Goal: Use online tool/utility: Utilize a website feature to perform a specific function

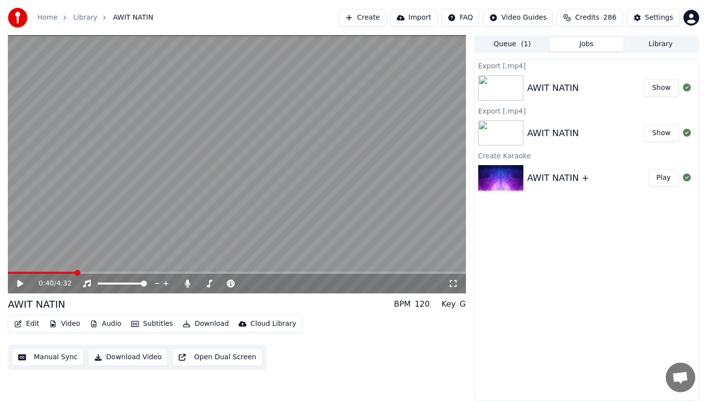
click at [44, 269] on video at bounding box center [237, 164] width 458 height 258
click at [20, 282] on icon at bounding box center [20, 283] width 5 height 6
click at [27, 323] on button "Edit" at bounding box center [26, 324] width 33 height 14
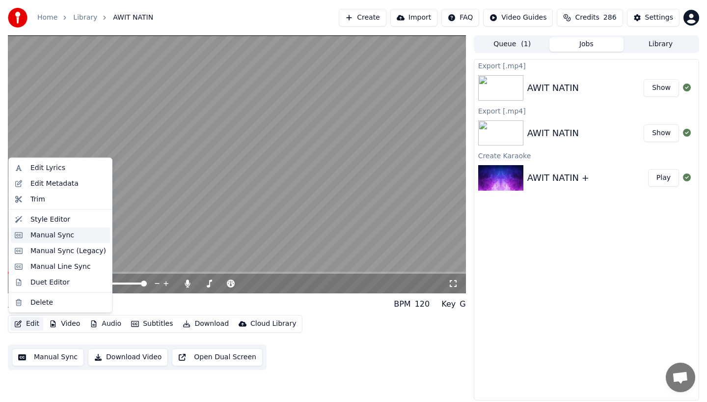
click at [44, 235] on div "Manual Sync" at bounding box center [52, 235] width 44 height 10
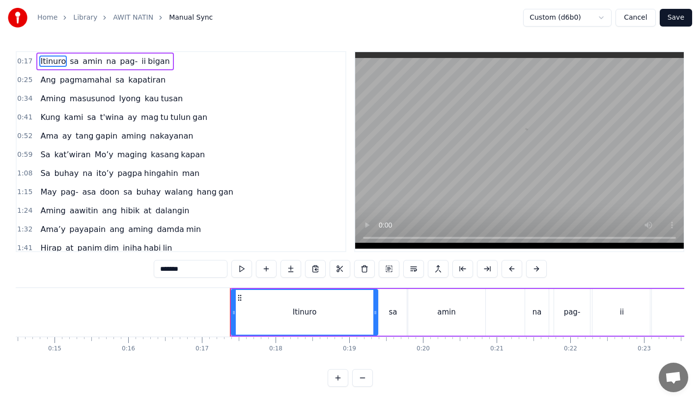
scroll to position [0, 1231]
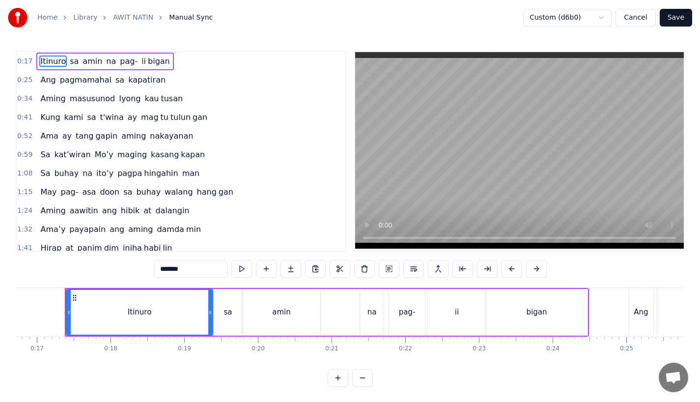
click at [68, 306] on div at bounding box center [69, 312] width 4 height 45
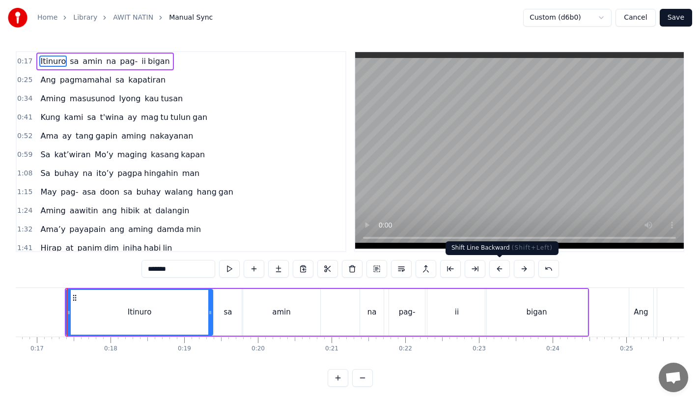
click at [499, 268] on button at bounding box center [499, 269] width 21 height 18
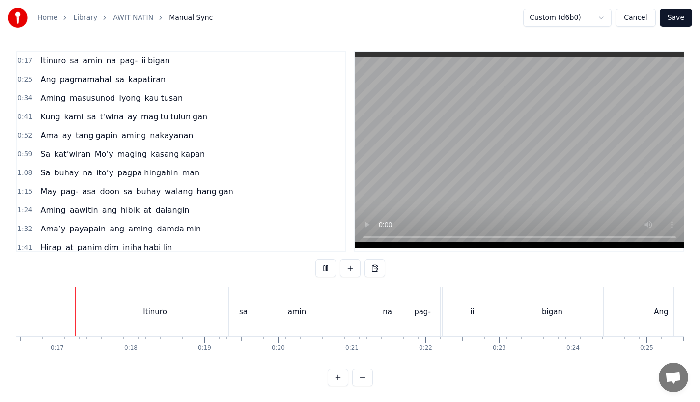
scroll to position [8, 0]
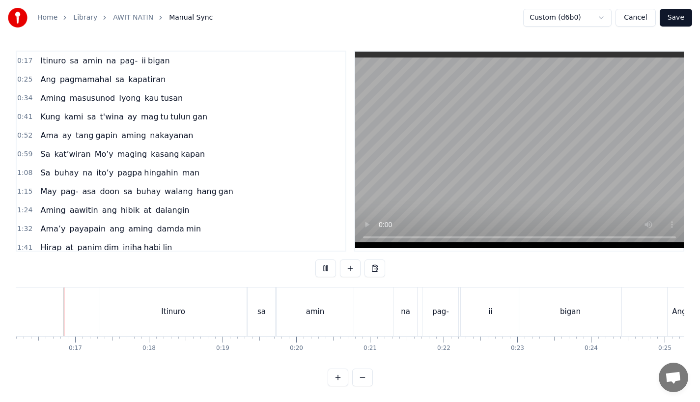
scroll to position [0, 1190]
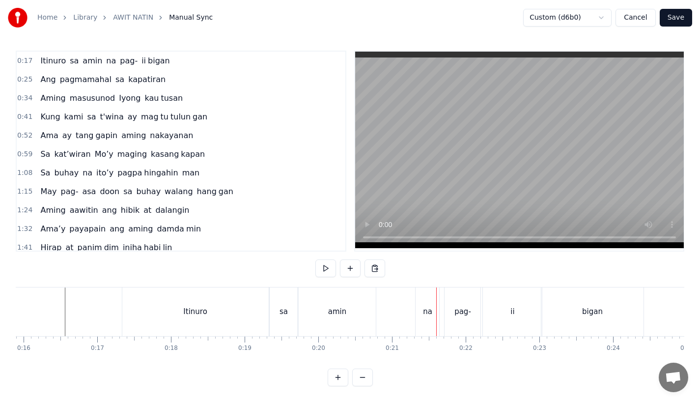
click at [424, 306] on div "na" at bounding box center [427, 311] width 9 height 11
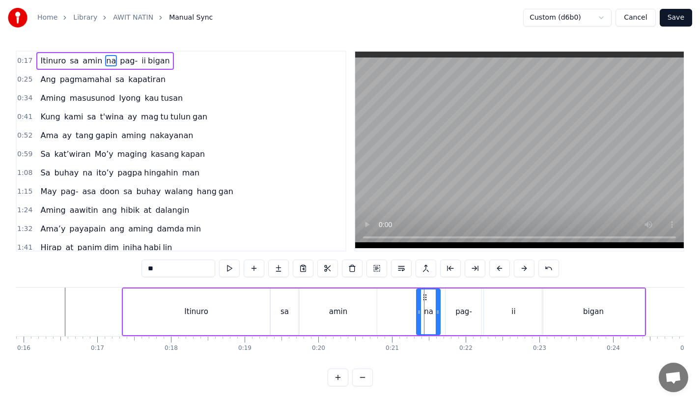
scroll to position [0, 0]
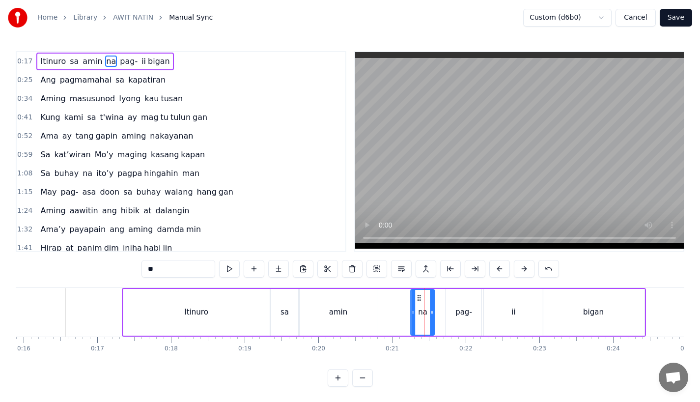
drag, startPoint x: 425, startPoint y: 297, endPoint x: 419, endPoint y: 297, distance: 6.0
click at [419, 297] on icon at bounding box center [419, 298] width 8 height 8
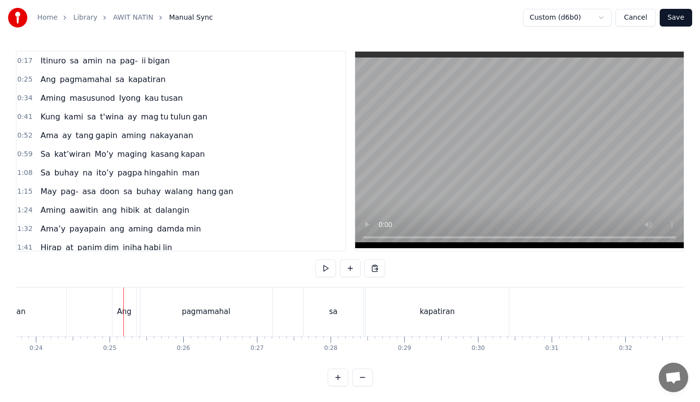
scroll to position [0, 1758]
drag, startPoint x: 109, startPoint y: 294, endPoint x: 104, endPoint y: 296, distance: 5.7
click at [104, 296] on div "Ang" at bounding box center [114, 311] width 24 height 49
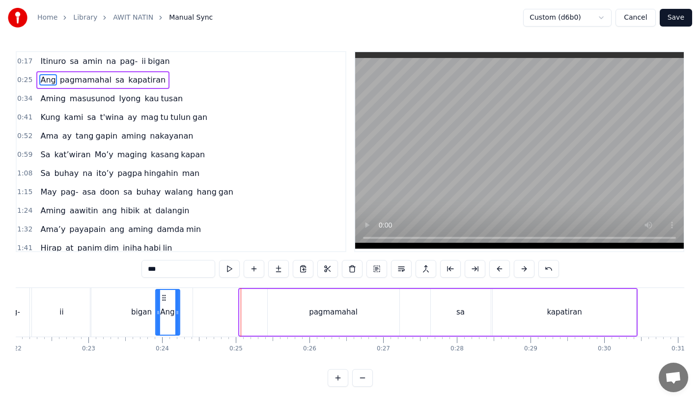
scroll to position [0, 1612]
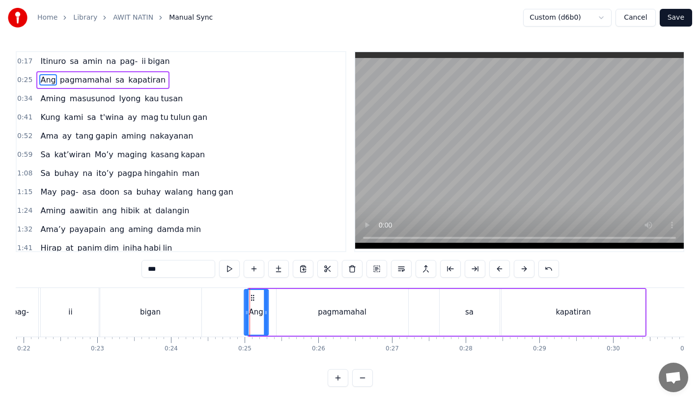
drag, startPoint x: 107, startPoint y: 294, endPoint x: 248, endPoint y: 304, distance: 141.3
click at [248, 304] on div "Ang" at bounding box center [255, 312] width 23 height 45
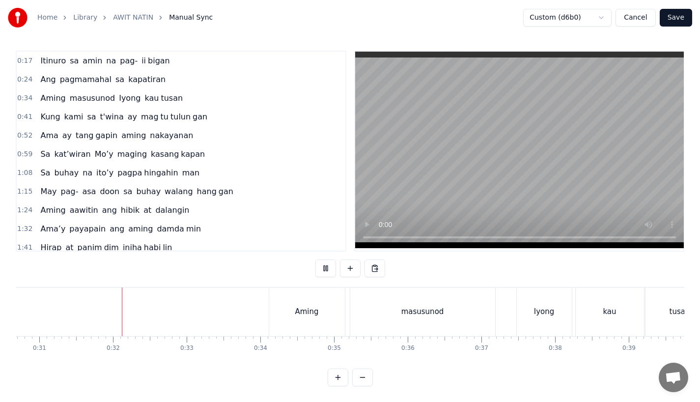
scroll to position [0, 2265]
click at [284, 308] on div "Aming" at bounding box center [301, 311] width 76 height 49
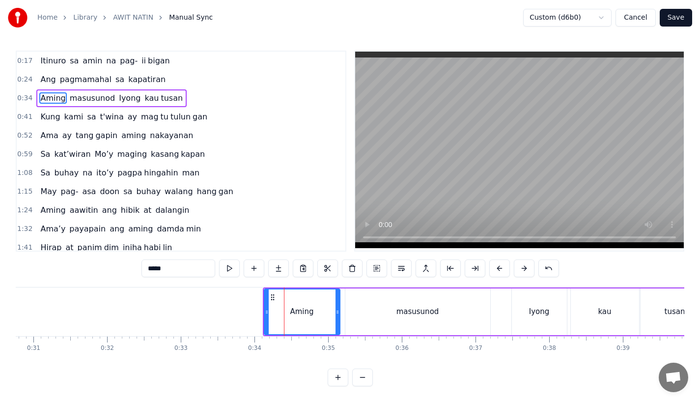
scroll to position [0, 0]
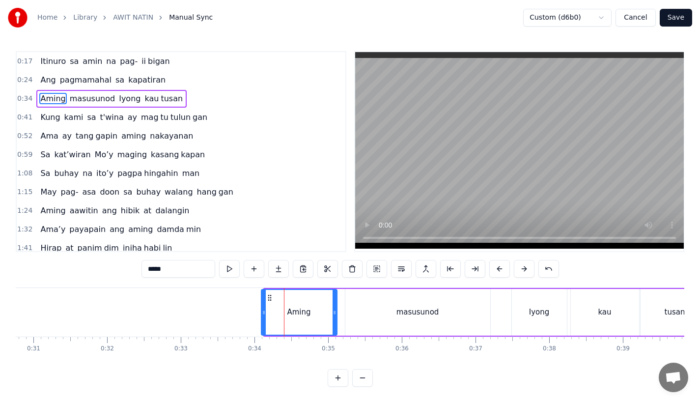
click at [270, 297] on icon at bounding box center [270, 298] width 8 height 8
click at [268, 297] on icon at bounding box center [269, 298] width 8 height 8
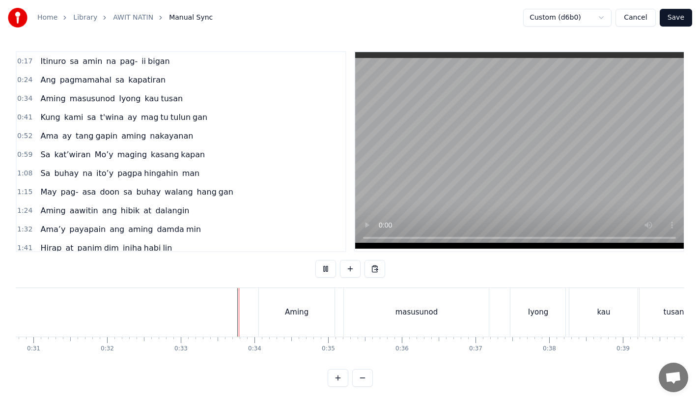
scroll to position [8, 0]
click at [524, 302] on div "Iyong" at bounding box center [537, 311] width 55 height 49
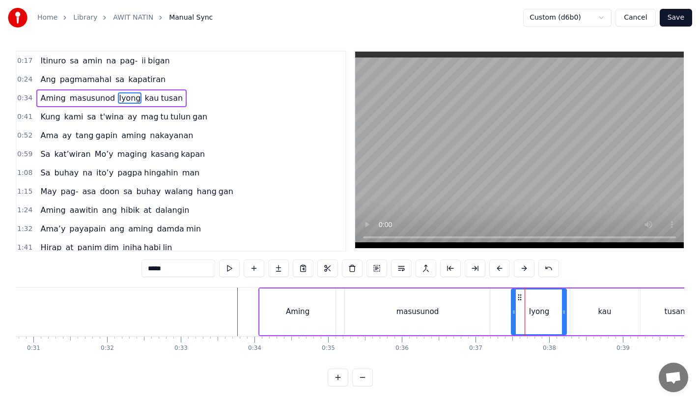
scroll to position [0, 0]
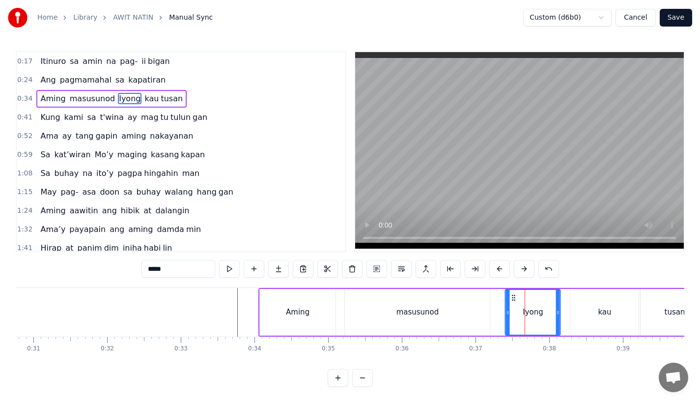
drag, startPoint x: 520, startPoint y: 296, endPoint x: 513, endPoint y: 298, distance: 6.8
click at [513, 298] on icon at bounding box center [514, 298] width 8 height 8
click at [486, 293] on div "masusunod" at bounding box center [417, 312] width 145 height 47
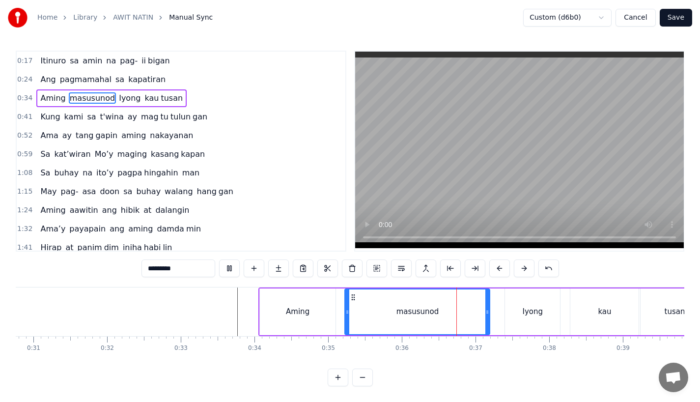
scroll to position [0, 2319]
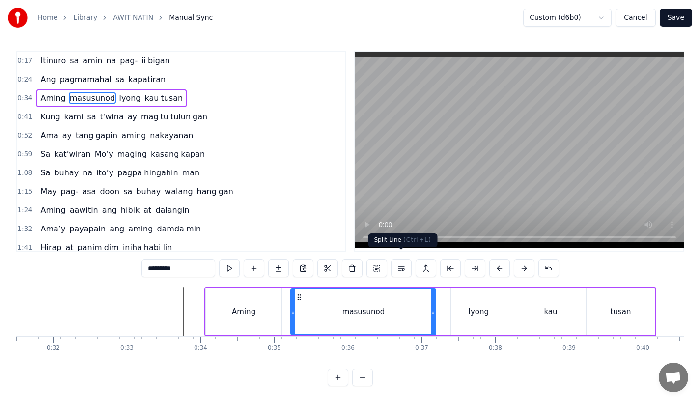
click at [457, 294] on div "Iyong" at bounding box center [478, 311] width 55 height 47
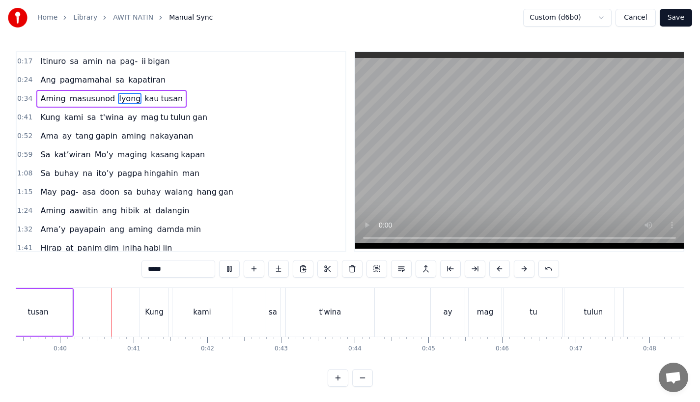
scroll to position [0, 2902]
click at [164, 302] on div "Kung" at bounding box center [153, 311] width 28 height 49
type input "****"
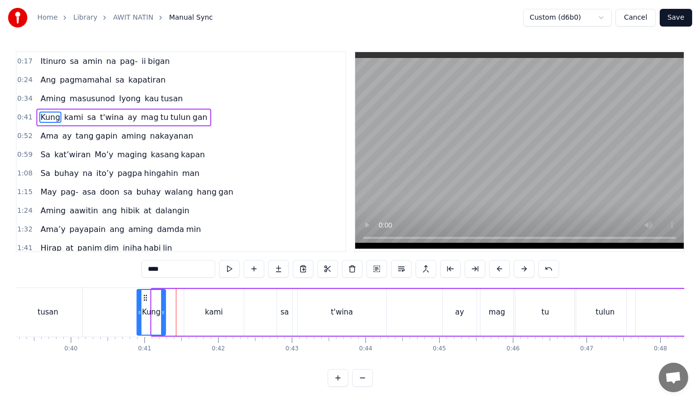
scroll to position [0, 2886]
click at [145, 297] on icon at bounding box center [149, 298] width 8 height 8
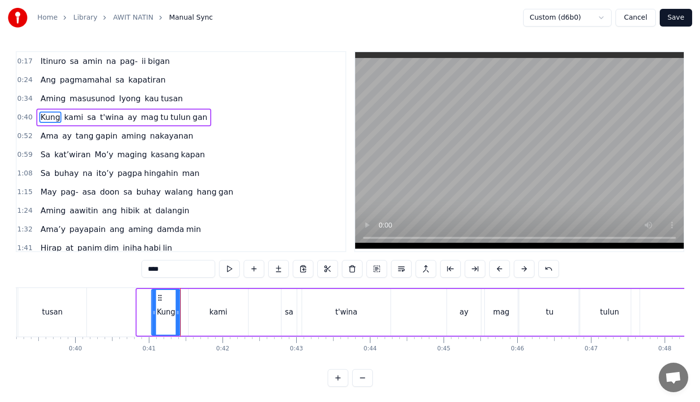
drag, startPoint x: 145, startPoint y: 297, endPoint x: 159, endPoint y: 296, distance: 14.3
click at [159, 296] on icon at bounding box center [160, 298] width 8 height 8
click at [155, 295] on icon at bounding box center [158, 298] width 8 height 8
drag, startPoint x: 157, startPoint y: 297, endPoint x: 162, endPoint y: 297, distance: 5.4
click at [162, 297] on div "Kung" at bounding box center [163, 312] width 27 height 45
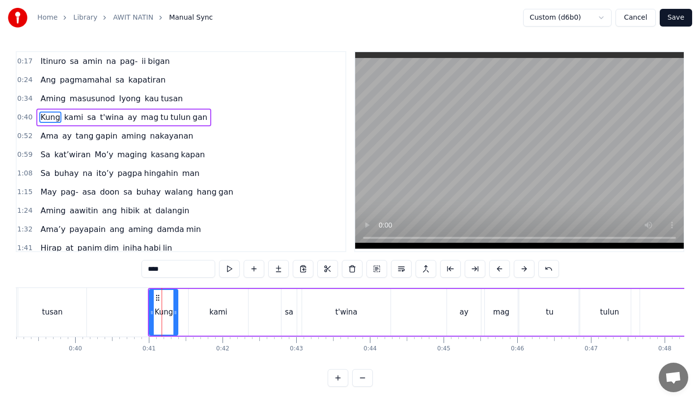
drag, startPoint x: 159, startPoint y: 297, endPoint x: 165, endPoint y: 297, distance: 6.4
click at [165, 297] on div "Kung" at bounding box center [163, 312] width 27 height 45
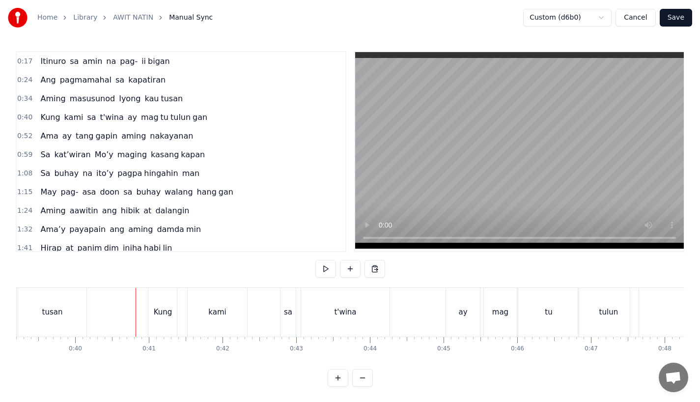
click at [165, 309] on div "Kung" at bounding box center [163, 311] width 19 height 11
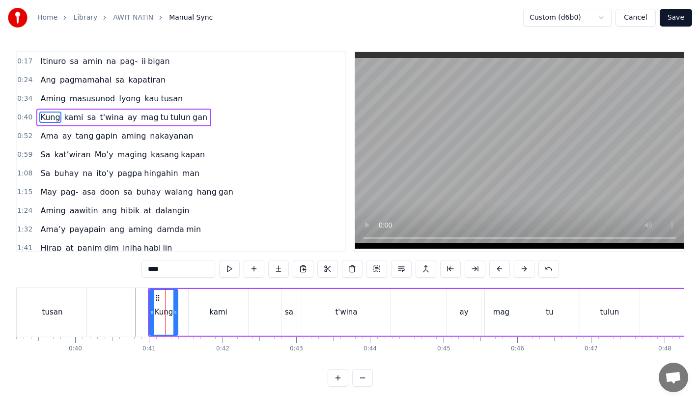
click at [162, 297] on div "Kung" at bounding box center [163, 312] width 27 height 45
drag, startPoint x: 158, startPoint y: 297, endPoint x: 163, endPoint y: 297, distance: 5.4
click at [163, 297] on div "Kung" at bounding box center [163, 312] width 27 height 45
drag, startPoint x: 155, startPoint y: 298, endPoint x: 164, endPoint y: 298, distance: 9.8
click at [164, 298] on div "Kung" at bounding box center [163, 312] width 27 height 45
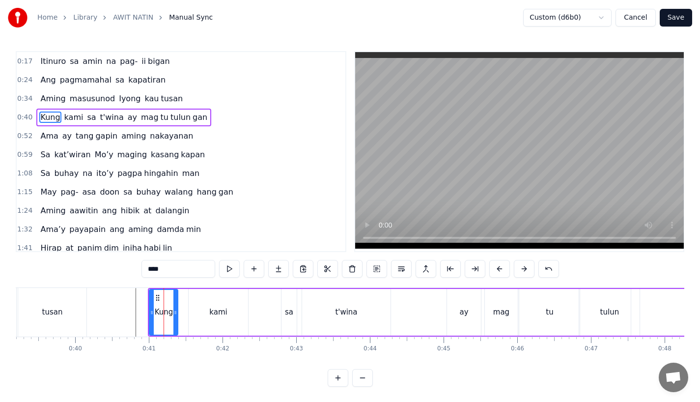
drag, startPoint x: 159, startPoint y: 297, endPoint x: 170, endPoint y: 297, distance: 11.3
click at [170, 297] on div "Kung" at bounding box center [163, 312] width 27 height 45
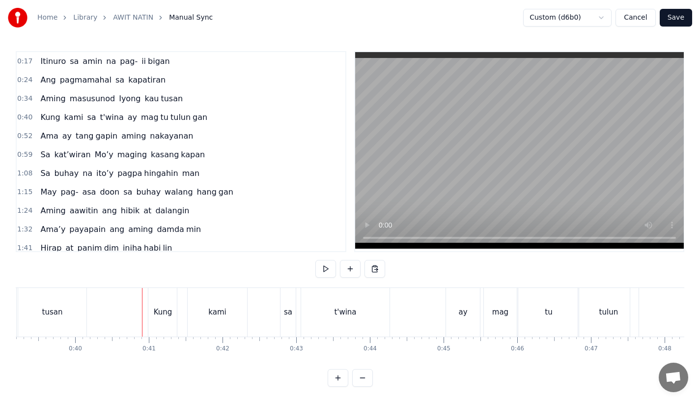
click at [189, 307] on div "kami" at bounding box center [217, 312] width 59 height 49
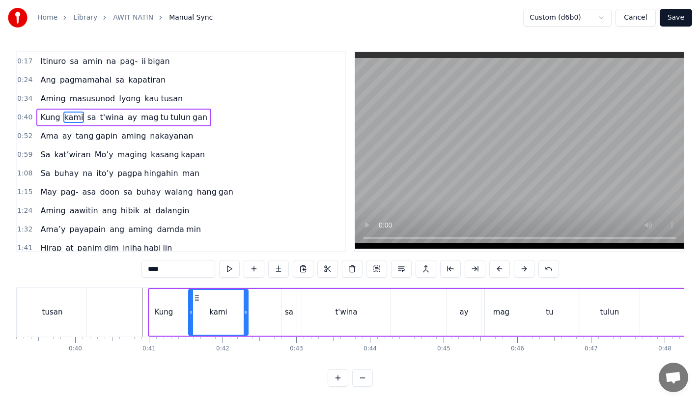
click at [159, 307] on div "Kung" at bounding box center [164, 311] width 19 height 11
type input "****"
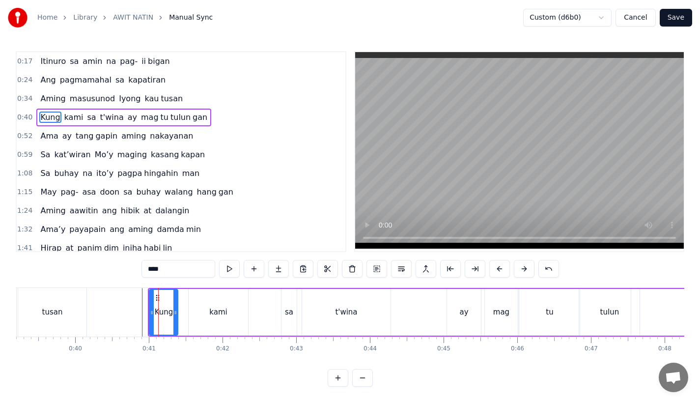
drag, startPoint x: 157, startPoint y: 297, endPoint x: 164, endPoint y: 297, distance: 7.4
click at [164, 297] on div "Kung" at bounding box center [163, 312] width 27 height 45
drag, startPoint x: 169, startPoint y: 298, endPoint x: 174, endPoint y: 298, distance: 5.4
click at [174, 298] on div "Kung" at bounding box center [163, 312] width 27 height 45
drag, startPoint x: 167, startPoint y: 303, endPoint x: 173, endPoint y: 303, distance: 5.4
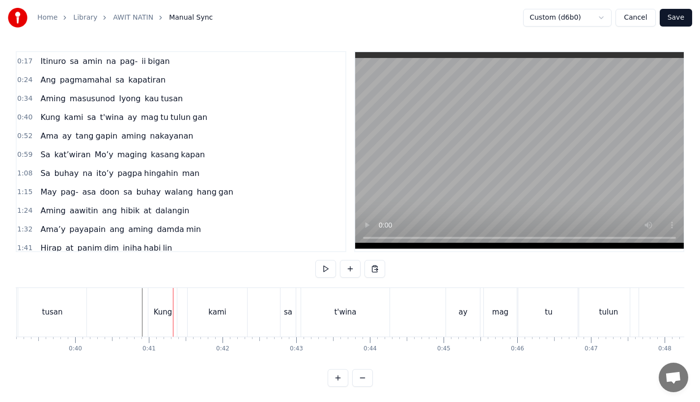
click at [157, 312] on div "Kung" at bounding box center [163, 311] width 19 height 11
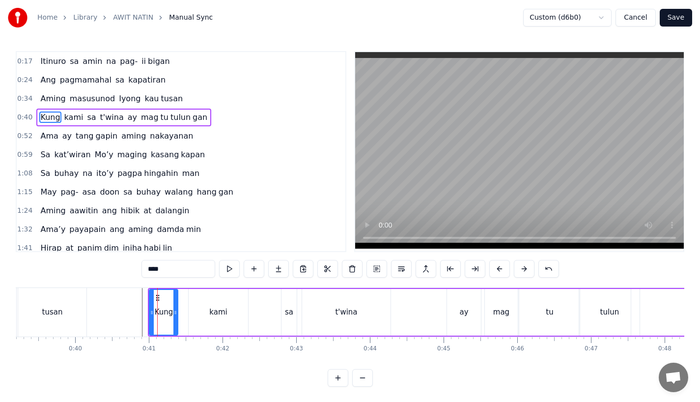
click at [212, 312] on div "kami" at bounding box center [218, 311] width 18 height 11
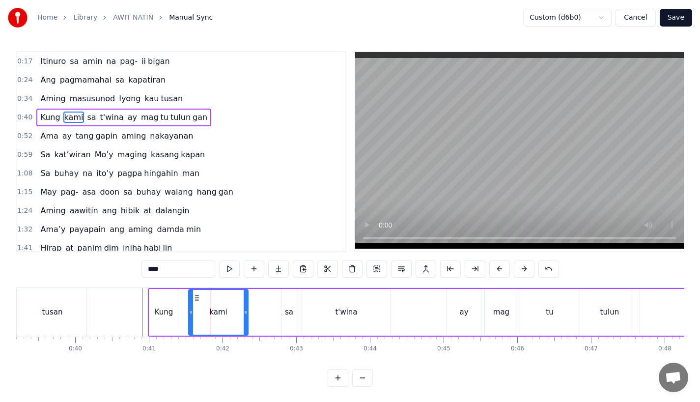
click at [163, 294] on div "Kung" at bounding box center [163, 312] width 28 height 47
type input "****"
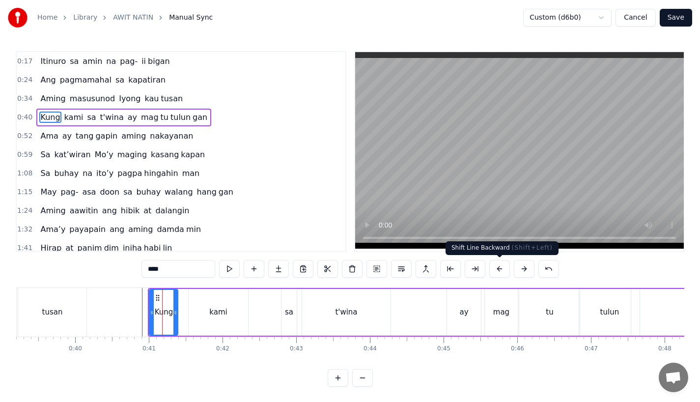
click at [498, 270] on button at bounding box center [499, 269] width 21 height 18
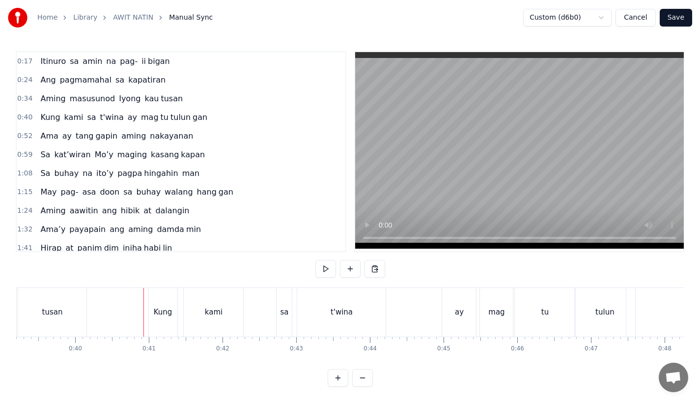
click at [164, 317] on div "Kung" at bounding box center [163, 311] width 19 height 11
click at [283, 306] on div "sa" at bounding box center [284, 311] width 8 height 11
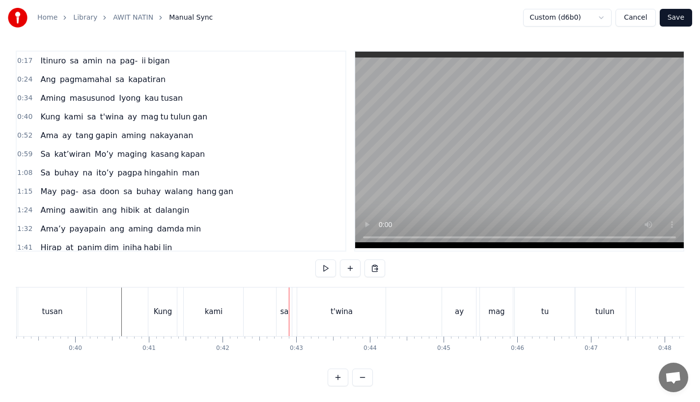
scroll to position [0, 0]
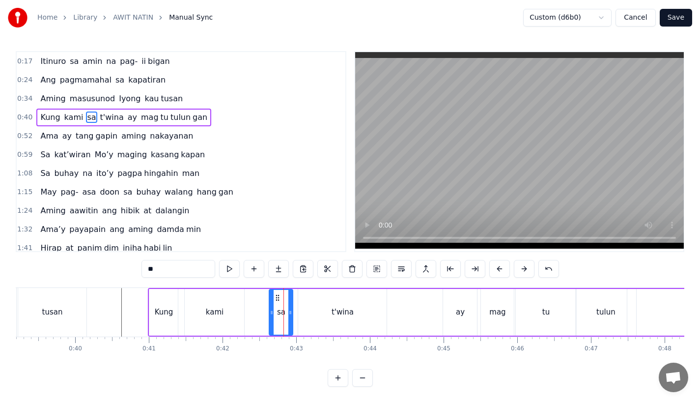
drag, startPoint x: 278, startPoint y: 312, endPoint x: 269, endPoint y: 312, distance: 9.8
click at [270, 312] on icon at bounding box center [272, 312] width 4 height 8
click at [142, 284] on div "0:17 Itinuro sa amin na pag- ii bigan 0:24 Ang pagmamahal sa kapatiran 0:34 Ami…" at bounding box center [350, 218] width 668 height 335
drag, startPoint x: 275, startPoint y: 297, endPoint x: 271, endPoint y: 300, distance: 5.1
click at [271, 300] on icon at bounding box center [273, 298] width 8 height 8
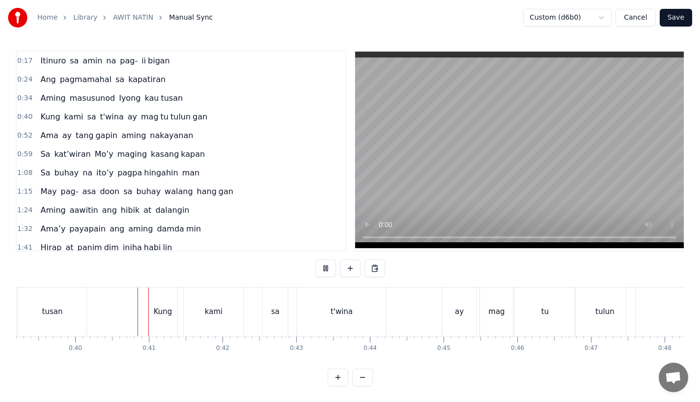
scroll to position [8, 0]
click at [312, 313] on div "t'wina" at bounding box center [341, 311] width 88 height 49
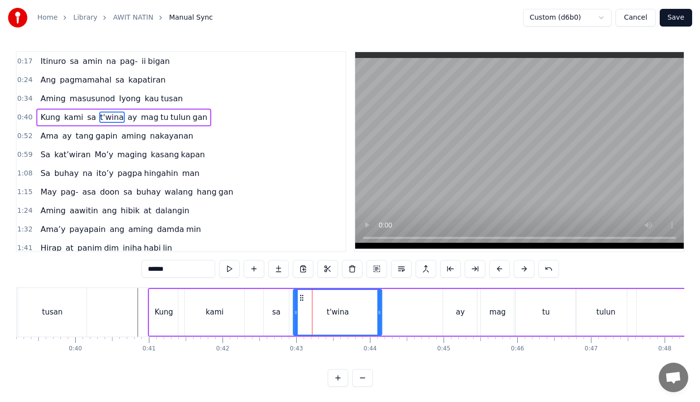
drag, startPoint x: 305, startPoint y: 297, endPoint x: 299, endPoint y: 298, distance: 6.7
click at [299, 298] on icon at bounding box center [302, 298] width 8 height 8
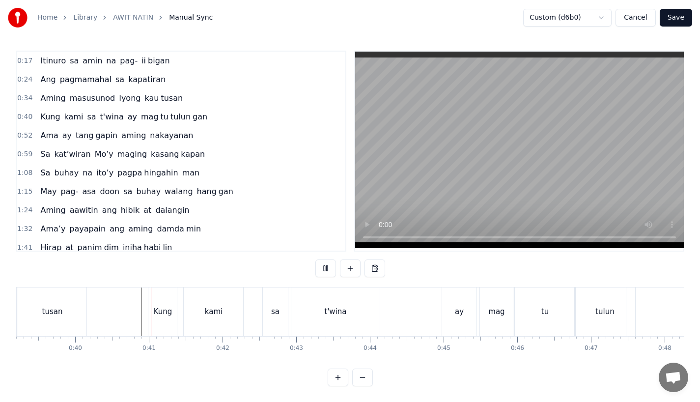
scroll to position [8, 0]
click at [325, 275] on div "0:17 Itinuro sa amin na pag- ii bigan 0:24 Ang pagmamahal sa kapatiran 0:34 Ami…" at bounding box center [350, 218] width 668 height 335
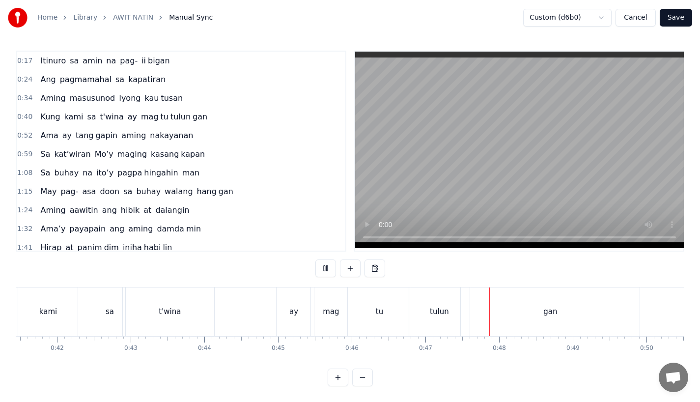
click at [324, 287] on div "Kung kami sa t'wina ay mag tu tulun gan" at bounding box center [311, 311] width 659 height 49
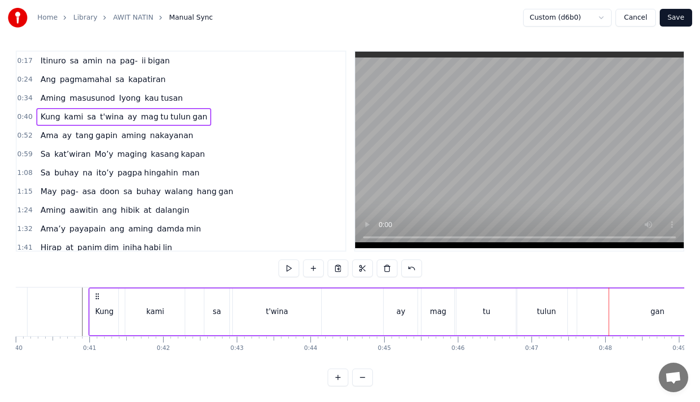
scroll to position [0, 2936]
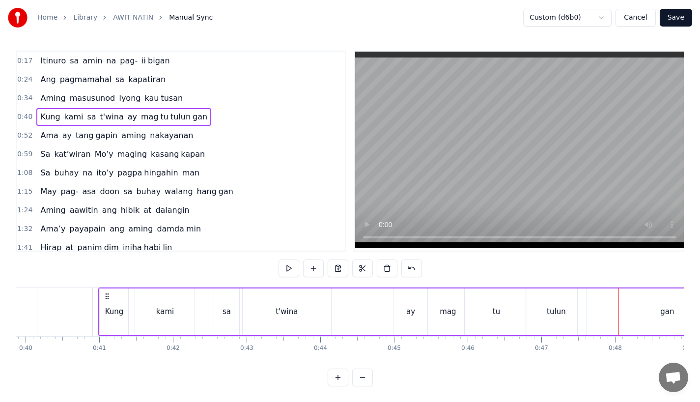
click at [266, 291] on div "t'wina" at bounding box center [287, 311] width 88 height 47
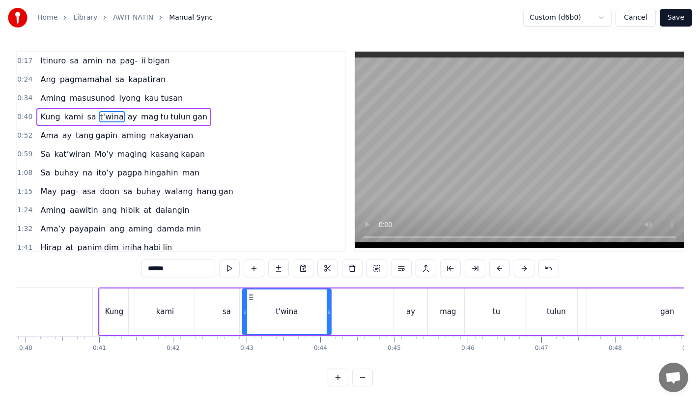
scroll to position [8, 0]
click at [416, 309] on div "ay" at bounding box center [410, 311] width 34 height 47
type input "**"
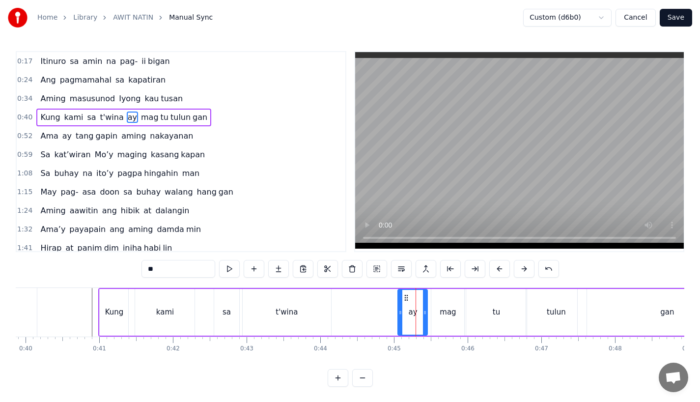
drag, startPoint x: 396, startPoint y: 314, endPoint x: 401, endPoint y: 313, distance: 5.0
click at [401, 313] on icon at bounding box center [400, 312] width 4 height 8
click at [370, 298] on div "Kung kami sa t'wina ay mag tu tulun gan" at bounding box center [427, 312] width 659 height 49
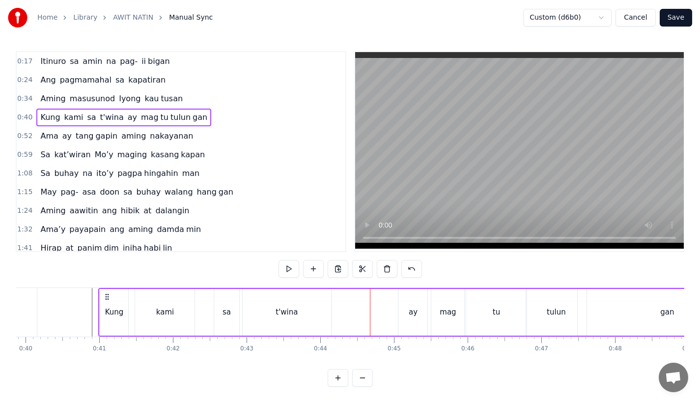
click at [335, 292] on div "Kung kami sa t'wina ay mag tu tulun gan" at bounding box center [427, 312] width 659 height 49
click at [367, 213] on video at bounding box center [519, 150] width 328 height 196
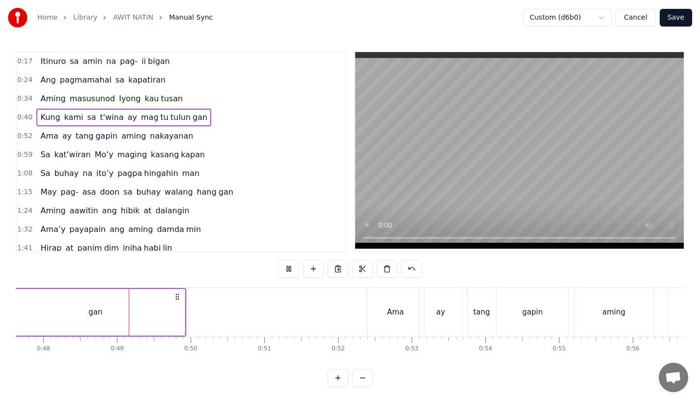
scroll to position [0, 3513]
click at [379, 301] on div "Ama" at bounding box center [389, 312] width 56 height 49
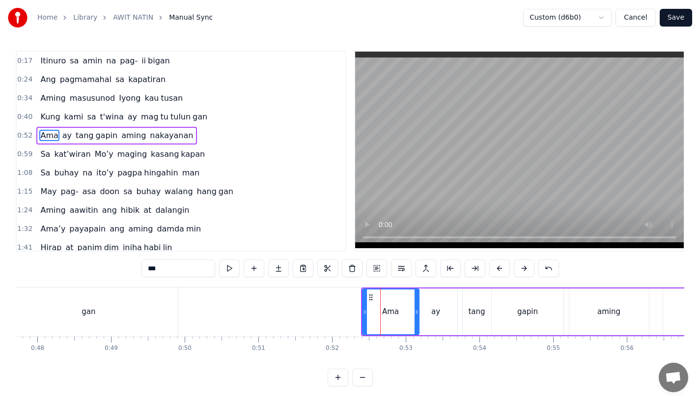
scroll to position [8, 0]
click at [494, 262] on button at bounding box center [499, 268] width 21 height 18
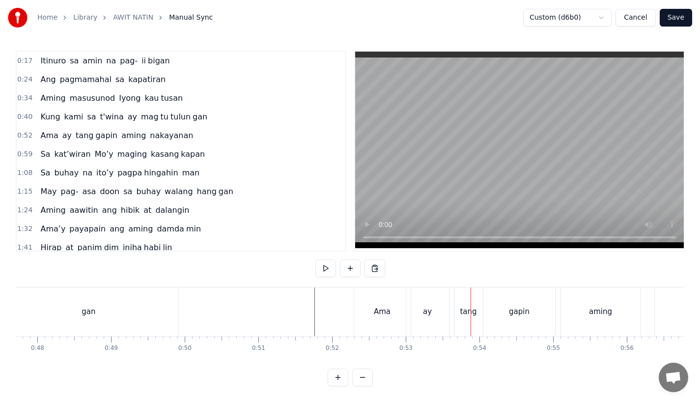
click at [573, 299] on div "aming" at bounding box center [601, 311] width 80 height 49
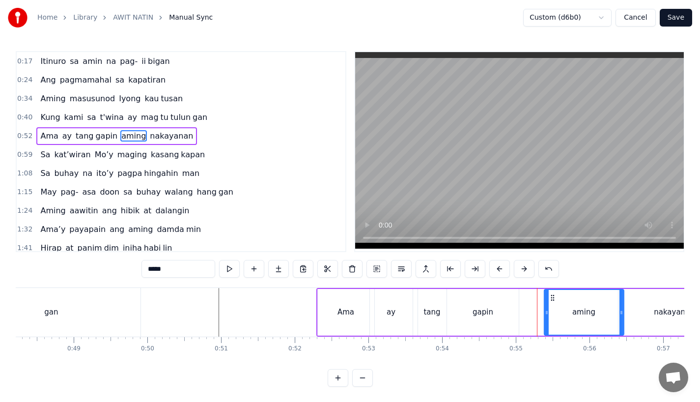
scroll to position [0, 3552]
drag, startPoint x: 569, startPoint y: 295, endPoint x: 525, endPoint y: 296, distance: 44.2
click at [525, 296] on icon at bounding box center [528, 298] width 8 height 8
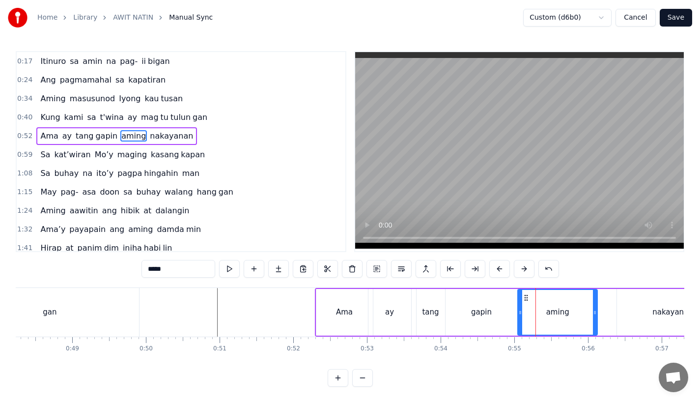
click at [494, 297] on div "gapin" at bounding box center [481, 312] width 72 height 47
type input "*****"
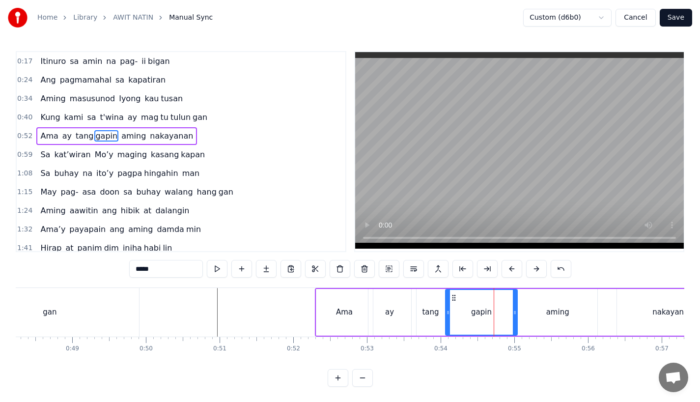
scroll to position [8, 0]
click at [414, 293] on div "Ama ay tang gapin [PERSON_NAME]" at bounding box center [522, 311] width 415 height 49
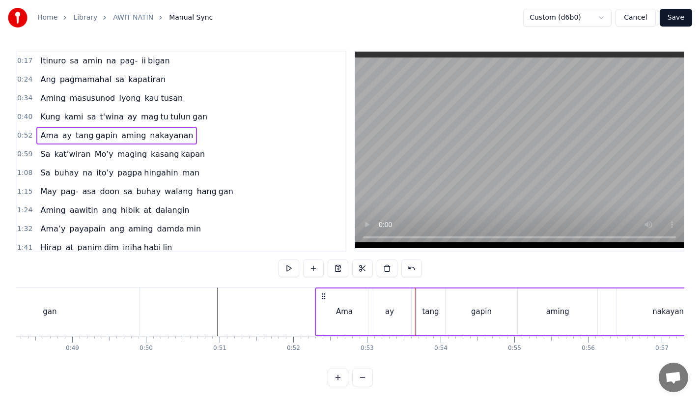
click at [435, 288] on div "tang" at bounding box center [430, 311] width 28 height 47
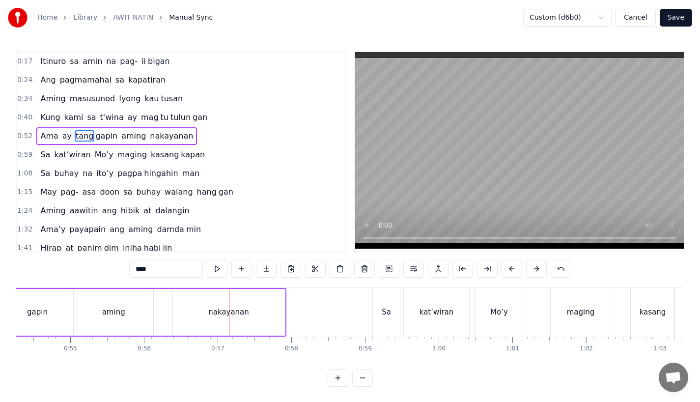
scroll to position [0, 3989]
click at [211, 318] on div "nakayanan" at bounding box center [236, 312] width 112 height 47
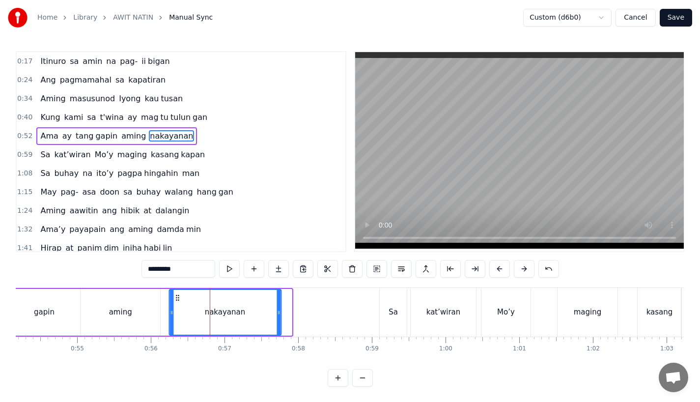
drag, startPoint x: 187, startPoint y: 294, endPoint x: 176, endPoint y: 294, distance: 10.8
click at [176, 294] on icon at bounding box center [177, 298] width 8 height 8
click at [119, 289] on div "aming" at bounding box center [120, 312] width 81 height 47
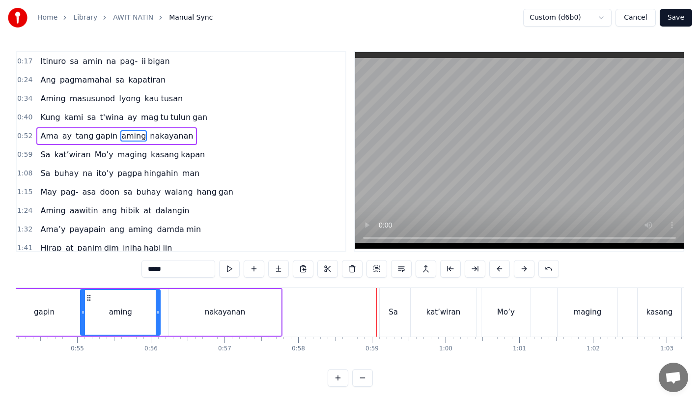
click at [396, 317] on div "Sa" at bounding box center [392, 311] width 9 height 11
type input "**"
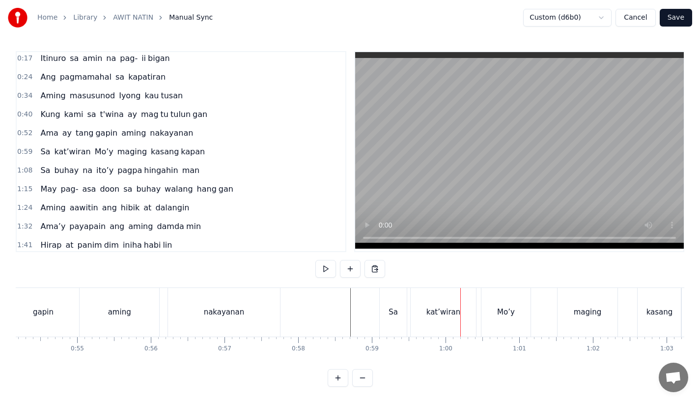
click at [383, 311] on div "Sa" at bounding box center [392, 312] width 27 height 49
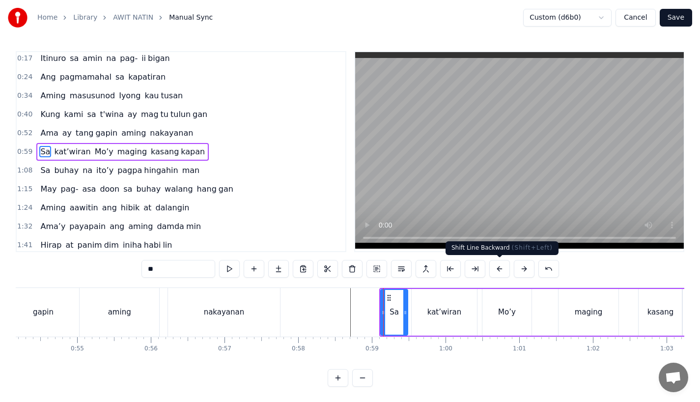
click at [497, 266] on button at bounding box center [499, 269] width 21 height 18
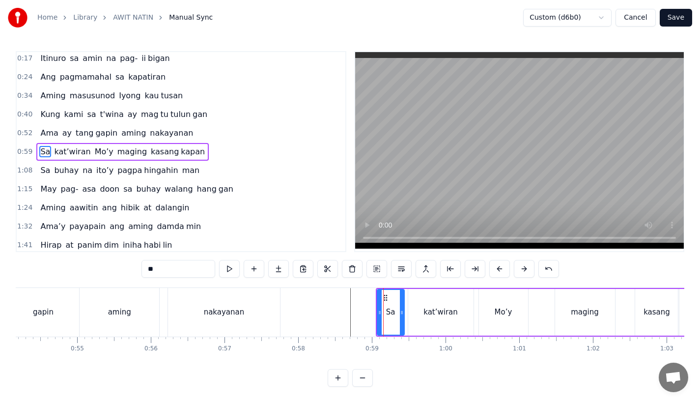
click at [497, 266] on button at bounding box center [499, 269] width 21 height 18
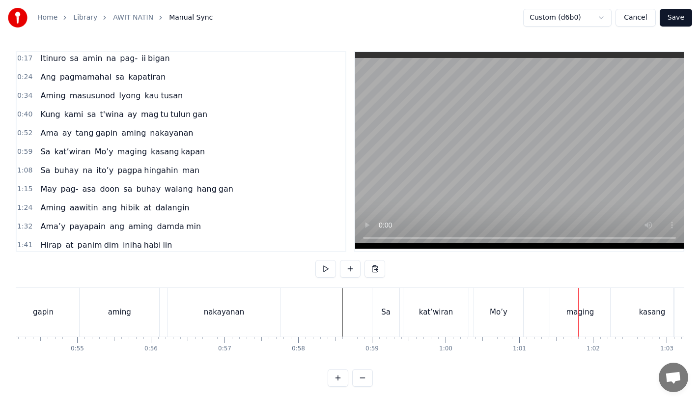
click at [565, 307] on div "maging" at bounding box center [580, 312] width 60 height 49
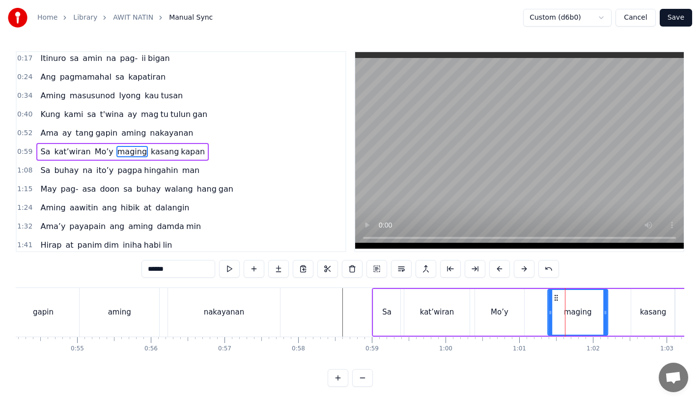
click at [555, 299] on icon at bounding box center [556, 298] width 8 height 8
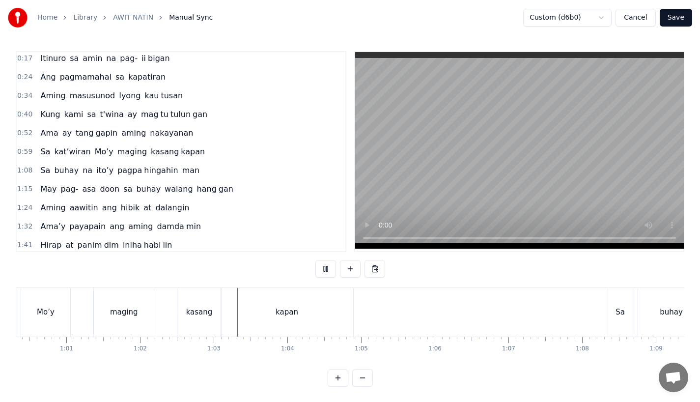
scroll to position [0, 4578]
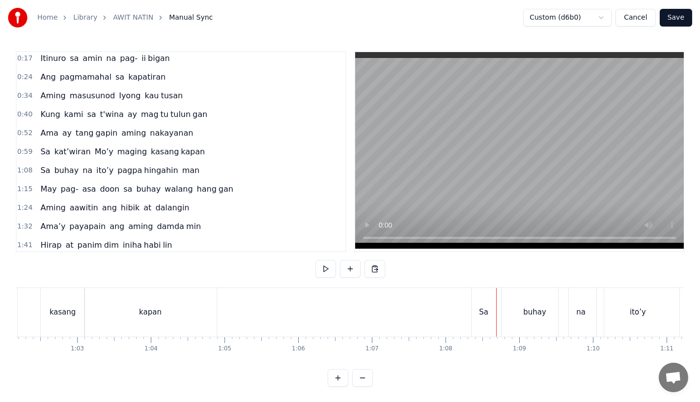
click at [488, 294] on div "Sa" at bounding box center [483, 312] width 25 height 49
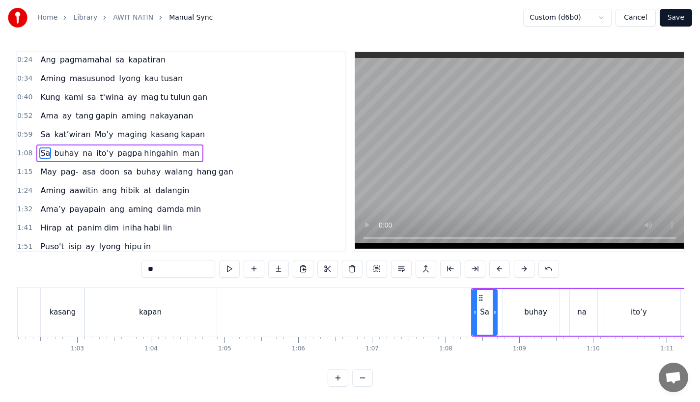
scroll to position [22, 0]
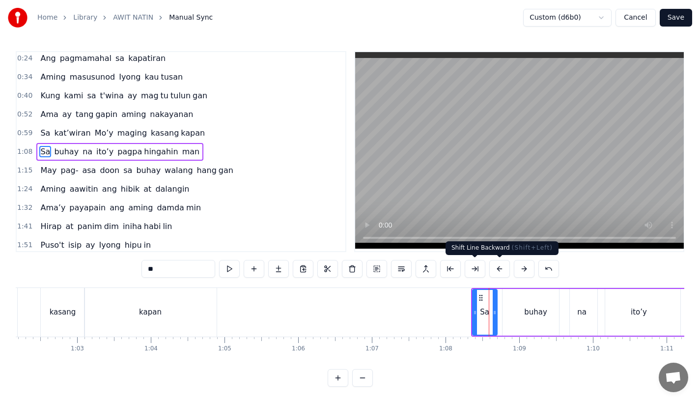
click at [496, 267] on button at bounding box center [499, 269] width 21 height 18
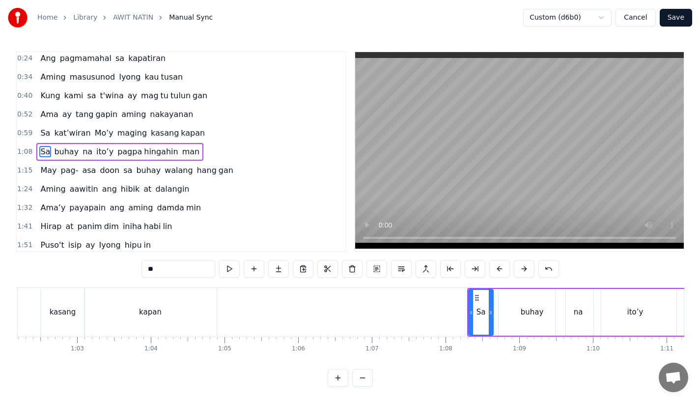
click at [496, 267] on button at bounding box center [499, 269] width 21 height 18
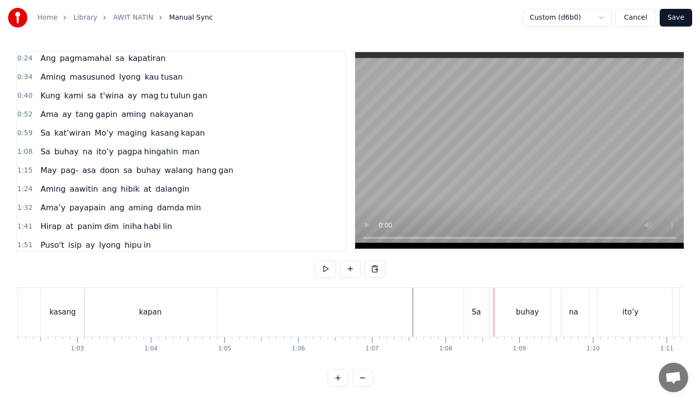
click at [411, 286] on div "0:17 Itinuro sa amin na pag- ii bigan 0:24 Ang pagmamahal sa kapatiran 0:34 Ami…" at bounding box center [350, 218] width 668 height 335
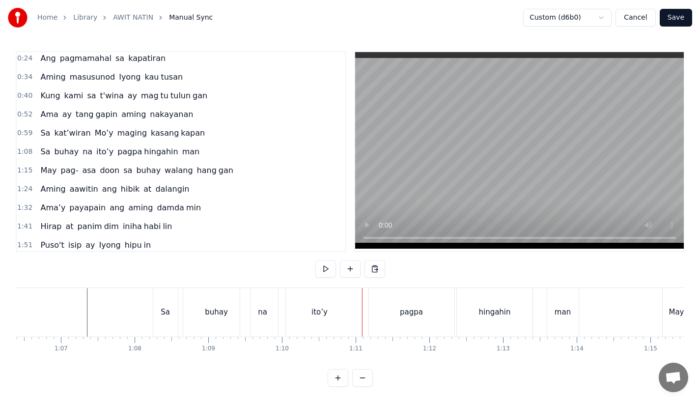
scroll to position [0, 4868]
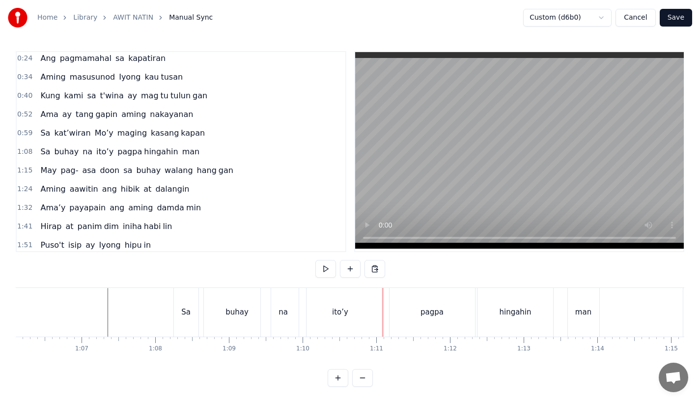
click at [194, 320] on div "Sa" at bounding box center [186, 312] width 25 height 49
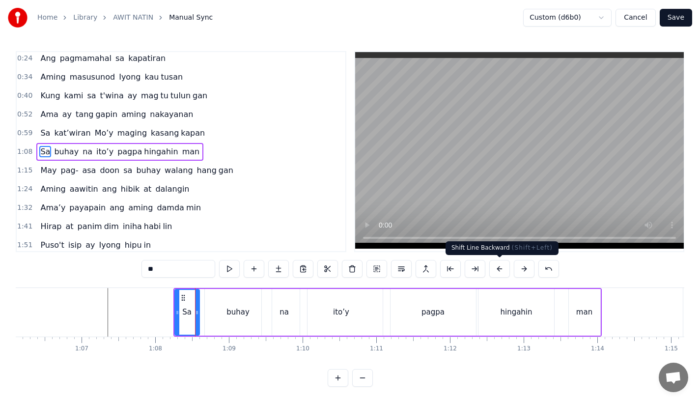
click at [501, 268] on button at bounding box center [499, 269] width 21 height 18
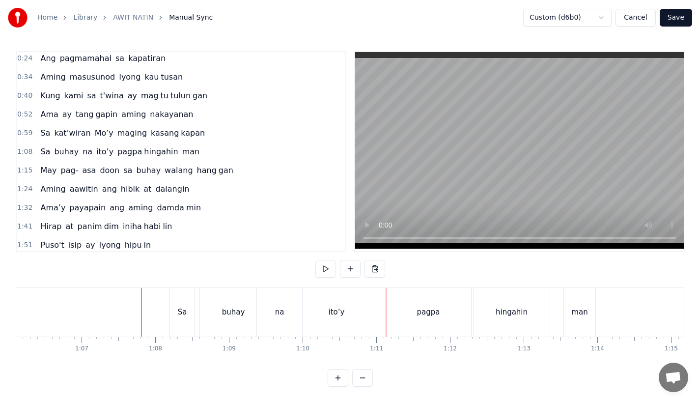
click at [177, 301] on div "Sa" at bounding box center [182, 312] width 25 height 49
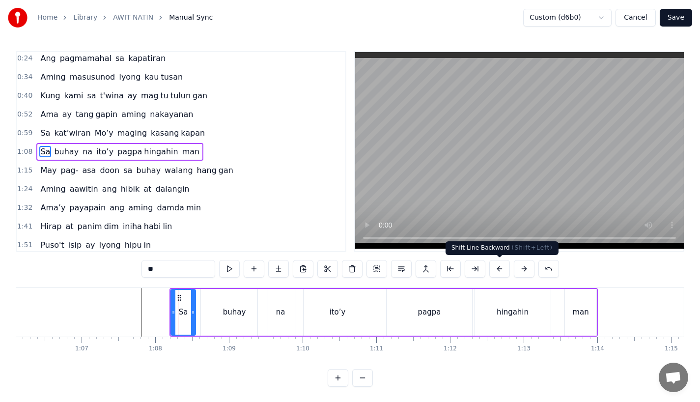
click at [499, 268] on button at bounding box center [499, 269] width 21 height 18
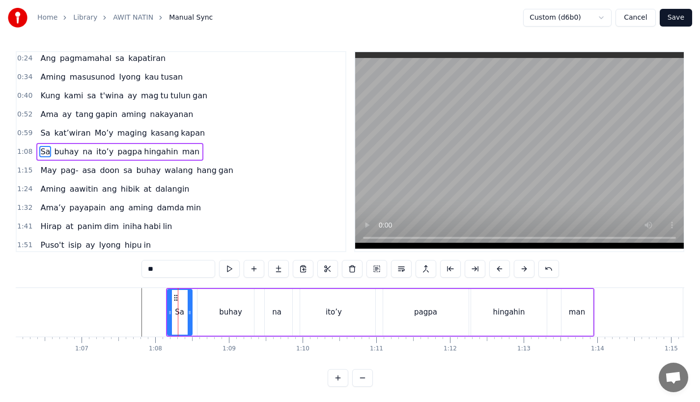
click at [521, 271] on button at bounding box center [523, 269] width 21 height 18
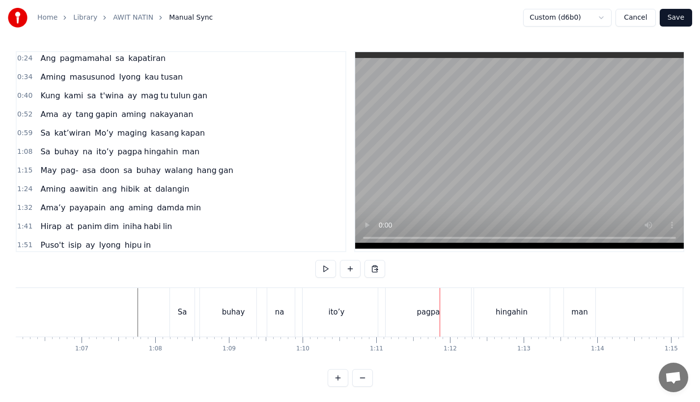
click at [420, 308] on div "pagpa" at bounding box center [428, 311] width 23 height 11
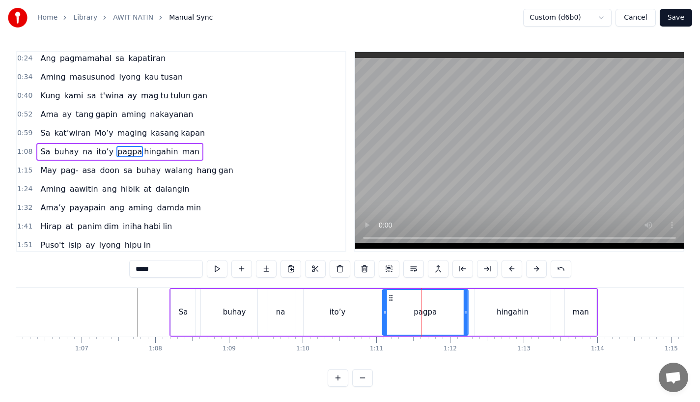
drag, startPoint x: 393, startPoint y: 297, endPoint x: 388, endPoint y: 300, distance: 6.3
click at [388, 300] on icon at bounding box center [391, 298] width 8 height 8
click at [356, 301] on div "ito’y" at bounding box center [337, 312] width 82 height 47
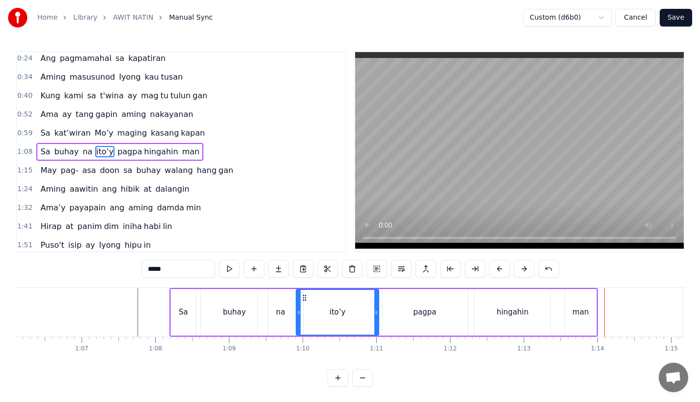
click at [569, 313] on div "man" at bounding box center [580, 312] width 31 height 47
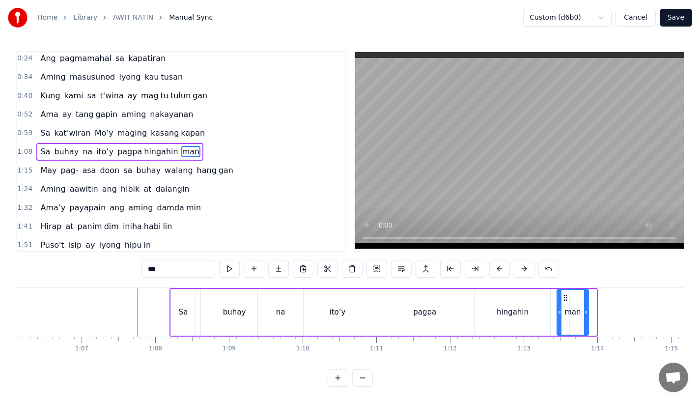
drag, startPoint x: 569, startPoint y: 296, endPoint x: 562, endPoint y: 298, distance: 8.2
click at [562, 298] on icon at bounding box center [565, 298] width 8 height 8
click at [525, 301] on div "hingahin" at bounding box center [512, 312] width 76 height 47
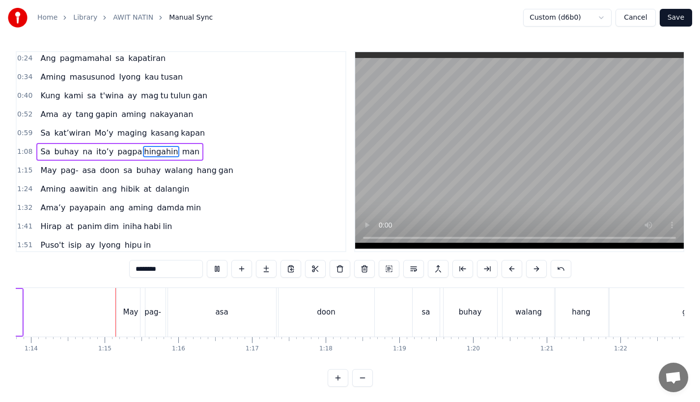
scroll to position [0, 5439]
click at [126, 309] on div "May" at bounding box center [124, 311] width 15 height 11
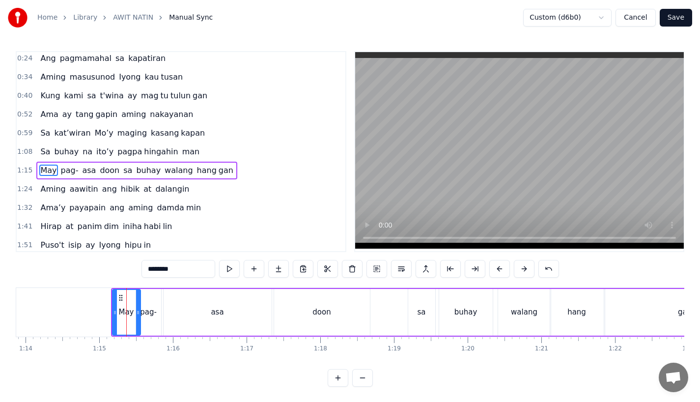
type input "***"
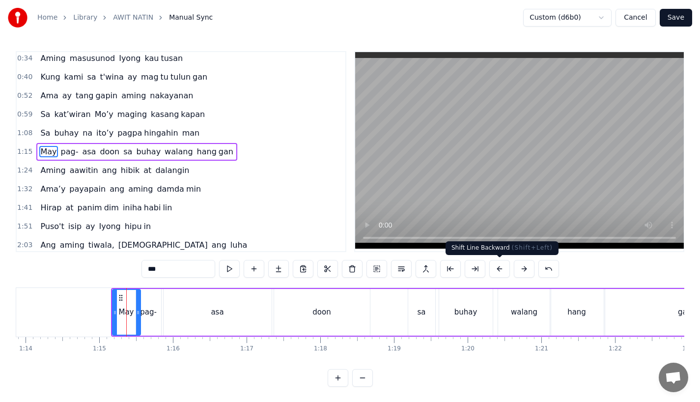
click at [497, 267] on button at bounding box center [499, 269] width 21 height 18
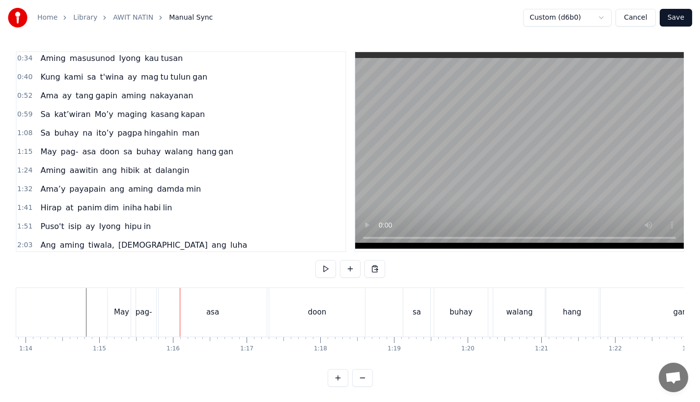
click at [121, 300] on div "May" at bounding box center [122, 312] width 28 height 49
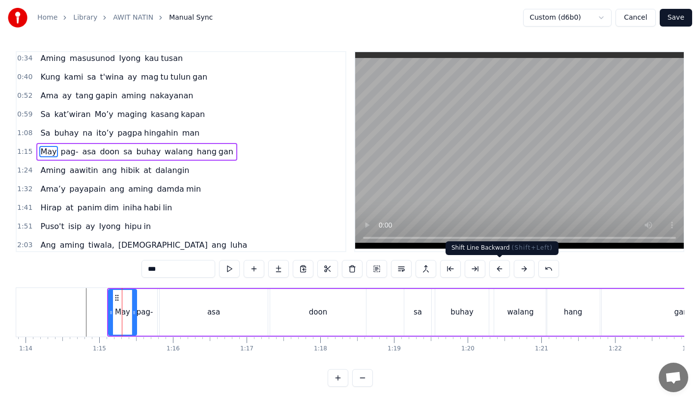
click at [495, 269] on button at bounding box center [499, 269] width 21 height 18
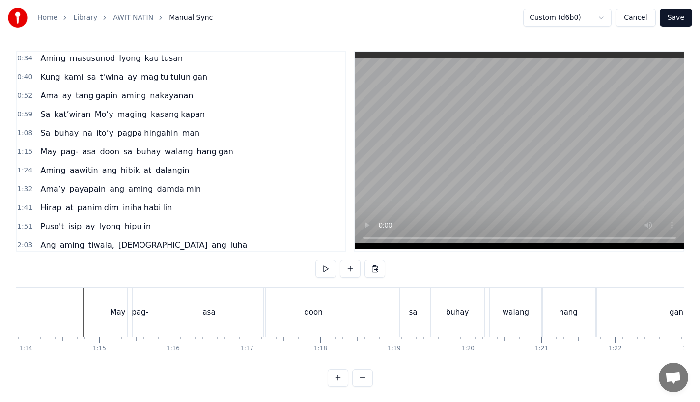
click at [403, 325] on div "sa" at bounding box center [413, 312] width 27 height 49
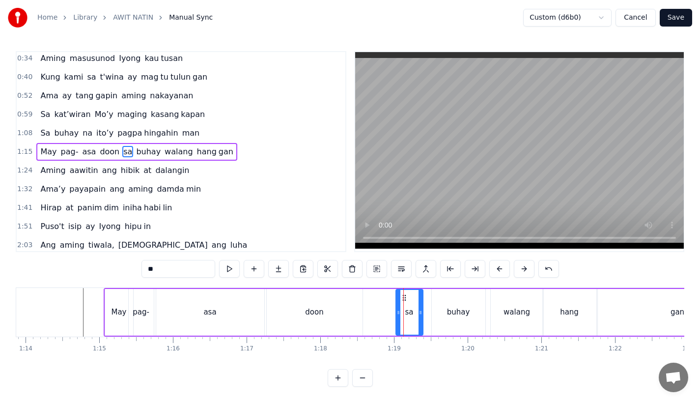
drag, startPoint x: 407, startPoint y: 297, endPoint x: 402, endPoint y: 299, distance: 5.6
click at [344, 304] on div "doon" at bounding box center [315, 312] width 96 height 47
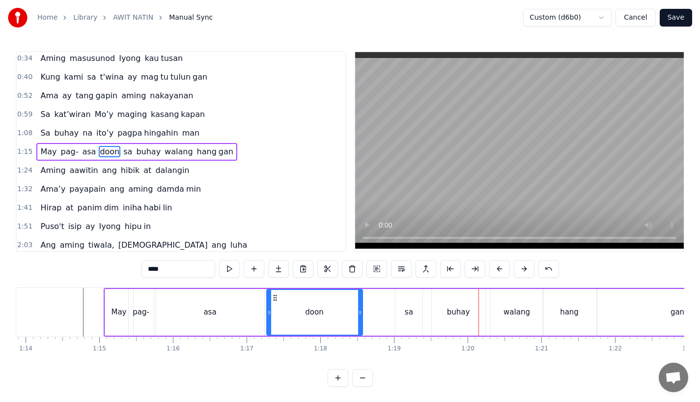
click at [445, 311] on div "buhay" at bounding box center [459, 312] width 54 height 47
type input "*****"
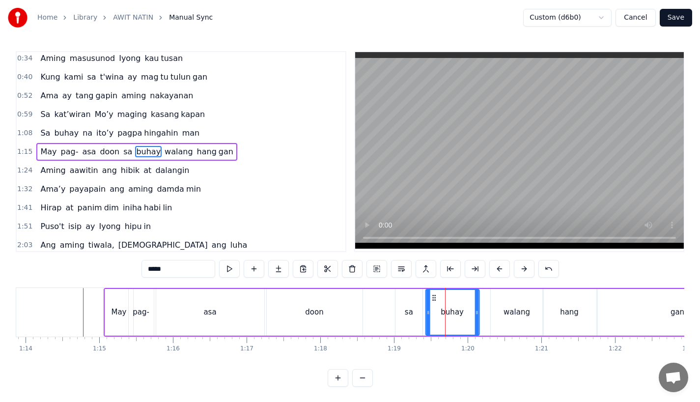
drag, startPoint x: 439, startPoint y: 296, endPoint x: 433, endPoint y: 297, distance: 6.1
click at [433, 297] on icon at bounding box center [434, 298] width 8 height 8
click at [364, 318] on div "May pag- asa doon sa buhay walang hang gan" at bounding box center [431, 312] width 655 height 49
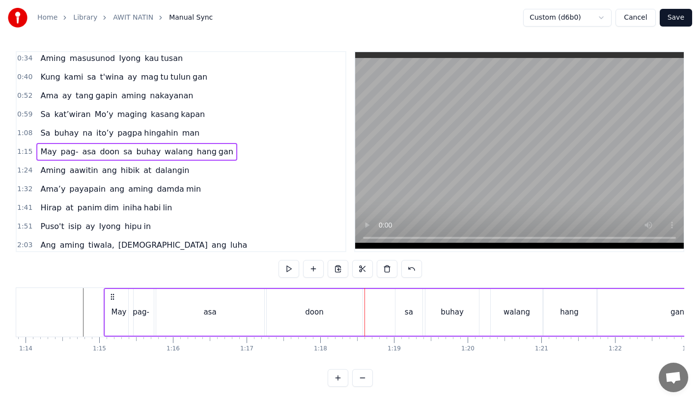
click at [333, 310] on div "doon" at bounding box center [315, 312] width 96 height 47
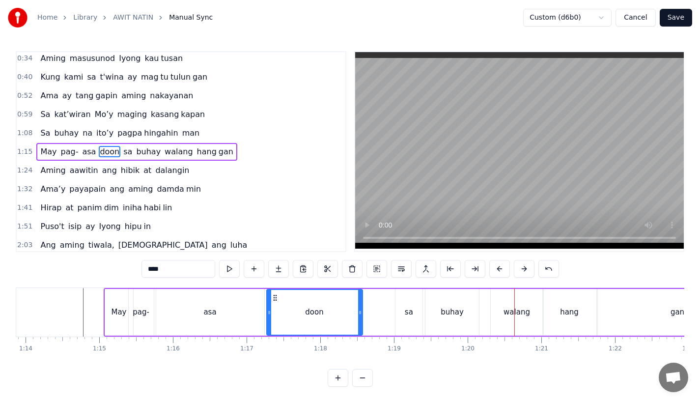
click at [504, 309] on div "walang" at bounding box center [516, 312] width 53 height 47
type input "******"
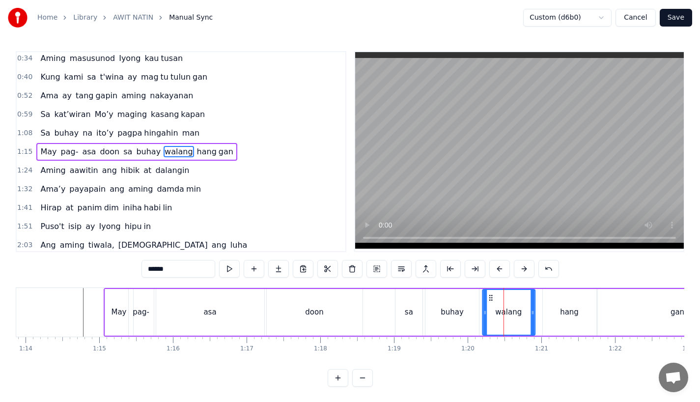
drag, startPoint x: 498, startPoint y: 297, endPoint x: 488, endPoint y: 299, distance: 9.5
click at [488, 299] on icon at bounding box center [490, 298] width 8 height 8
click at [373, 293] on div "May pag- asa doon sa buhay walang hang gan" at bounding box center [431, 312] width 655 height 49
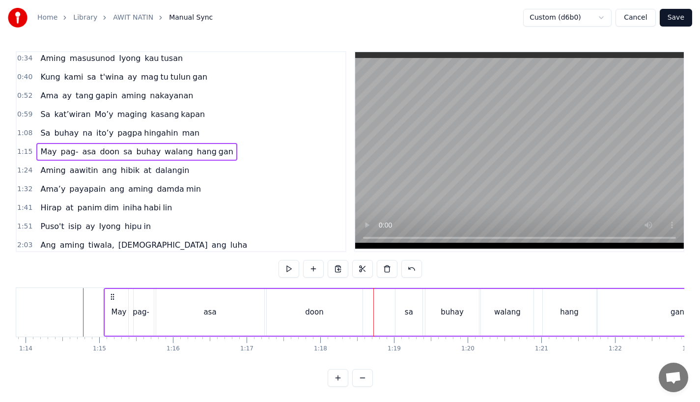
click at [564, 299] on div "hang" at bounding box center [569, 312] width 54 height 47
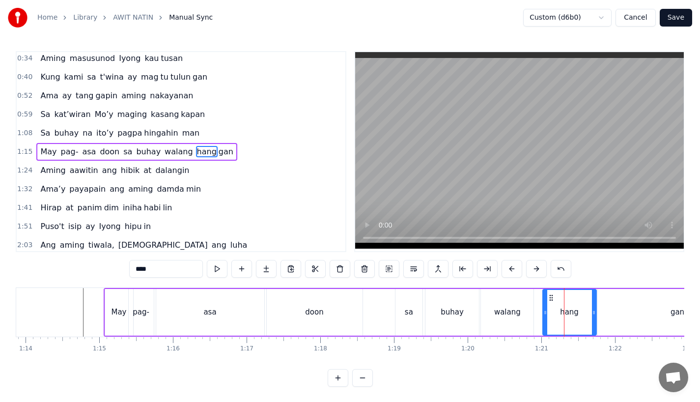
click at [547, 297] on icon at bounding box center [551, 298] width 8 height 8
drag, startPoint x: 549, startPoint y: 297, endPoint x: 543, endPoint y: 297, distance: 5.5
click at [544, 297] on circle at bounding box center [544, 297] width 0 height 0
click at [373, 301] on div "May pag- asa doon sa buhay walang hang gan" at bounding box center [431, 312] width 655 height 49
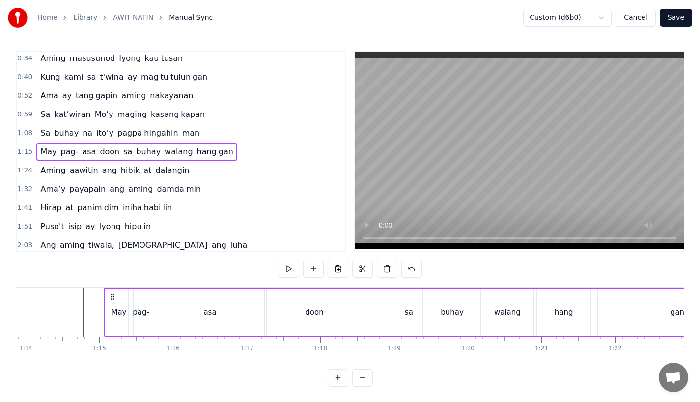
click at [370, 296] on div "May pag- asa doon sa buhay walang hang gan" at bounding box center [431, 312] width 655 height 49
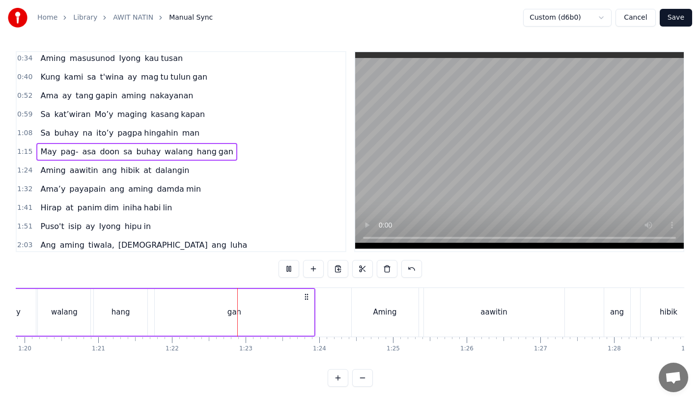
scroll to position [0, 6016]
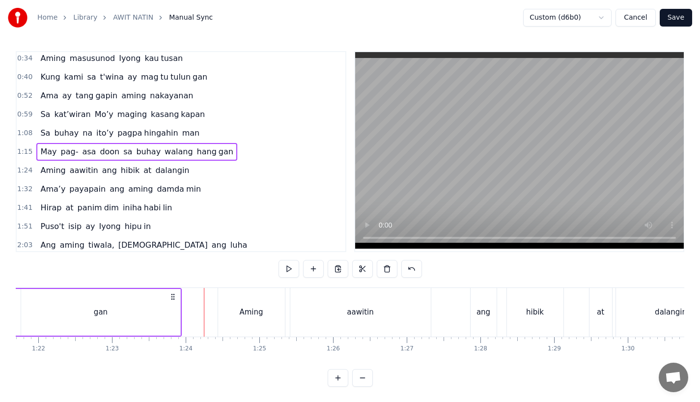
click at [261, 294] on div "Aming" at bounding box center [251, 312] width 67 height 49
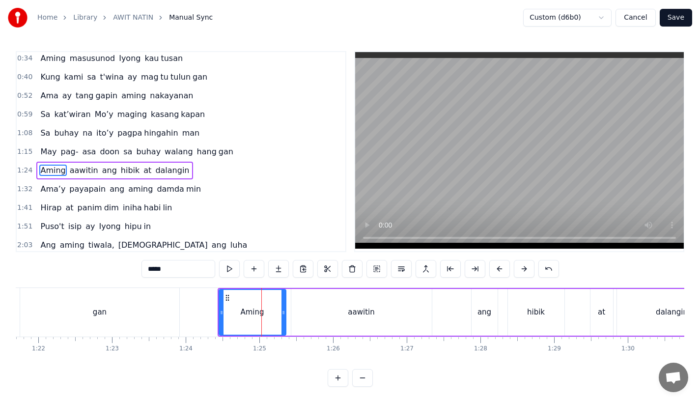
scroll to position [59, 0]
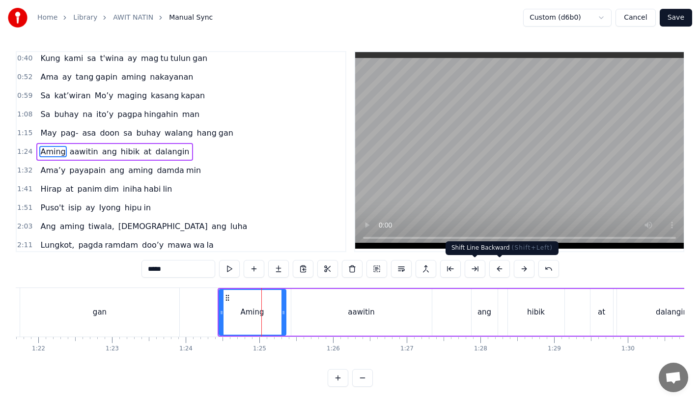
click at [498, 266] on button at bounding box center [499, 269] width 21 height 18
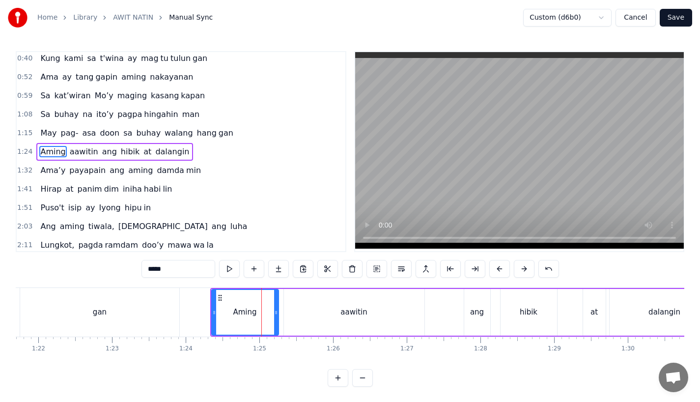
click at [498, 266] on button at bounding box center [499, 269] width 21 height 18
click at [161, 301] on div "gan" at bounding box center [99, 312] width 159 height 49
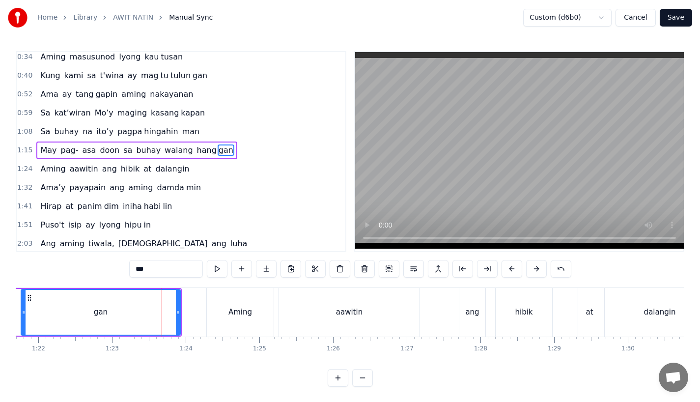
scroll to position [40, 0]
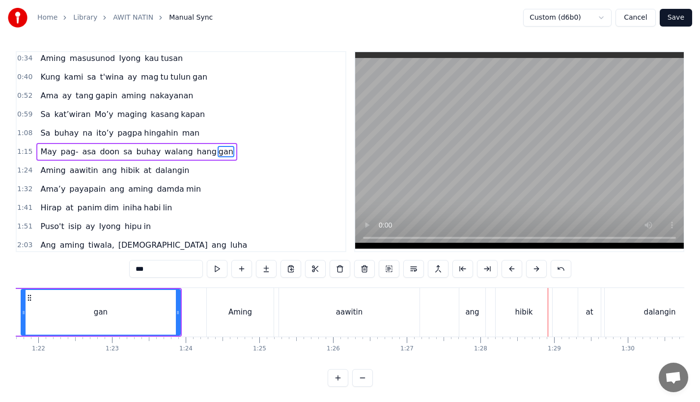
click at [282, 313] on div "aawitin" at bounding box center [349, 312] width 140 height 49
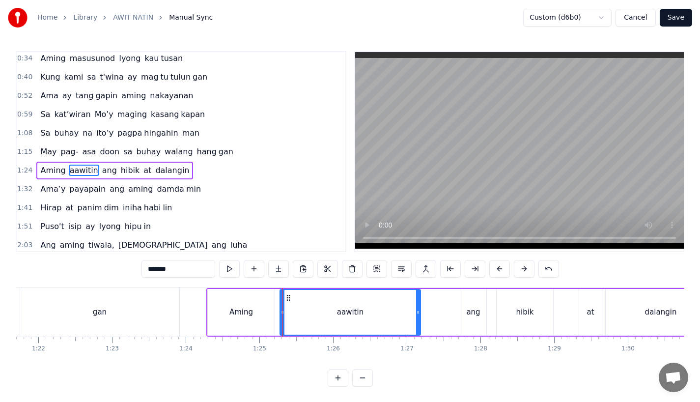
scroll to position [59, 0]
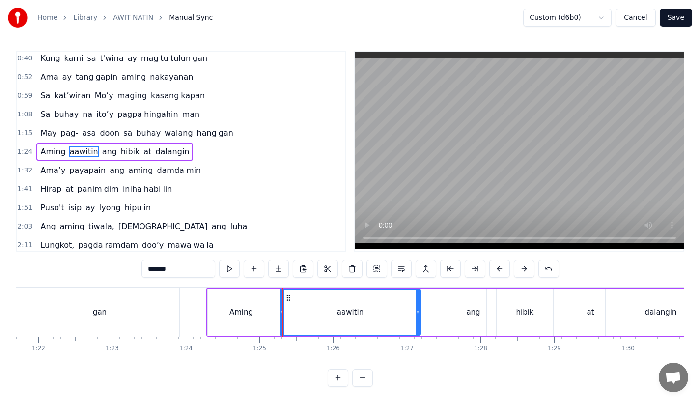
click at [229, 306] on div "Aming" at bounding box center [241, 312] width 67 height 47
type input "*****"
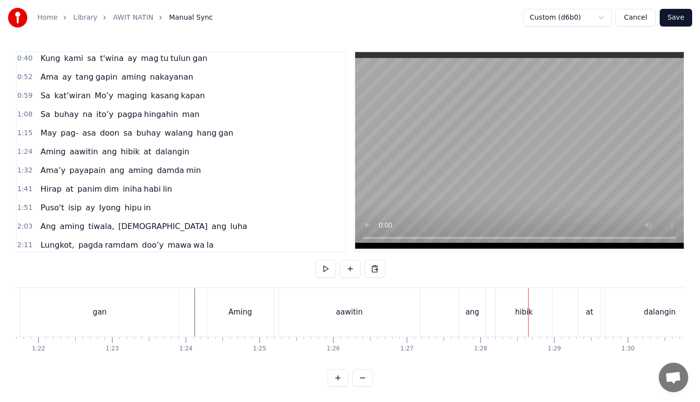
click at [466, 309] on div "ang" at bounding box center [472, 311] width 14 height 11
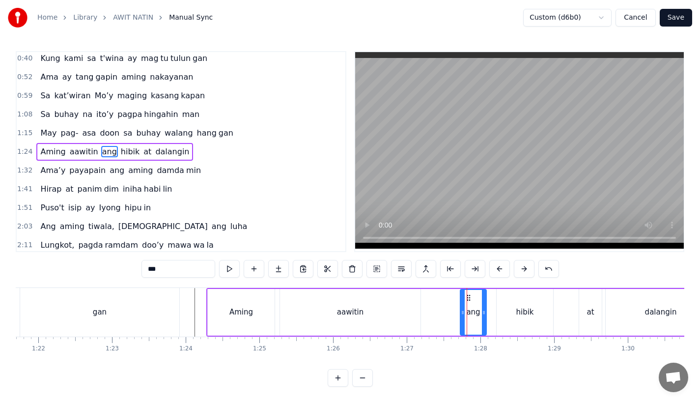
click at [459, 313] on div "ang" at bounding box center [472, 312] width 27 height 47
drag, startPoint x: 462, startPoint y: 314, endPoint x: 457, endPoint y: 316, distance: 5.3
click at [457, 316] on div at bounding box center [459, 312] width 4 height 45
drag, startPoint x: 467, startPoint y: 294, endPoint x: 459, endPoint y: 296, distance: 8.1
click at [459, 296] on div "ang" at bounding box center [471, 312] width 30 height 45
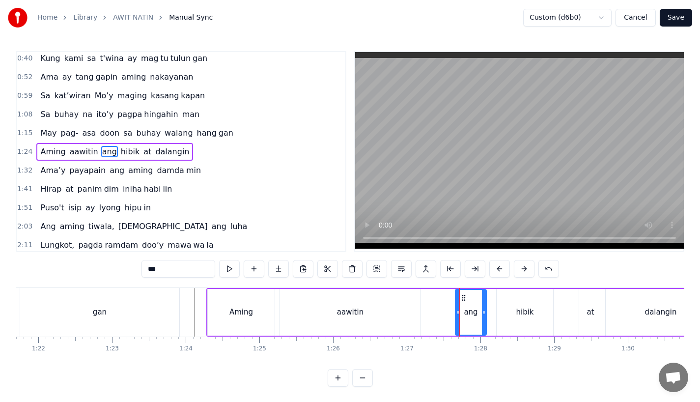
drag, startPoint x: 471, startPoint y: 296, endPoint x: 461, endPoint y: 297, distance: 9.4
click at [461, 297] on div "ang" at bounding box center [471, 312] width 30 height 45
drag, startPoint x: 469, startPoint y: 297, endPoint x: 457, endPoint y: 298, distance: 12.3
click at [457, 298] on div "ang" at bounding box center [471, 312] width 30 height 45
drag, startPoint x: 465, startPoint y: 297, endPoint x: 455, endPoint y: 297, distance: 10.3
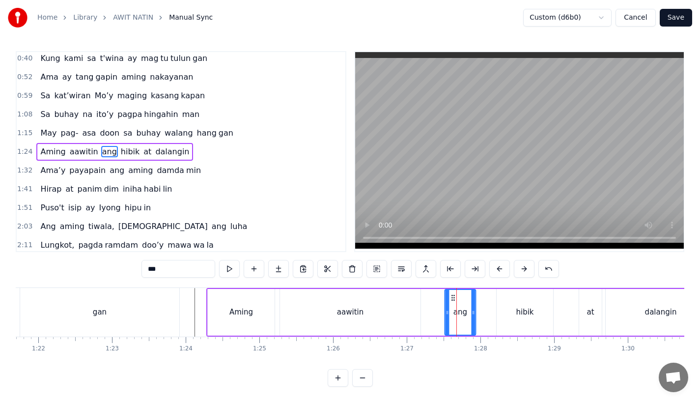
click at [455, 297] on icon at bounding box center [453, 298] width 8 height 8
click at [424, 297] on div "Aming aawitin ang hibik at dalangin" at bounding box center [461, 312] width 511 height 49
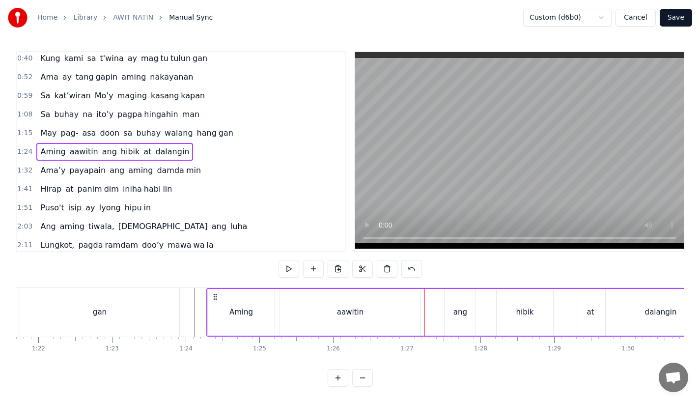
click at [414, 295] on div "aawitin" at bounding box center [350, 312] width 140 height 47
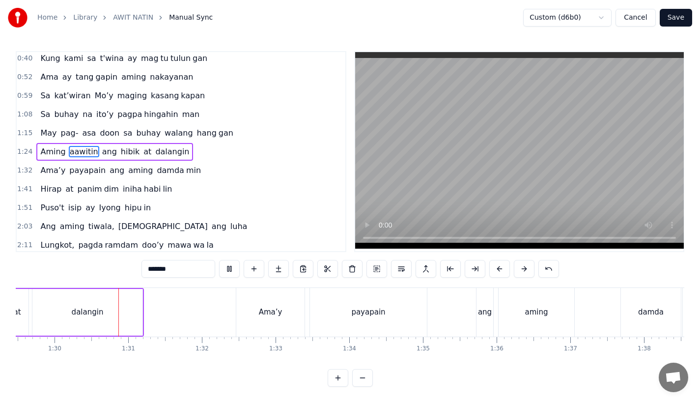
scroll to position [0, 6594]
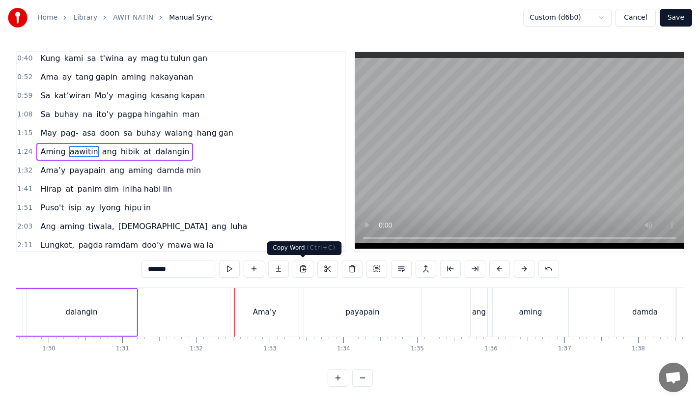
click at [273, 303] on div "Ama’y" at bounding box center [264, 312] width 68 height 49
type input "*****"
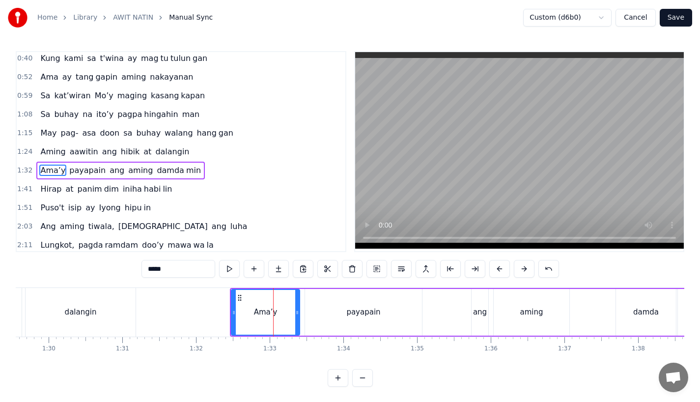
scroll to position [78, 0]
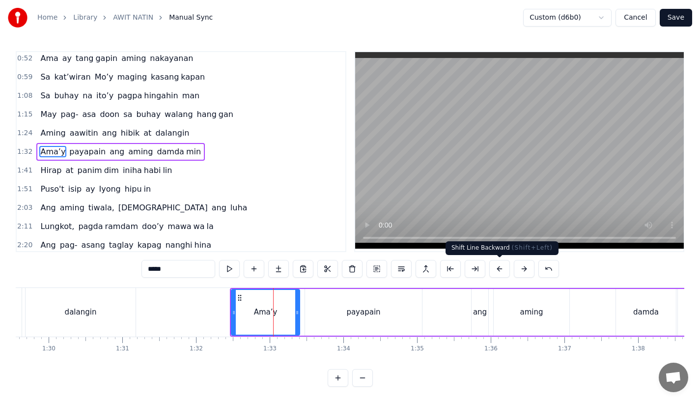
click at [499, 271] on button at bounding box center [499, 269] width 21 height 18
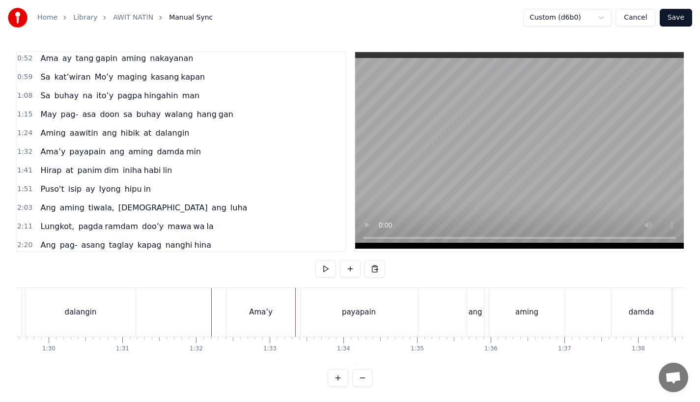
click at [242, 315] on div "Ama’y" at bounding box center [261, 312] width 68 height 49
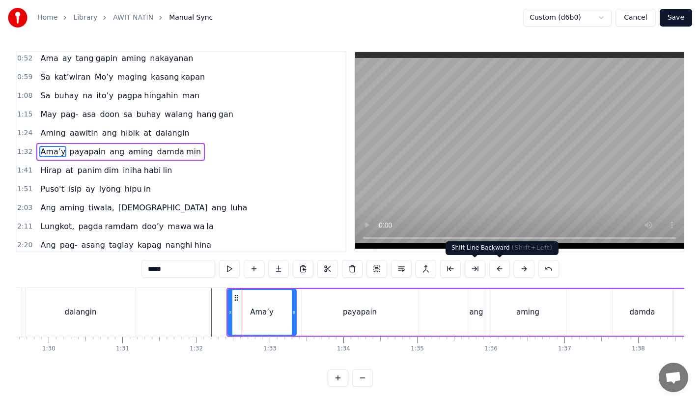
click at [498, 267] on button at bounding box center [499, 269] width 21 height 18
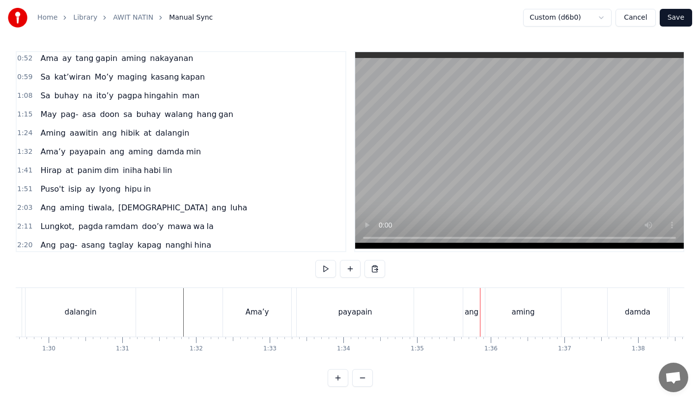
click at [464, 309] on div "ang" at bounding box center [471, 312] width 17 height 49
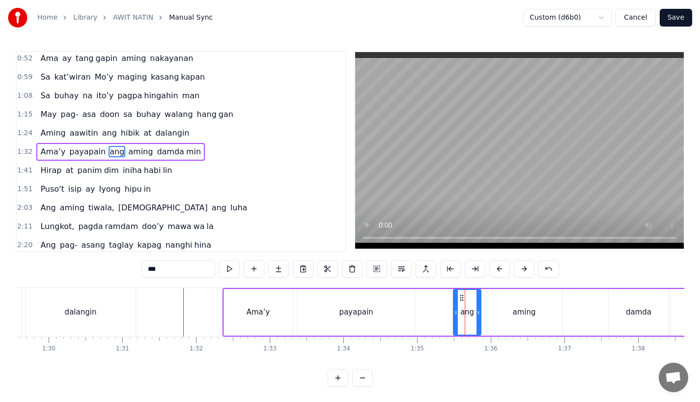
drag, startPoint x: 466, startPoint y: 313, endPoint x: 455, endPoint y: 314, distance: 11.3
click at [455, 314] on icon at bounding box center [456, 312] width 4 height 8
drag, startPoint x: 465, startPoint y: 298, endPoint x: 456, endPoint y: 299, distance: 9.4
click at [456, 299] on div "ang" at bounding box center [466, 312] width 27 height 45
drag, startPoint x: 466, startPoint y: 293, endPoint x: 455, endPoint y: 294, distance: 11.3
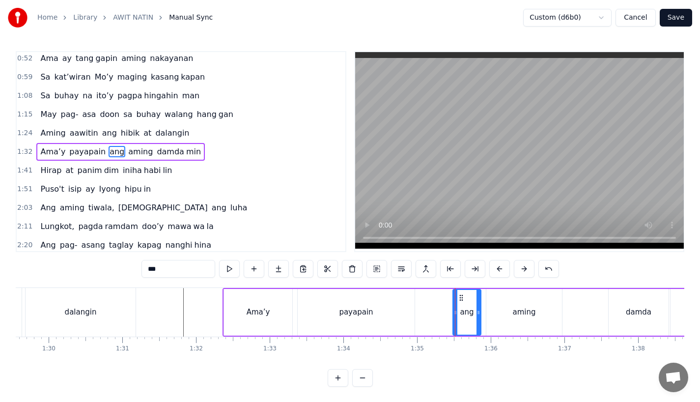
click at [455, 294] on div "ang" at bounding box center [466, 312] width 27 height 45
drag, startPoint x: 468, startPoint y: 294, endPoint x: 458, endPoint y: 294, distance: 9.8
click at [458, 294] on div "ang" at bounding box center [466, 312] width 27 height 45
drag, startPoint x: 460, startPoint y: 295, endPoint x: 448, endPoint y: 295, distance: 12.3
click at [448, 295] on circle at bounding box center [447, 295] width 0 height 0
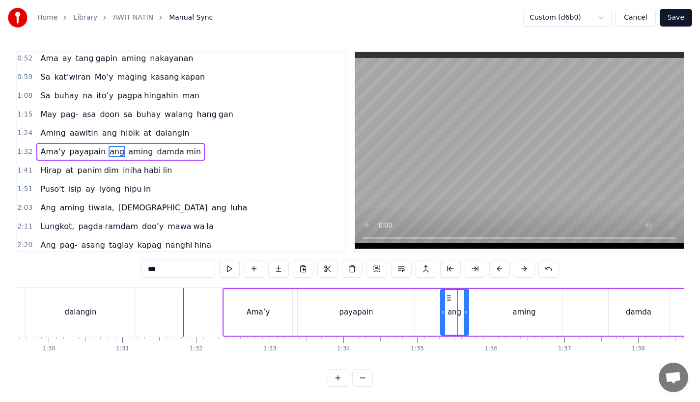
click at [503, 303] on div "aming" at bounding box center [524, 312] width 76 height 47
type input "*****"
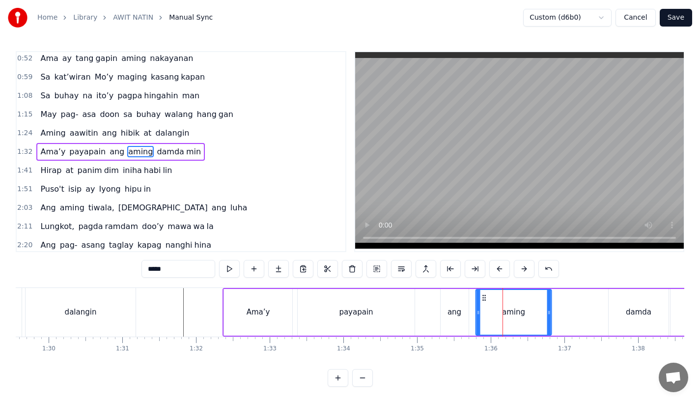
drag, startPoint x: 496, startPoint y: 297, endPoint x: 484, endPoint y: 297, distance: 12.3
click at [484, 297] on icon at bounding box center [484, 298] width 8 height 8
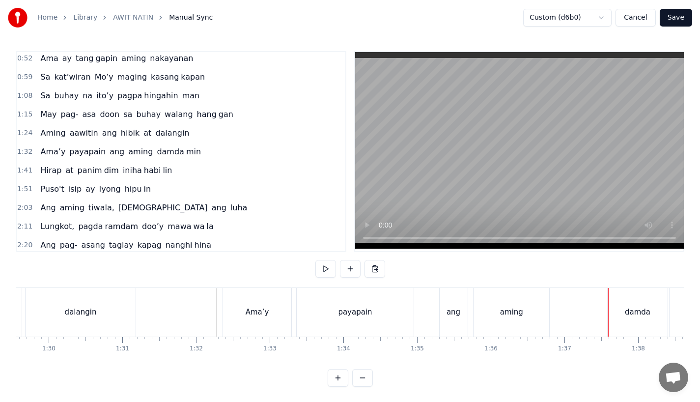
click at [626, 312] on div "damda" at bounding box center [637, 311] width 26 height 11
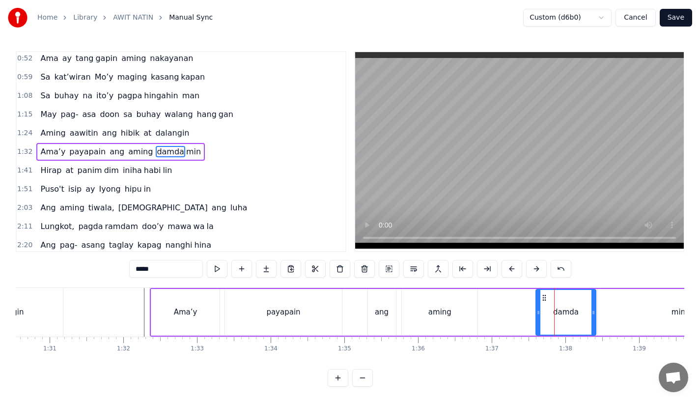
scroll to position [0, 6687]
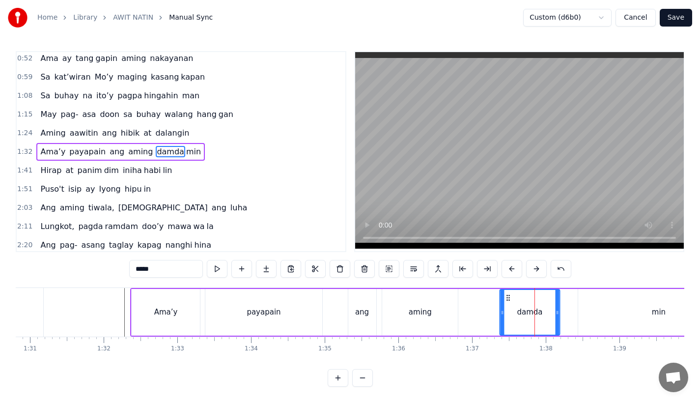
drag, startPoint x: 525, startPoint y: 297, endPoint x: 507, endPoint y: 298, distance: 18.2
click at [507, 298] on icon at bounding box center [508, 298] width 8 height 8
click at [454, 298] on div "aming" at bounding box center [420, 312] width 76 height 47
type input "*****"
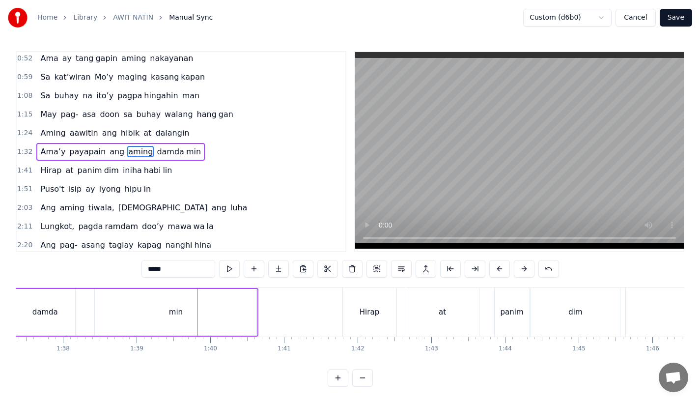
scroll to position [0, 7152]
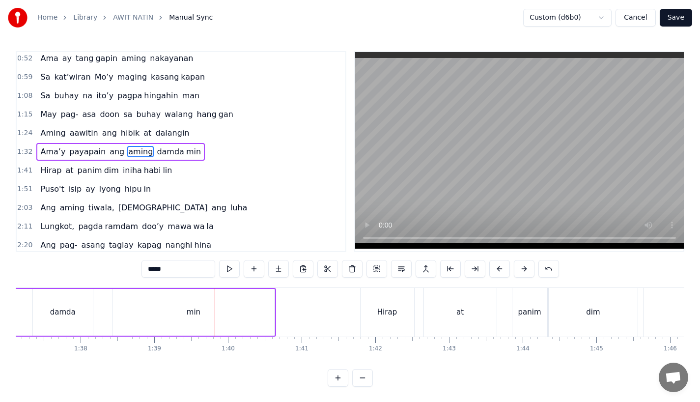
drag, startPoint x: 128, startPoint y: 297, endPoint x: 110, endPoint y: 298, distance: 17.7
click at [110, 298] on div "damda min" at bounding box center [153, 312] width 243 height 47
click at [125, 296] on div "min" at bounding box center [193, 312] width 162 height 47
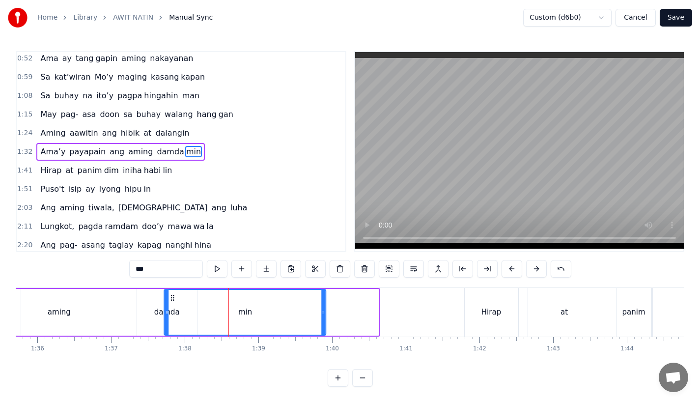
scroll to position [0, 7045]
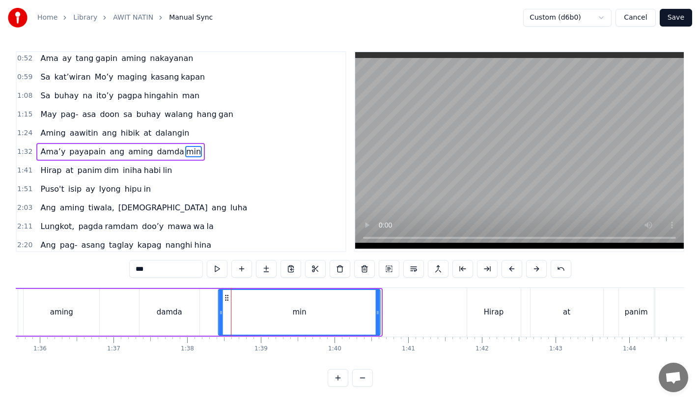
drag, startPoint x: 121, startPoint y: 297, endPoint x: 225, endPoint y: 297, distance: 103.6
click at [225, 297] on icon at bounding box center [227, 298] width 8 height 8
click at [165, 293] on div "damda" at bounding box center [169, 312] width 60 height 47
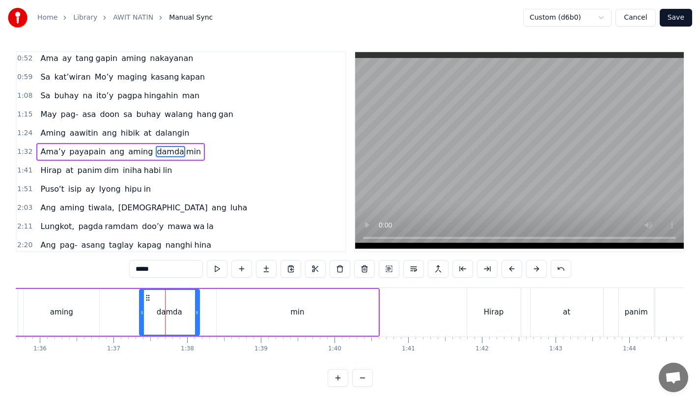
click at [225, 292] on div "min" at bounding box center [297, 312] width 162 height 47
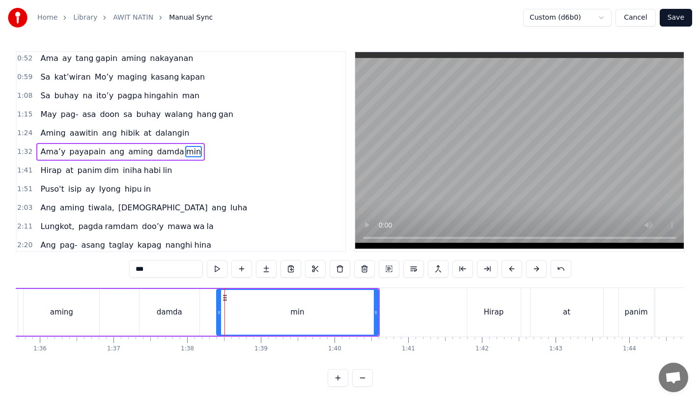
click at [218, 293] on div "min" at bounding box center [297, 312] width 161 height 45
drag, startPoint x: 224, startPoint y: 297, endPoint x: 215, endPoint y: 299, distance: 9.2
click at [215, 298] on icon at bounding box center [218, 298] width 8 height 8
click at [157, 309] on div "damda" at bounding box center [169, 312] width 60 height 47
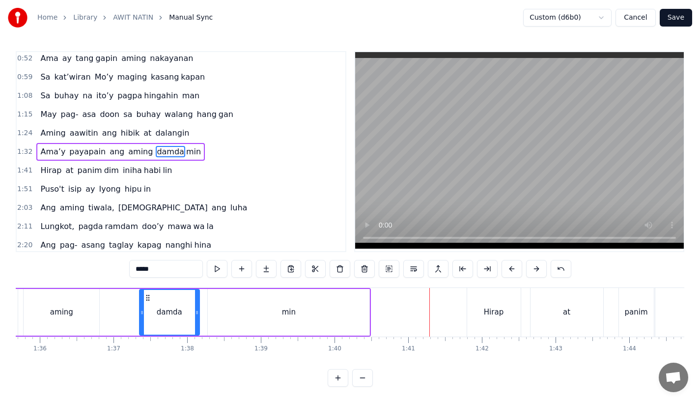
click at [493, 313] on div "Hirap" at bounding box center [494, 311] width 20 height 11
type input "*****"
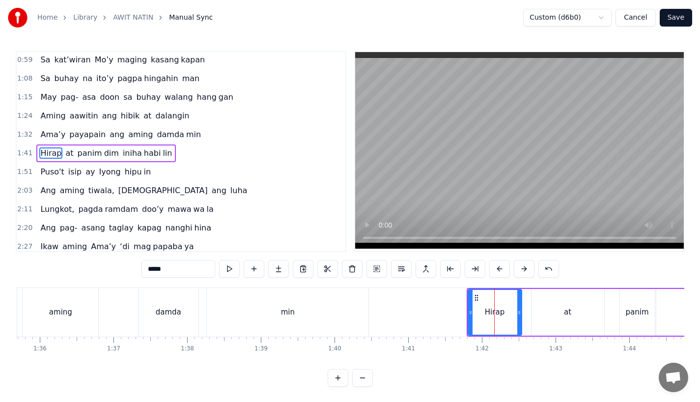
scroll to position [96, 0]
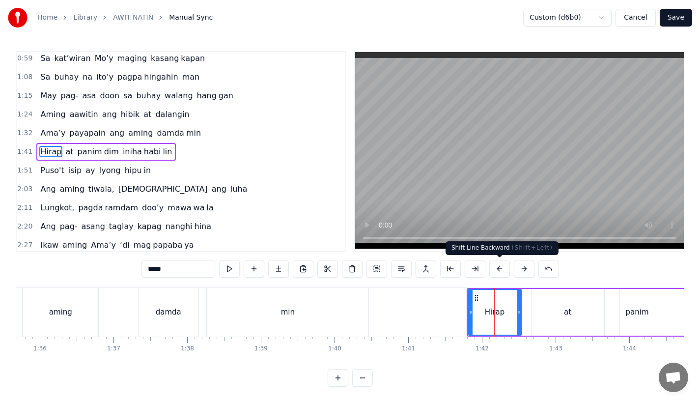
click at [495, 267] on button at bounding box center [499, 269] width 21 height 18
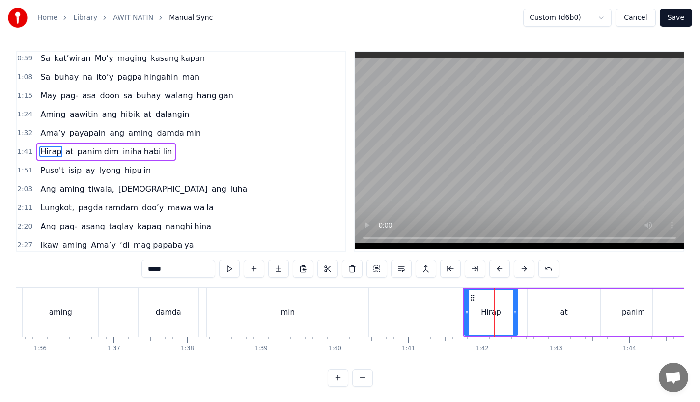
click at [495, 267] on button at bounding box center [499, 269] width 21 height 18
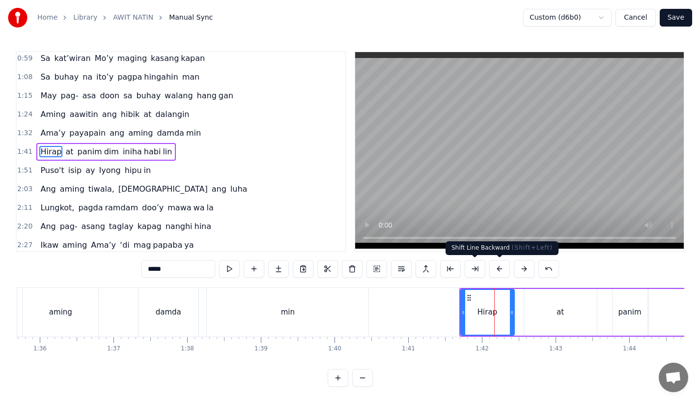
click at [496, 266] on button at bounding box center [499, 269] width 21 height 18
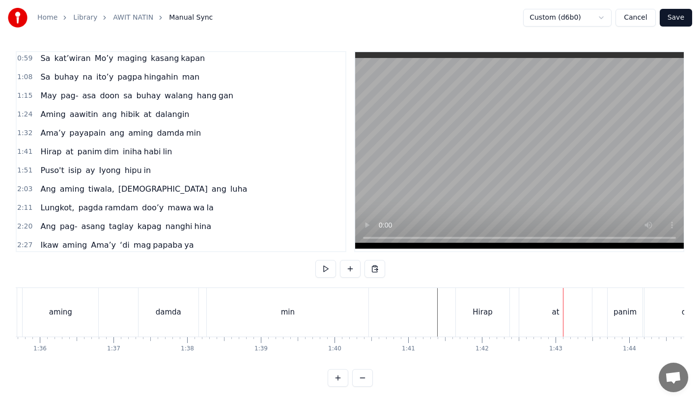
click at [486, 299] on div "Hirap" at bounding box center [483, 312] width 54 height 49
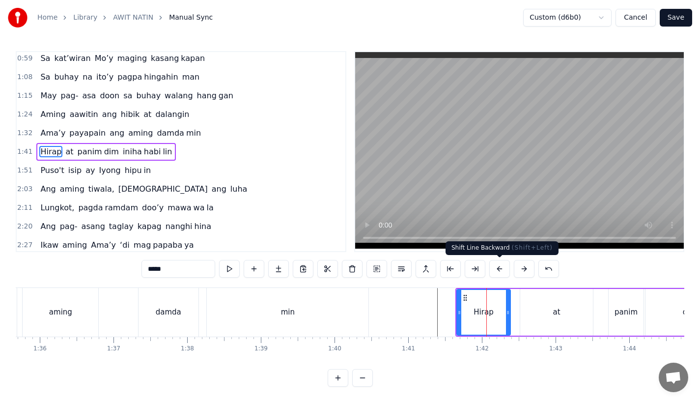
click at [500, 268] on button at bounding box center [499, 269] width 21 height 18
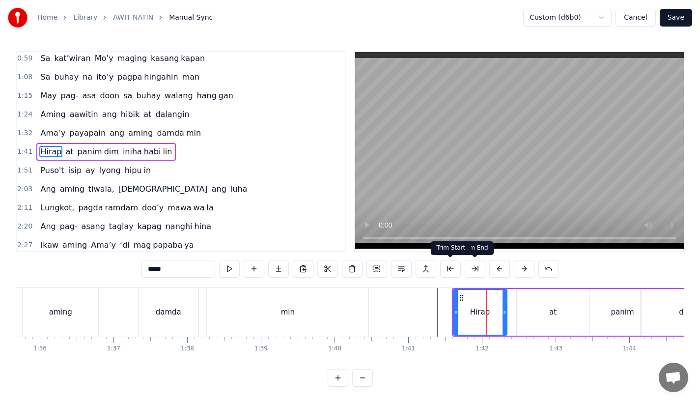
click at [413, 287] on div "0:17 Itinuro sa amin na pag- ii bigan 0:24 Ang pagmamahal sa kapatiran 0:34 Ami…" at bounding box center [350, 218] width 668 height 335
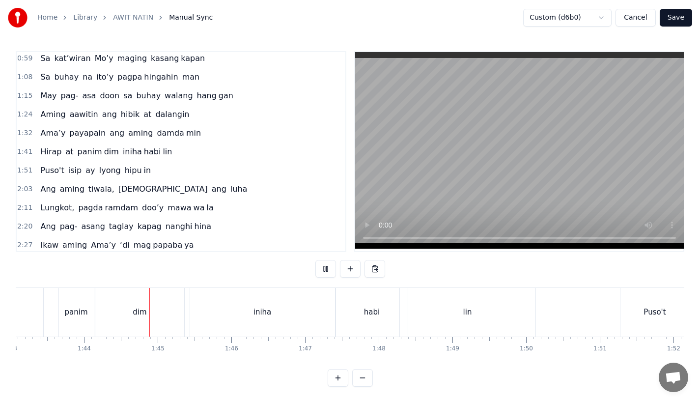
scroll to position [0, 7622]
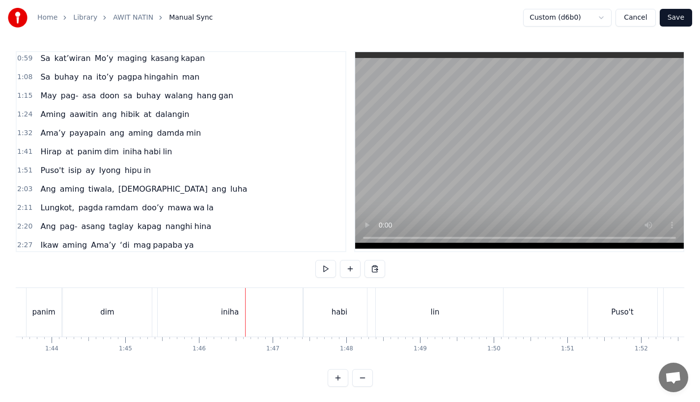
click at [237, 312] on div "iniha" at bounding box center [230, 311] width 18 height 11
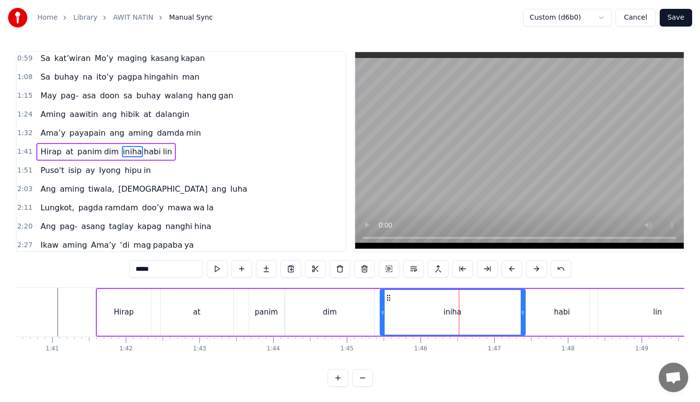
scroll to position [0, 7377]
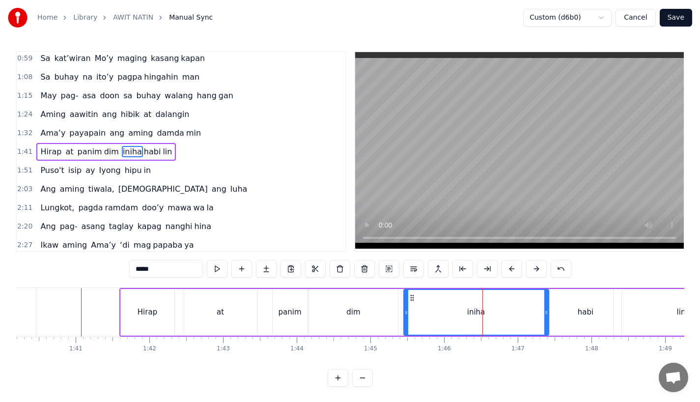
click at [138, 299] on div "Hirap" at bounding box center [148, 312] width 54 height 47
type input "*****"
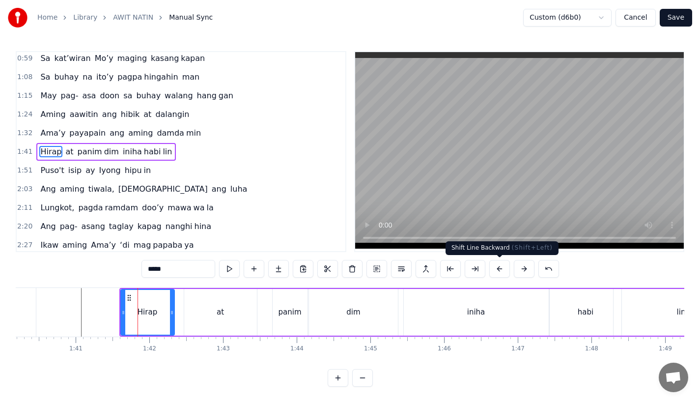
click at [498, 268] on button at bounding box center [499, 269] width 21 height 18
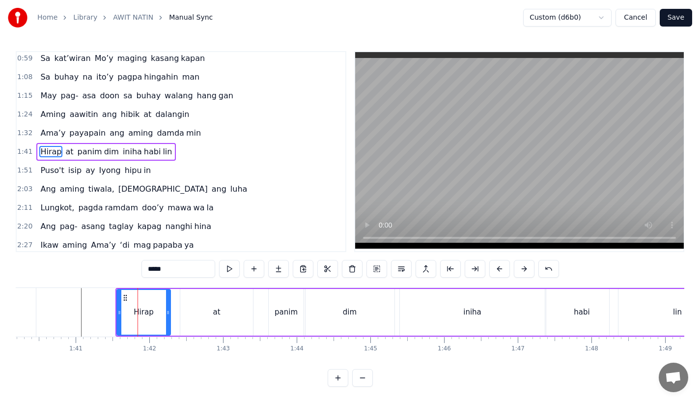
click at [498, 268] on button at bounding box center [499, 269] width 21 height 18
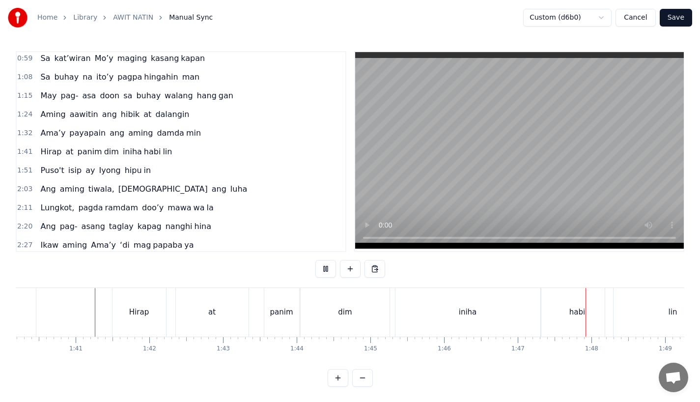
click at [135, 304] on div "Hirap" at bounding box center [139, 312] width 54 height 49
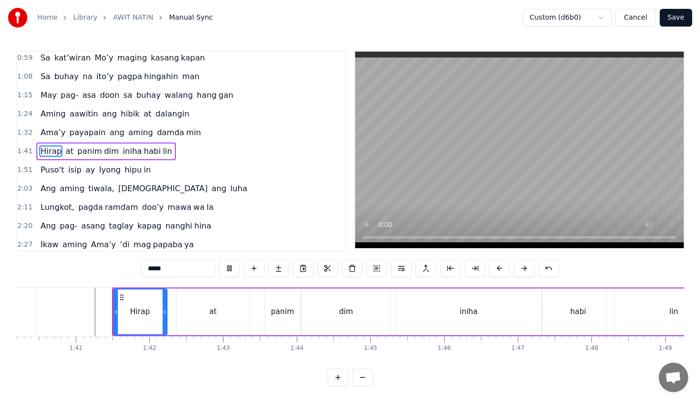
scroll to position [8, 0]
click at [494, 260] on button at bounding box center [499, 268] width 21 height 18
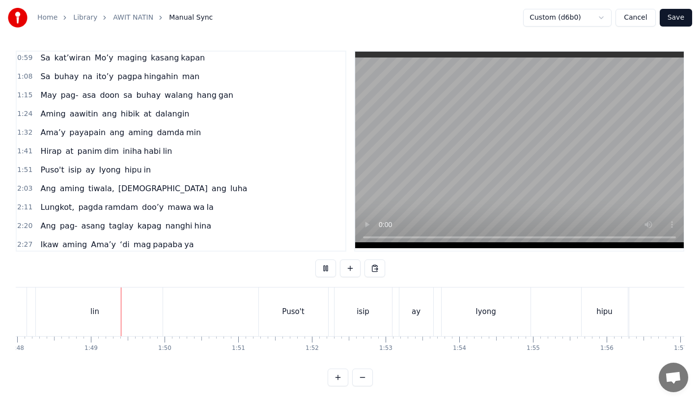
scroll to position [0, 7962]
click at [275, 293] on div "Puso't" at bounding box center [282, 311] width 69 height 49
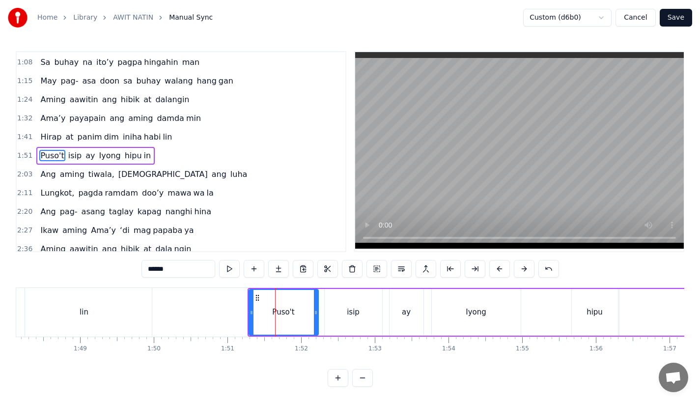
scroll to position [115, 0]
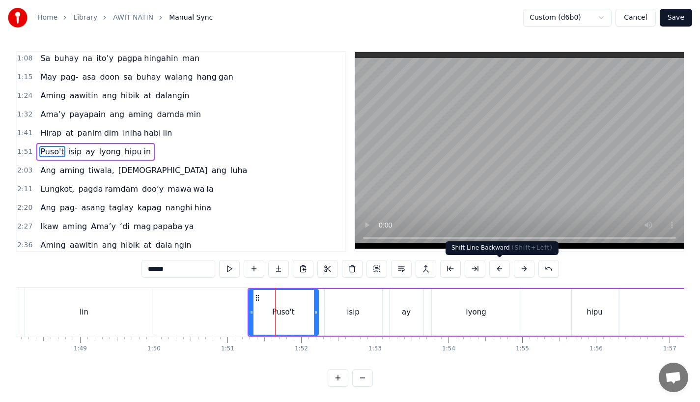
click at [497, 269] on button at bounding box center [499, 269] width 21 height 18
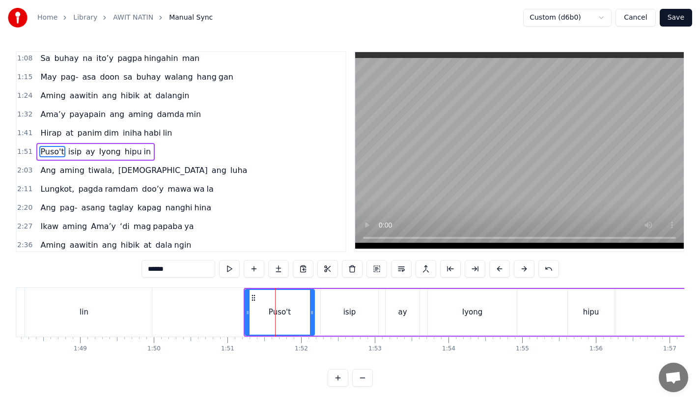
click at [497, 269] on button at bounding box center [499, 269] width 21 height 18
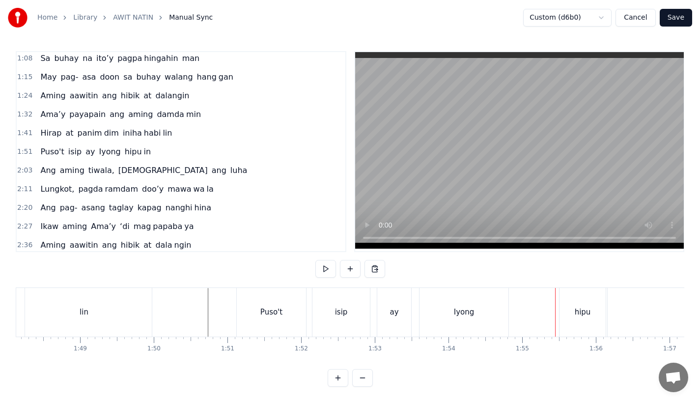
click at [575, 307] on div "hipu" at bounding box center [582, 311] width 16 height 11
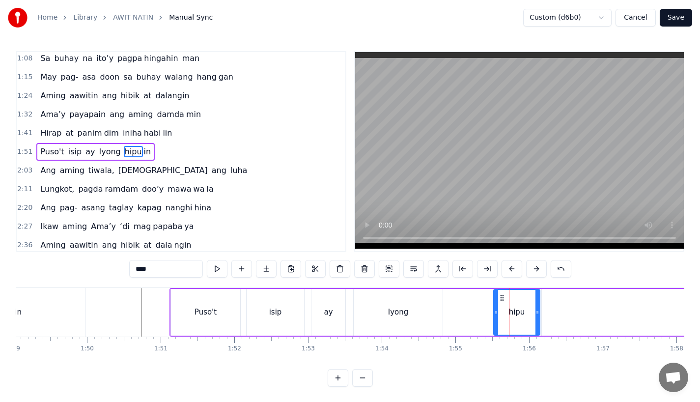
scroll to position [0, 8032]
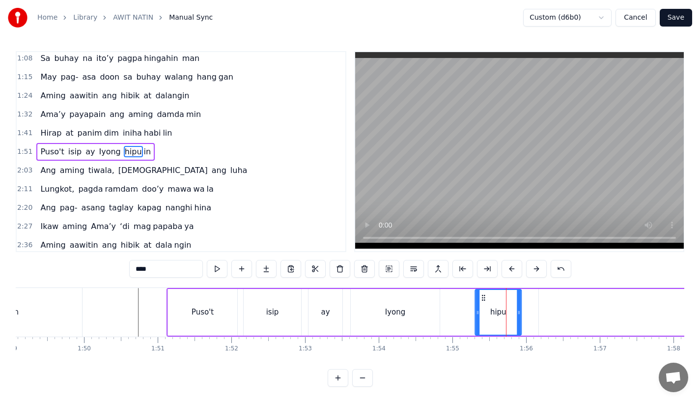
drag, startPoint x: 498, startPoint y: 297, endPoint x: 480, endPoint y: 298, distance: 18.2
click at [480, 298] on icon at bounding box center [483, 298] width 8 height 8
click at [454, 297] on div "Puso't isip ay Iyong hipu in" at bounding box center [513, 312] width 694 height 49
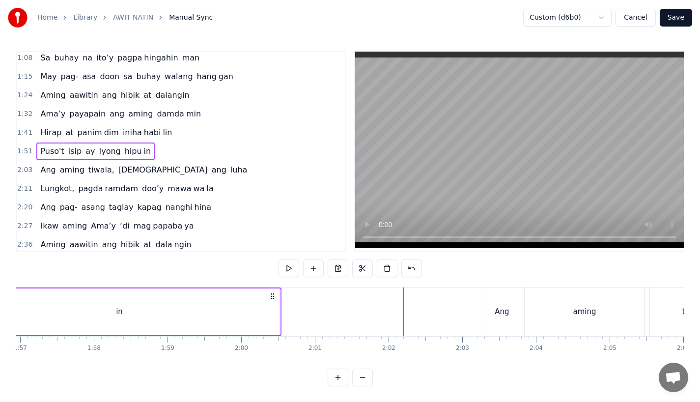
scroll to position [8, 0]
click at [504, 297] on div "Ang" at bounding box center [501, 311] width 31 height 49
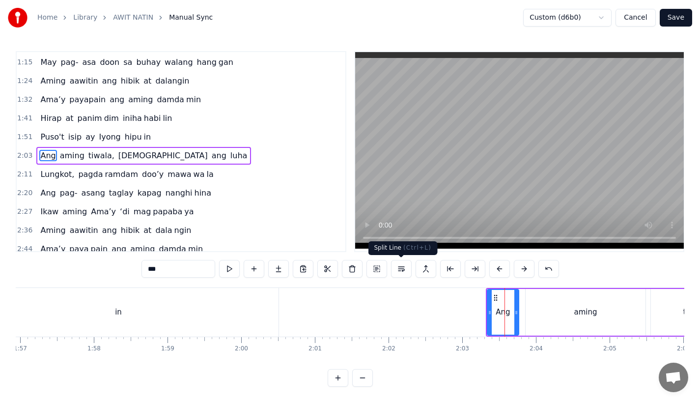
scroll to position [134, 0]
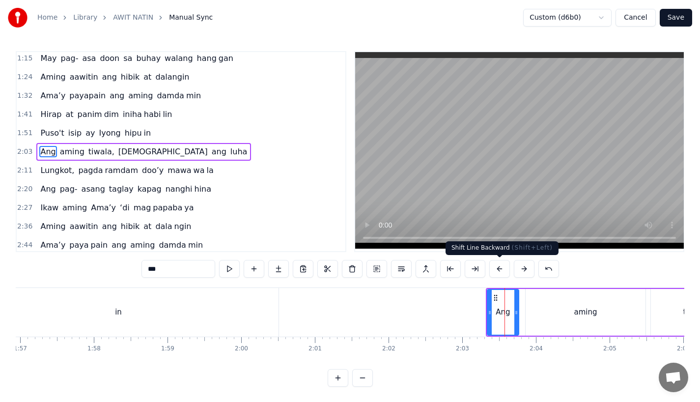
click at [496, 270] on button at bounding box center [499, 269] width 21 height 18
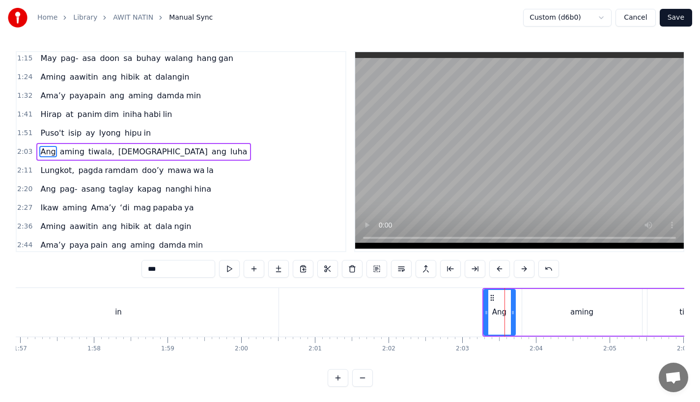
click at [496, 270] on button at bounding box center [499, 269] width 21 height 18
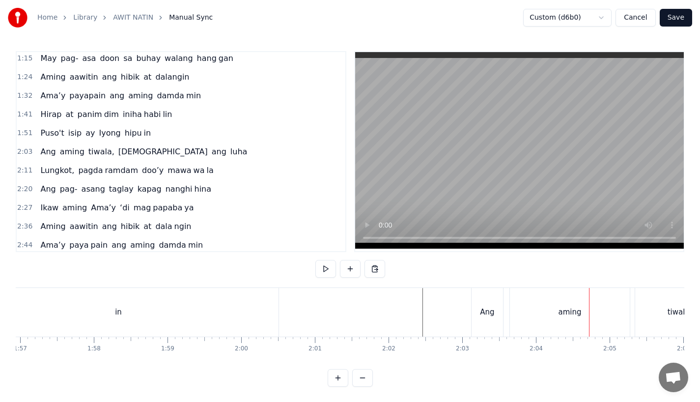
click at [477, 298] on div "Ang" at bounding box center [486, 312] width 31 height 49
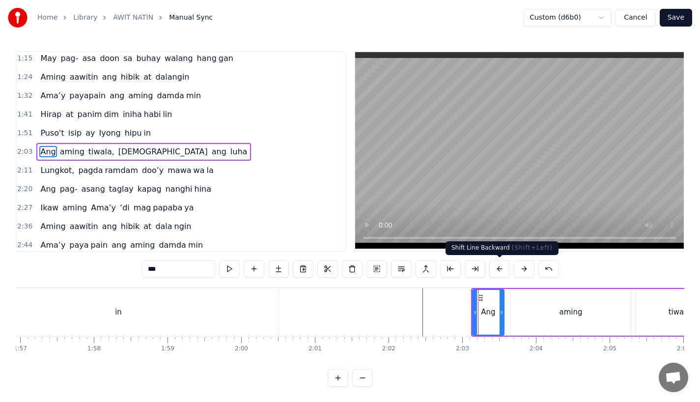
click at [495, 267] on button at bounding box center [499, 269] width 21 height 18
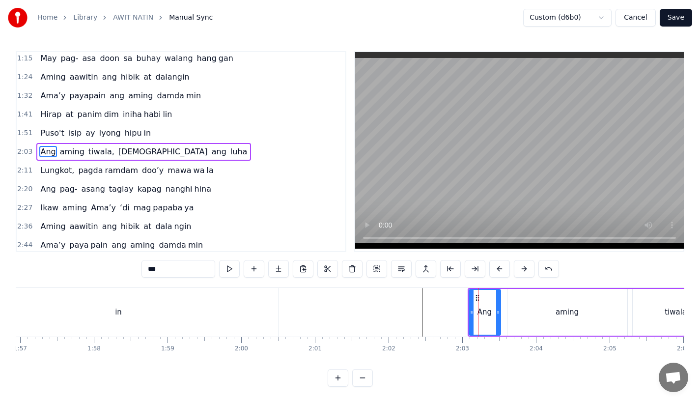
click at [495, 267] on button at bounding box center [499, 269] width 21 height 18
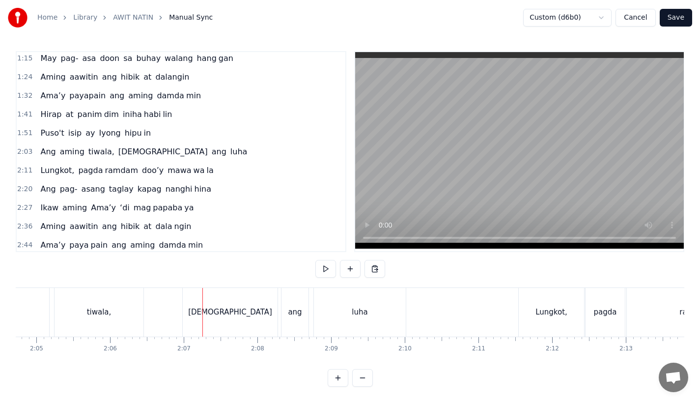
click at [247, 321] on div "[DEMOGRAPHIC_DATA]" at bounding box center [230, 312] width 95 height 49
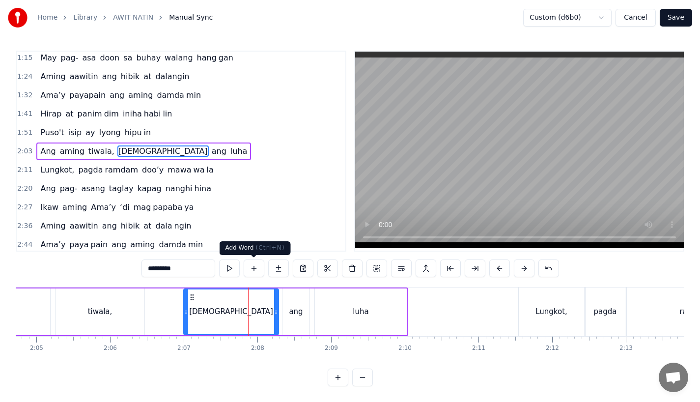
scroll to position [8, 0]
click at [528, 317] on div "Lungkot," at bounding box center [550, 311] width 65 height 49
type input "********"
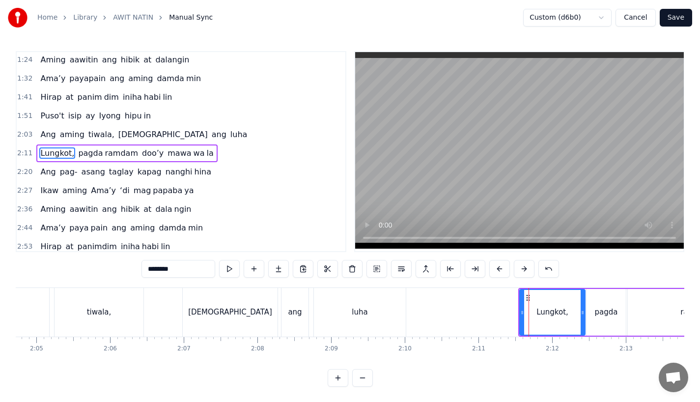
scroll to position [152, 0]
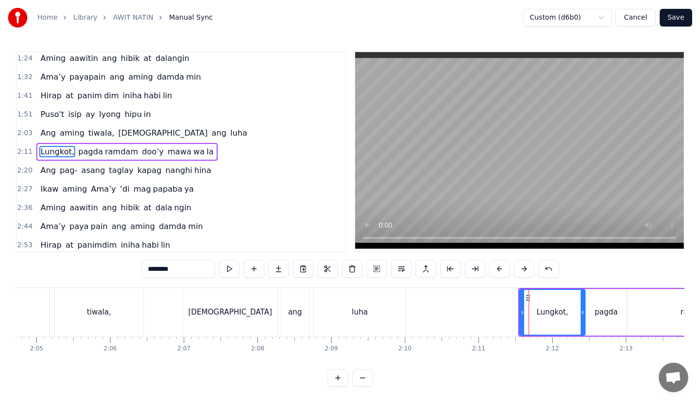
click at [500, 267] on button at bounding box center [499, 269] width 21 height 18
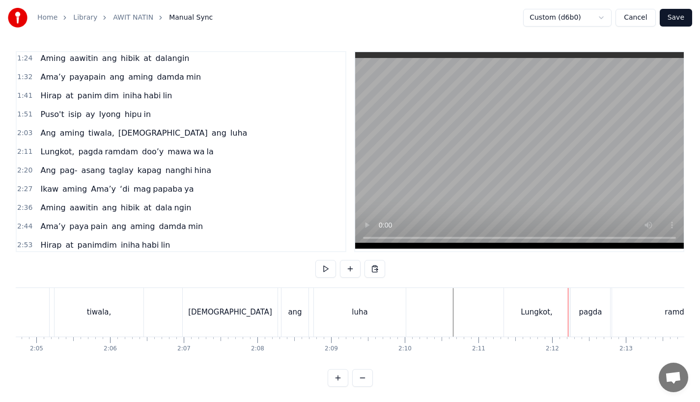
click at [531, 300] on div "Lungkot," at bounding box center [536, 312] width 65 height 49
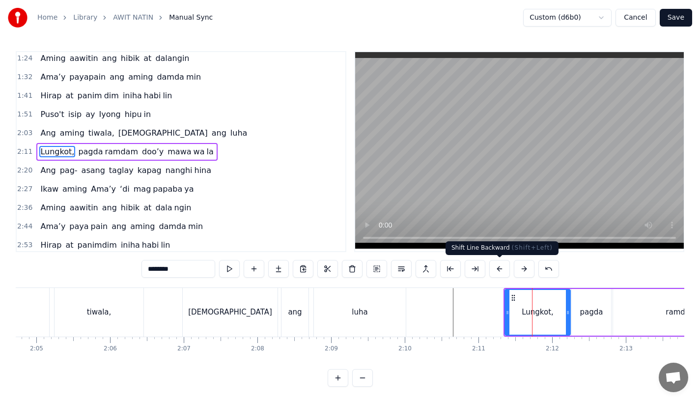
click at [503, 267] on button at bounding box center [499, 269] width 21 height 18
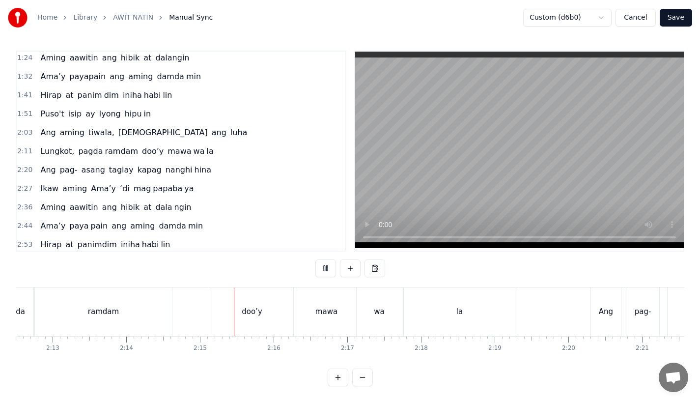
scroll to position [8, 0]
click at [165, 287] on div "ramdam" at bounding box center [103, 311] width 137 height 49
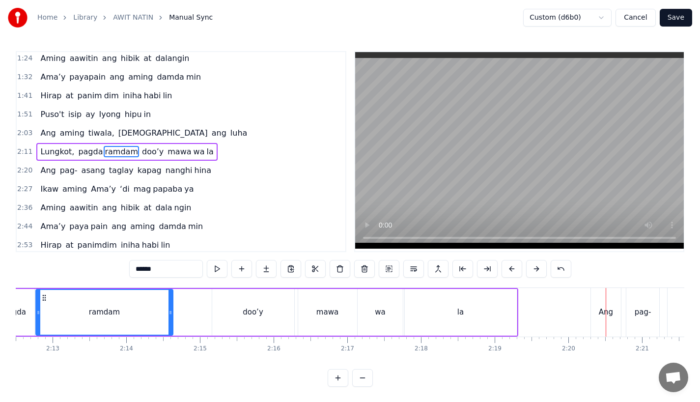
click at [609, 314] on div "Ang" at bounding box center [605, 311] width 14 height 11
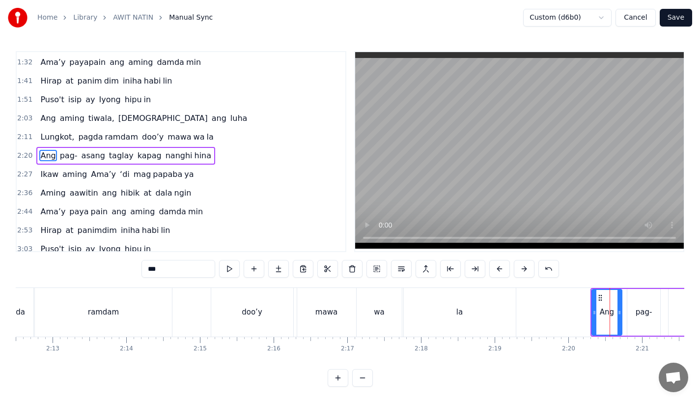
scroll to position [171, 0]
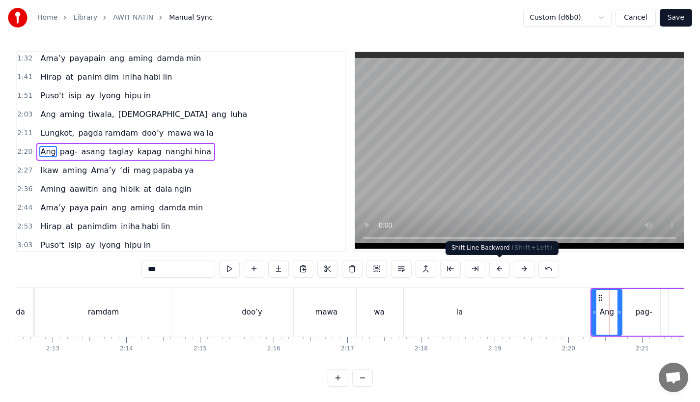
click at [496, 264] on button at bounding box center [499, 269] width 21 height 18
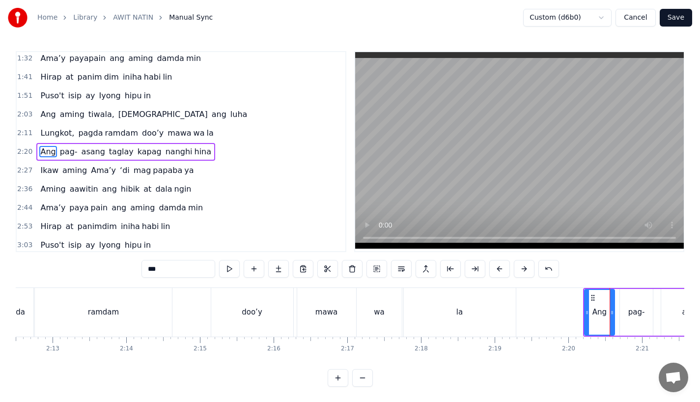
click at [496, 264] on button at bounding box center [499, 269] width 21 height 18
click at [477, 292] on div "la" at bounding box center [460, 312] width 112 height 49
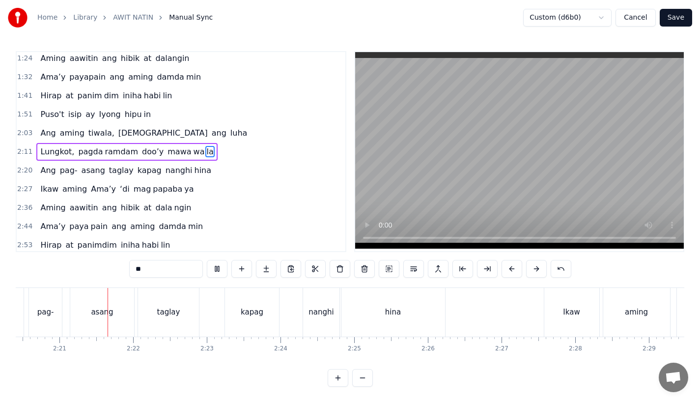
scroll to position [0, 10340]
click at [242, 295] on div "kapag" at bounding box center [251, 312] width 54 height 49
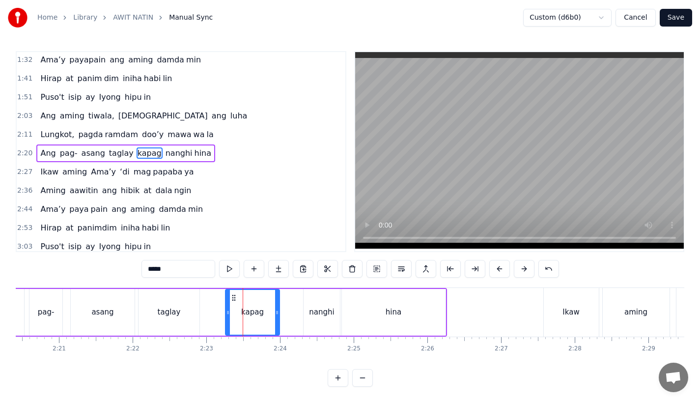
scroll to position [171, 0]
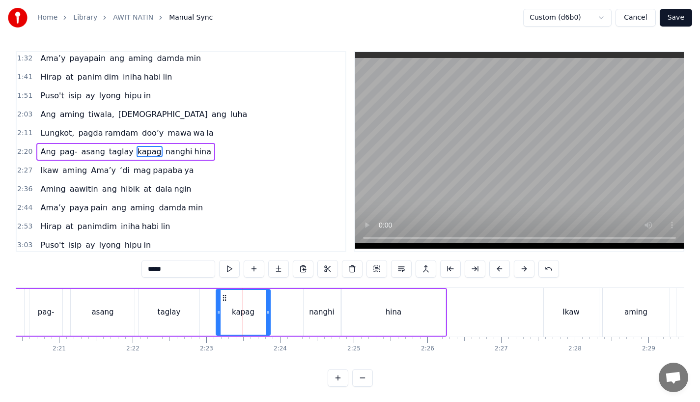
drag, startPoint x: 232, startPoint y: 296, endPoint x: 220, endPoint y: 298, distance: 11.9
click at [220, 298] on icon at bounding box center [224, 298] width 8 height 8
click at [305, 308] on div "nanghi" at bounding box center [321, 312] width 36 height 47
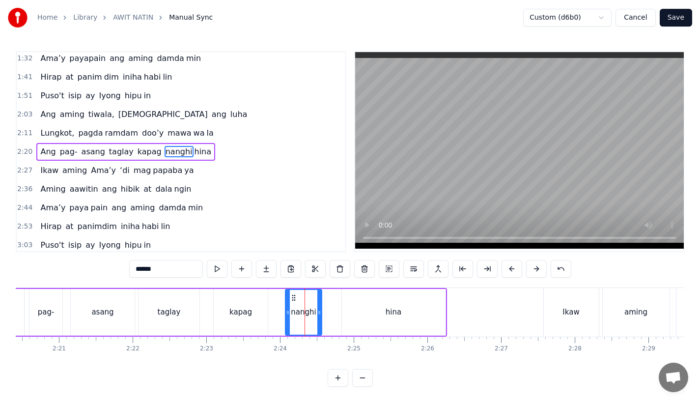
drag, startPoint x: 311, startPoint y: 295, endPoint x: 290, endPoint y: 296, distance: 20.6
click at [290, 296] on icon at bounding box center [294, 298] width 8 height 8
click at [232, 290] on div "kapag" at bounding box center [241, 312] width 54 height 47
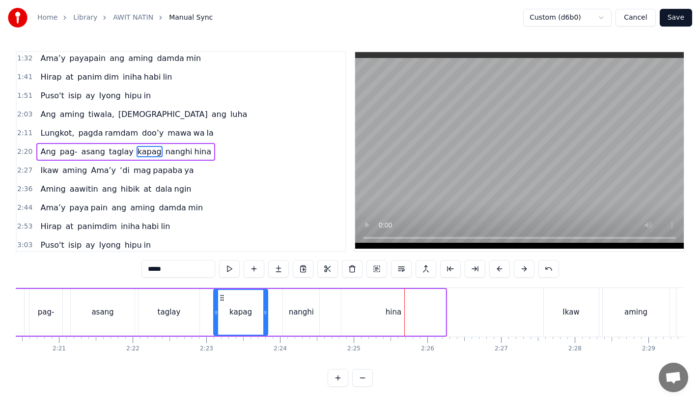
click at [364, 314] on div "hina" at bounding box center [393, 312] width 104 height 47
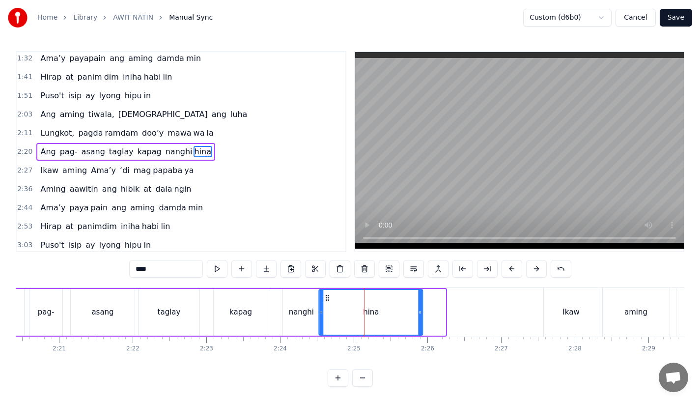
drag, startPoint x: 352, startPoint y: 297, endPoint x: 330, endPoint y: 301, distance: 22.4
click at [330, 301] on div "hina" at bounding box center [371, 312] width 103 height 45
click at [226, 306] on div "kapag" at bounding box center [241, 312] width 54 height 47
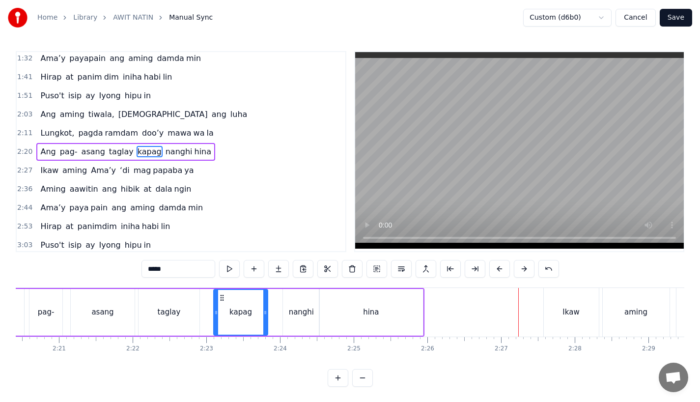
click at [166, 295] on div "taglay" at bounding box center [168, 312] width 61 height 47
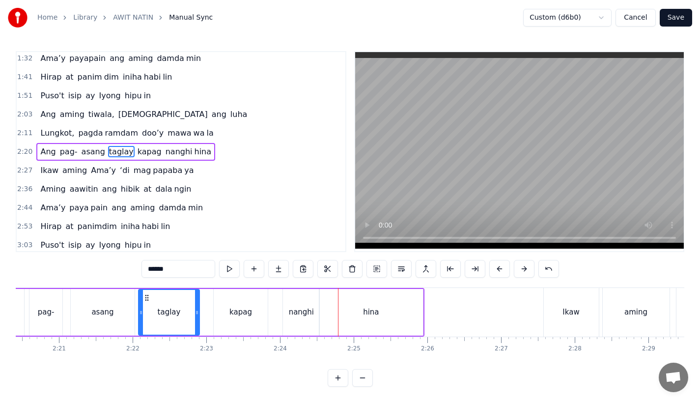
click at [229, 317] on div "kapag" at bounding box center [241, 312] width 54 height 47
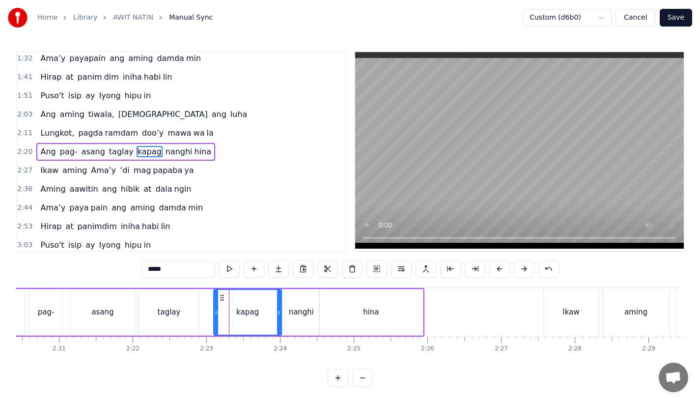
drag, startPoint x: 266, startPoint y: 316, endPoint x: 281, endPoint y: 316, distance: 14.7
click at [281, 316] on icon at bounding box center [279, 312] width 4 height 8
click at [178, 299] on div "taglay" at bounding box center [168, 312] width 61 height 47
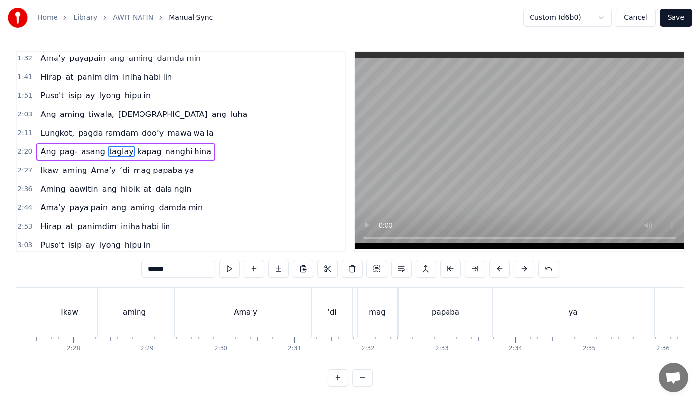
scroll to position [0, 10821]
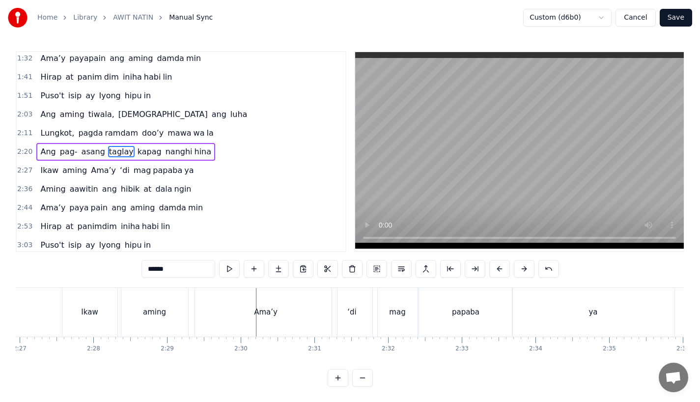
click at [84, 306] on div "Ikaw" at bounding box center [89, 311] width 17 height 11
type input "****"
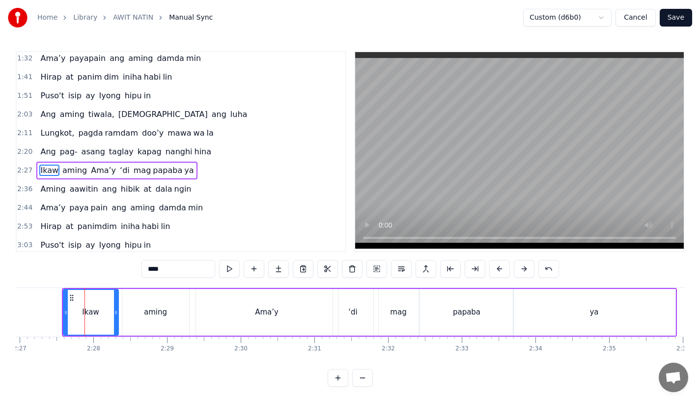
scroll to position [189, 0]
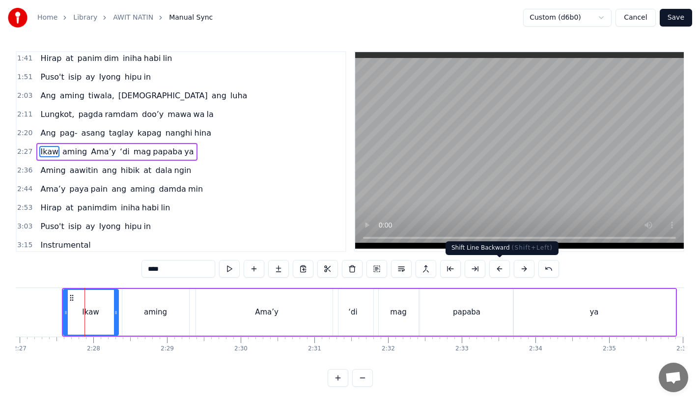
click at [494, 265] on button at bounding box center [499, 269] width 21 height 18
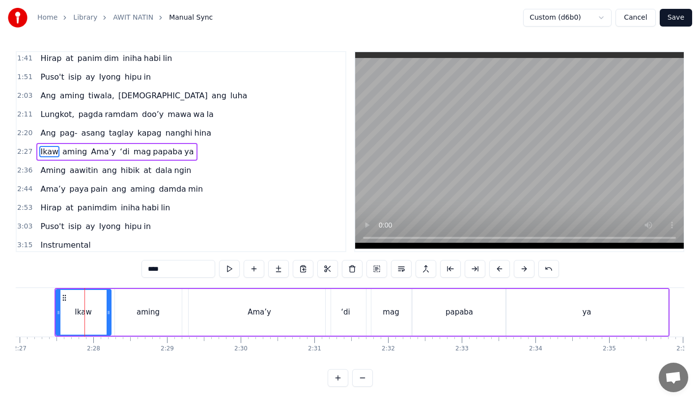
click at [494, 265] on button at bounding box center [499, 269] width 21 height 18
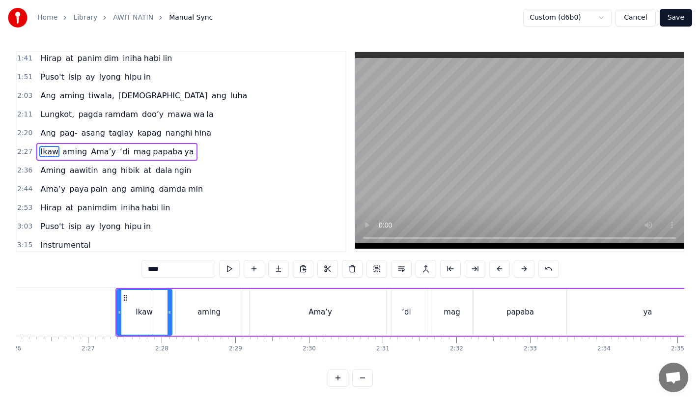
scroll to position [0, 10744]
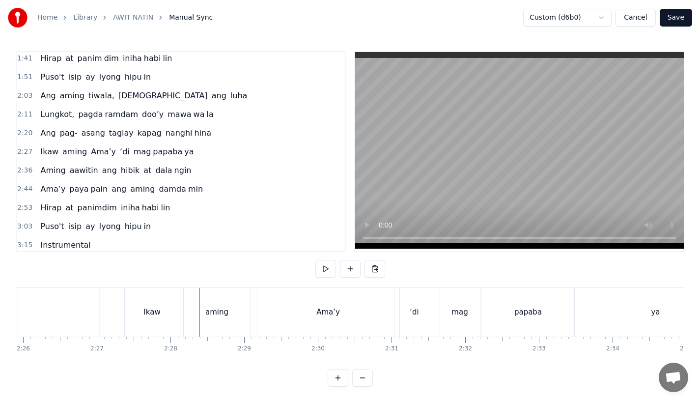
click at [146, 305] on div "Ikaw" at bounding box center [152, 312] width 55 height 49
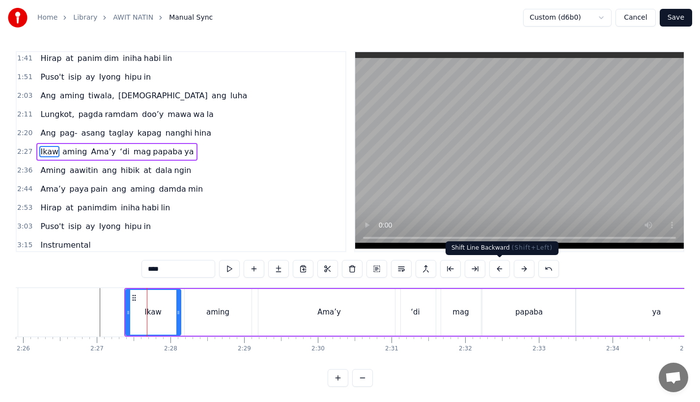
click at [501, 266] on button at bounding box center [499, 269] width 21 height 18
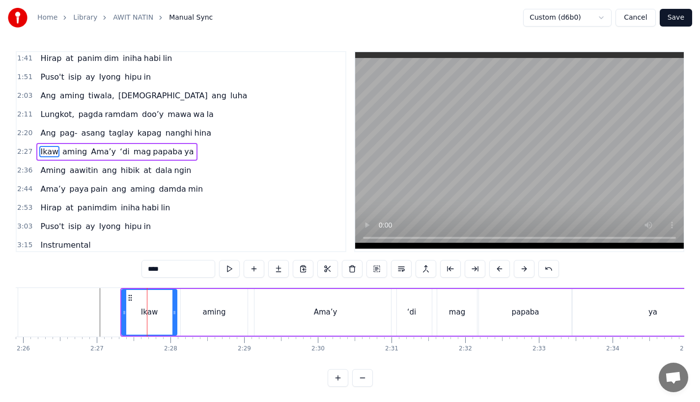
click at [501, 266] on button at bounding box center [499, 269] width 21 height 18
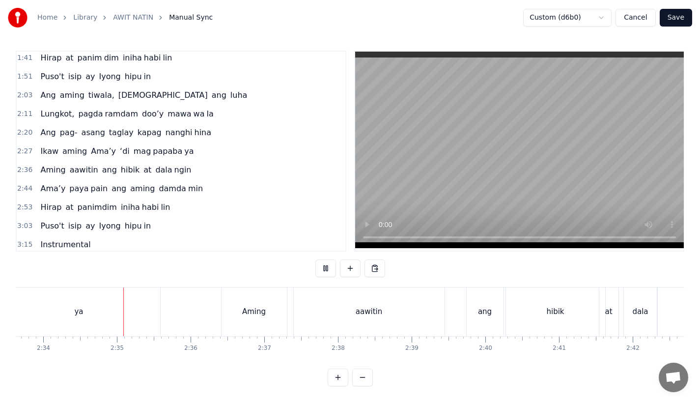
scroll to position [0, 11323]
click at [229, 296] on div "Aming" at bounding box center [243, 311] width 65 height 49
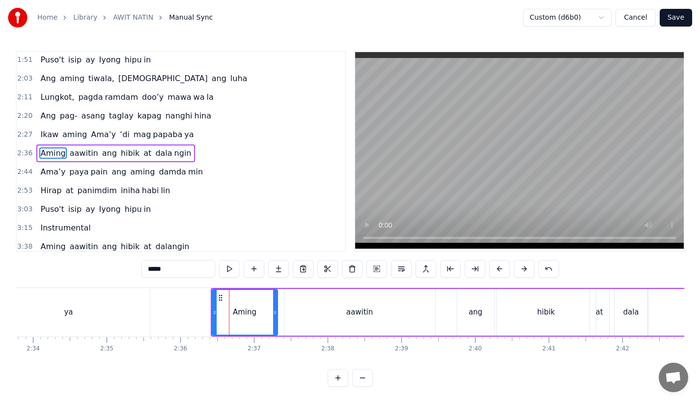
scroll to position [208, 0]
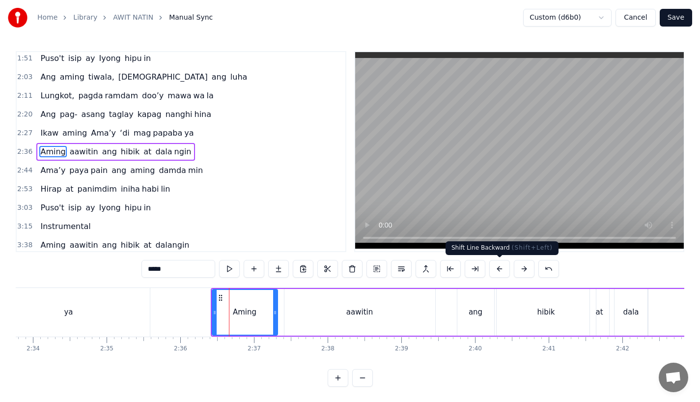
click at [494, 269] on button at bounding box center [499, 269] width 21 height 18
click at [497, 267] on button at bounding box center [499, 269] width 21 height 18
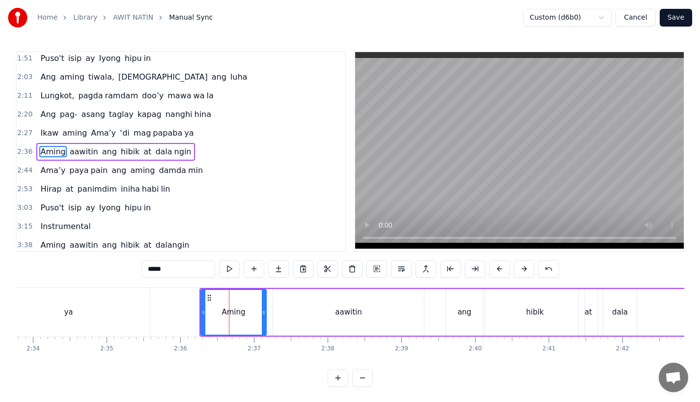
click at [144, 302] on div "ya" at bounding box center [69, 312] width 162 height 49
type input "**"
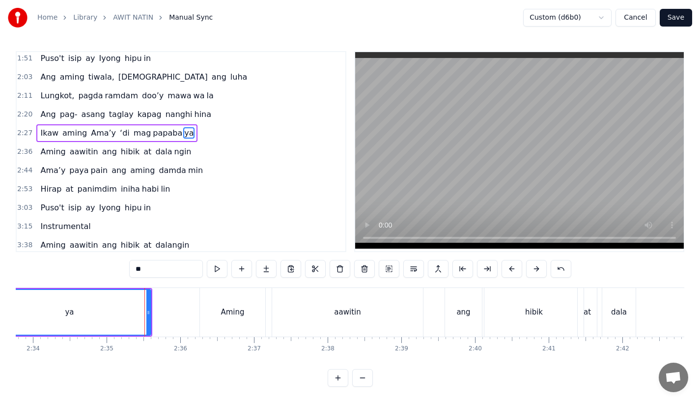
scroll to position [189, 0]
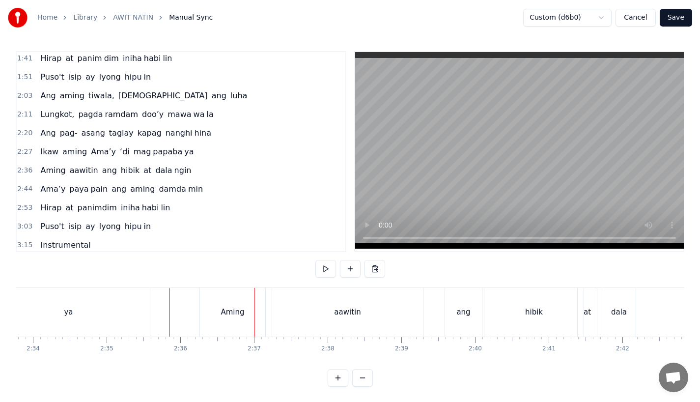
click at [219, 314] on div "Aming" at bounding box center [232, 312] width 65 height 49
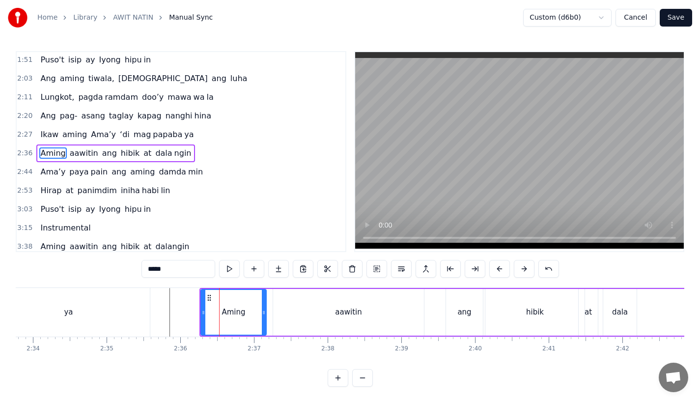
scroll to position [208, 0]
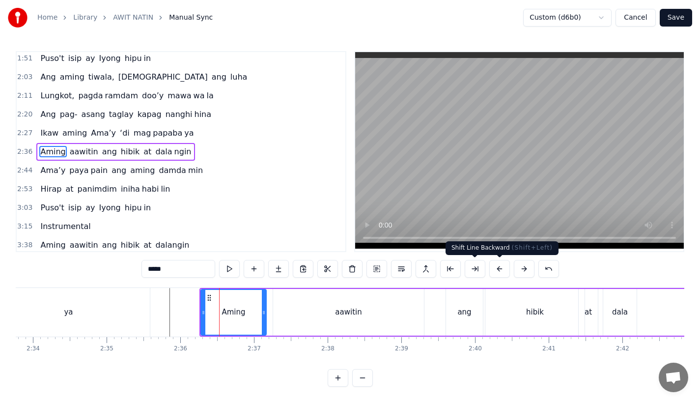
click at [500, 267] on button at bounding box center [499, 269] width 21 height 18
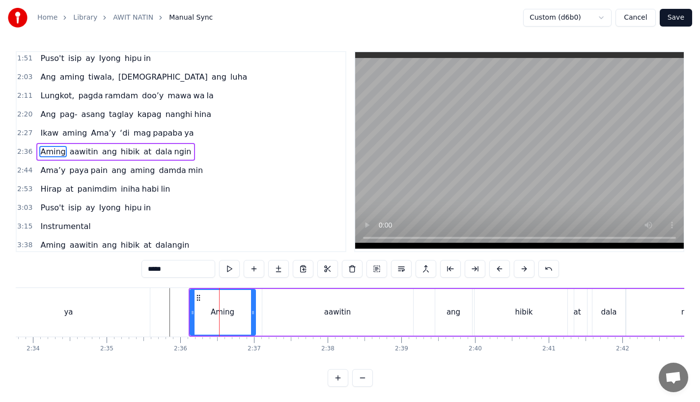
click at [125, 296] on div "ya" at bounding box center [69, 312] width 162 height 49
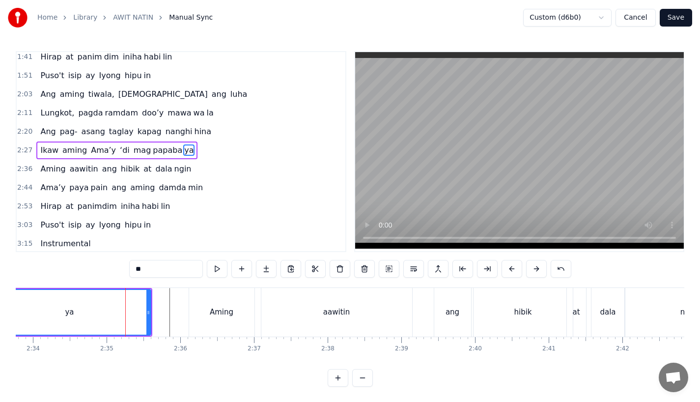
scroll to position [189, 0]
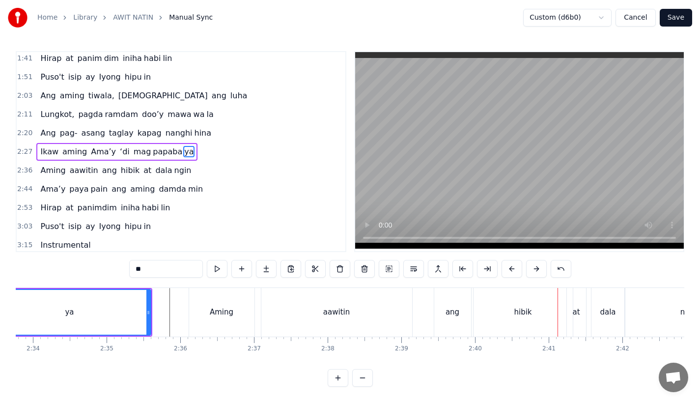
click at [505, 334] on div "hibik" at bounding box center [522, 312] width 99 height 49
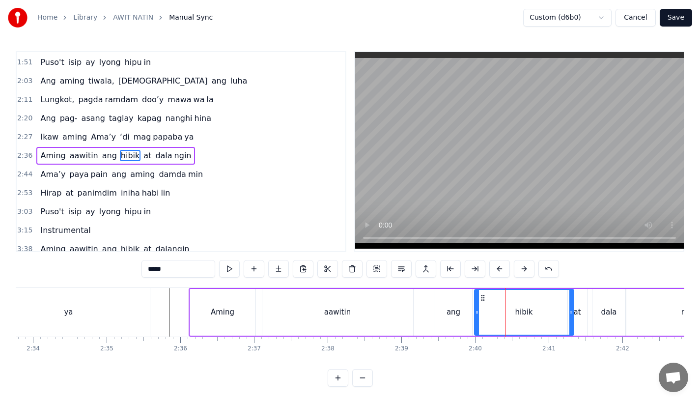
scroll to position [208, 0]
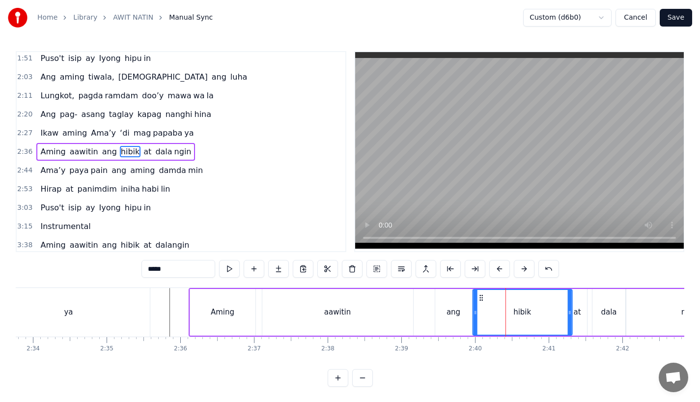
click at [478, 298] on icon at bounding box center [481, 298] width 8 height 8
click at [438, 306] on div "ang" at bounding box center [453, 312] width 37 height 47
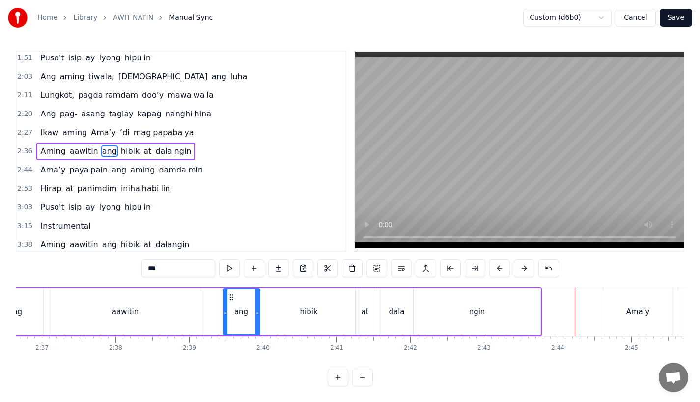
scroll to position [8, 0]
click at [621, 299] on div "Ama’y" at bounding box center [638, 311] width 70 height 49
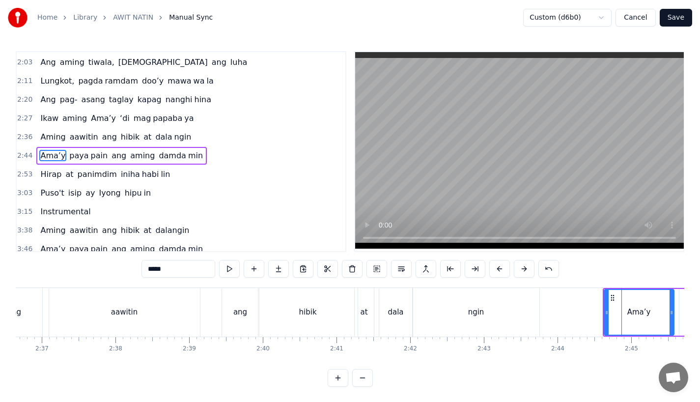
scroll to position [227, 0]
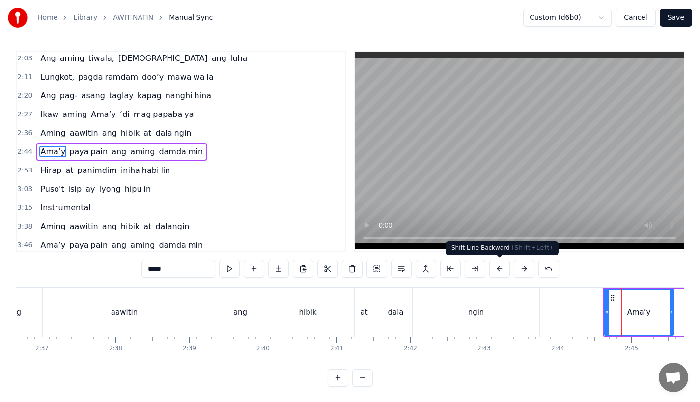
click at [498, 269] on button at bounding box center [499, 269] width 21 height 18
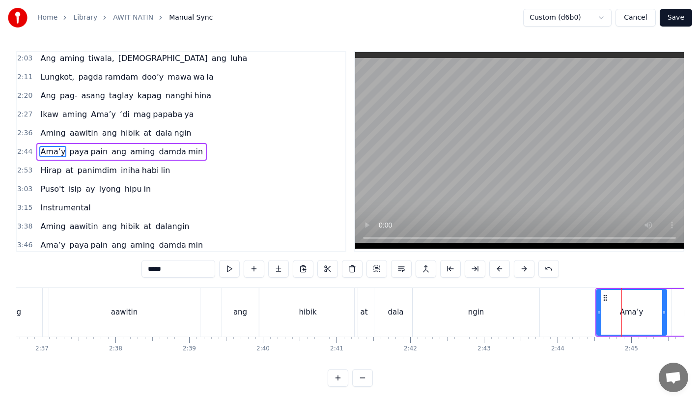
click at [498, 269] on button at bounding box center [499, 269] width 21 height 18
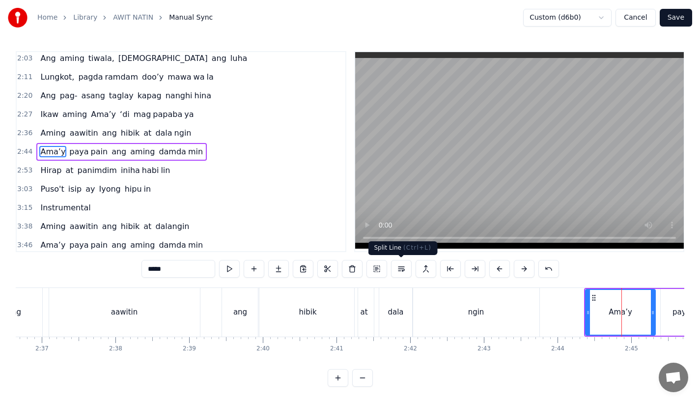
click at [464, 295] on div "ngin" at bounding box center [475, 312] width 127 height 49
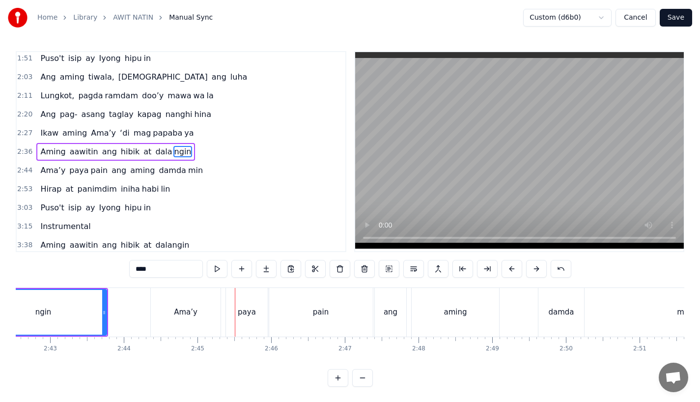
scroll to position [0, 11936]
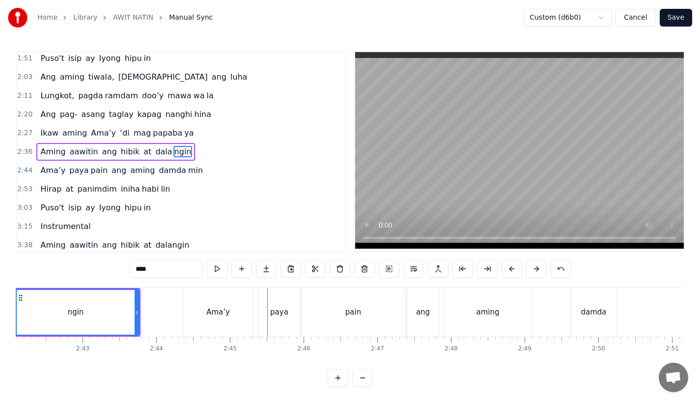
click at [223, 311] on div "Ama’y" at bounding box center [218, 311] width 24 height 11
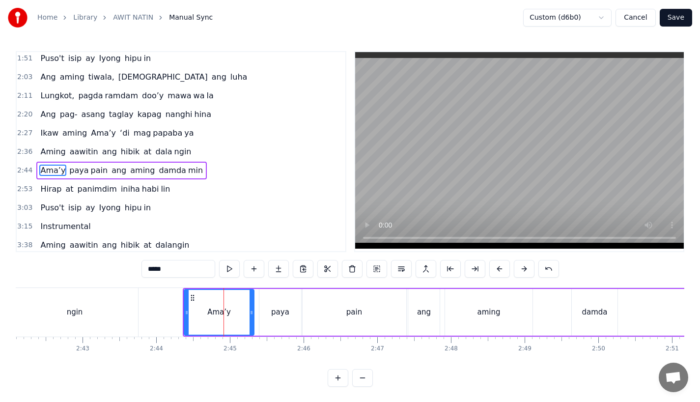
scroll to position [227, 0]
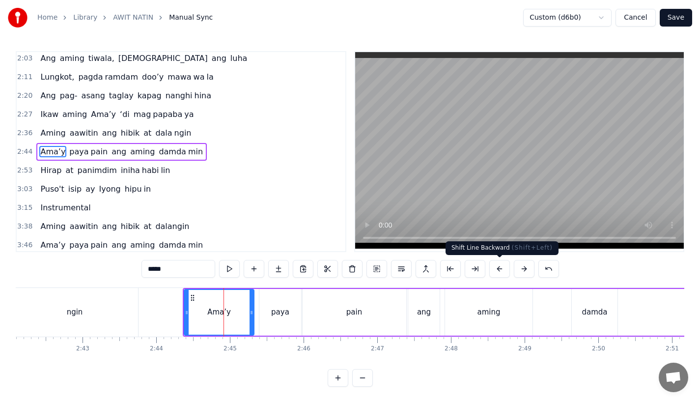
click at [496, 267] on button at bounding box center [499, 269] width 21 height 18
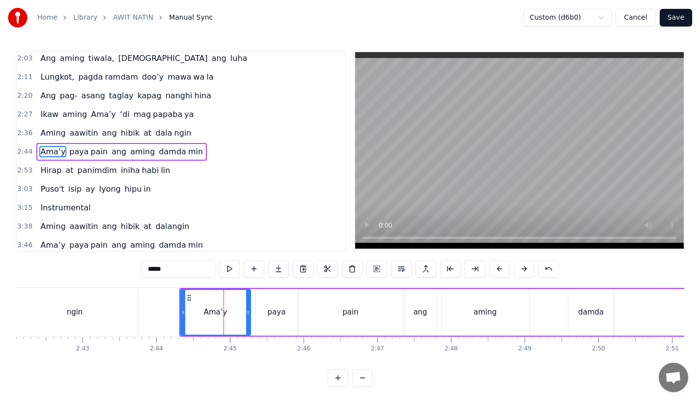
click at [496, 267] on button at bounding box center [499, 269] width 21 height 18
click at [136, 300] on div "ngin" at bounding box center [74, 312] width 127 height 49
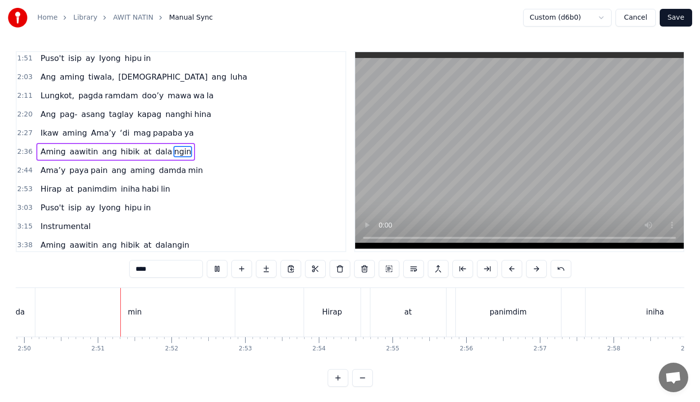
scroll to position [0, 12510]
click at [322, 312] on div "Hirap" at bounding box center [331, 312] width 56 height 49
type input "*****"
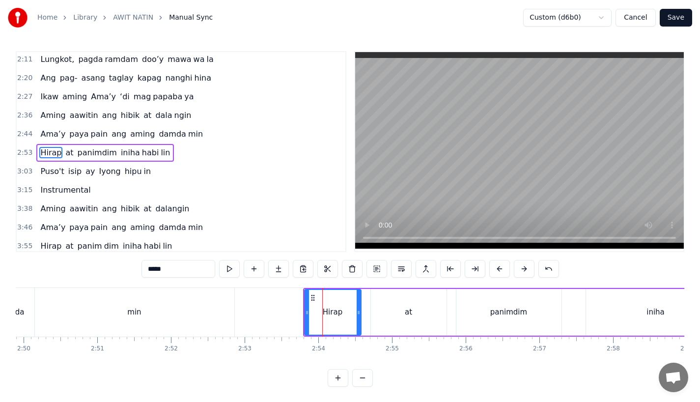
scroll to position [245, 0]
click at [495, 270] on button at bounding box center [499, 269] width 21 height 18
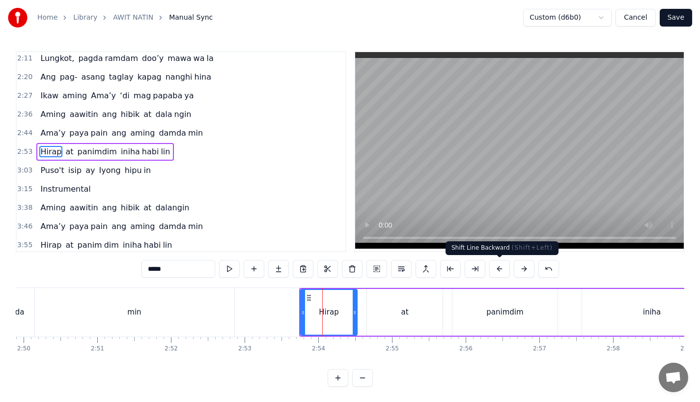
click at [495, 270] on button at bounding box center [499, 269] width 21 height 18
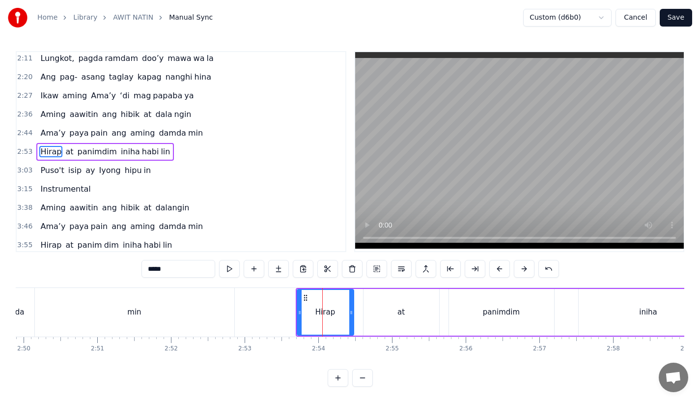
click at [495, 270] on button at bounding box center [499, 269] width 21 height 18
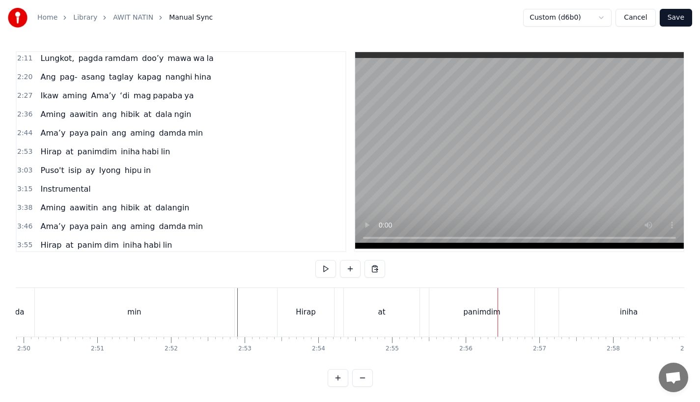
click at [436, 318] on div "panimdim" at bounding box center [481, 312] width 105 height 49
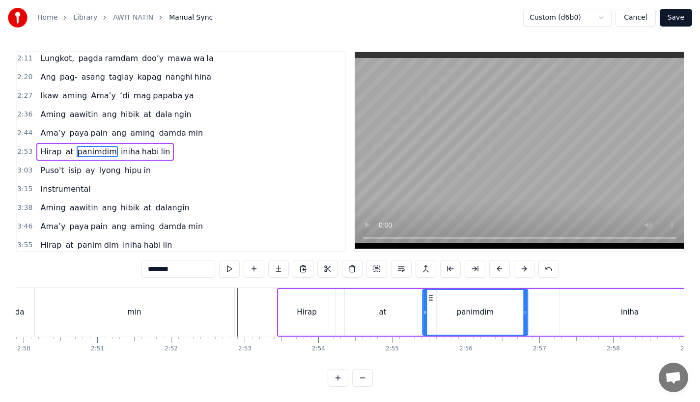
drag, startPoint x: 436, startPoint y: 296, endPoint x: 429, endPoint y: 297, distance: 8.0
click at [429, 297] on icon at bounding box center [431, 298] width 8 height 8
click at [300, 293] on div "Hirap" at bounding box center [306, 312] width 56 height 47
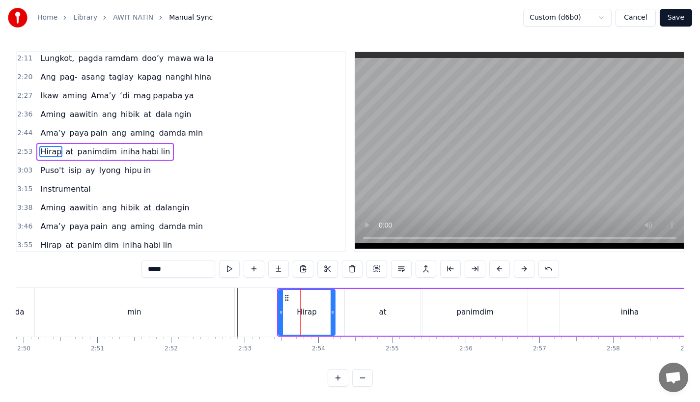
click at [362, 296] on div "at" at bounding box center [383, 312] width 76 height 47
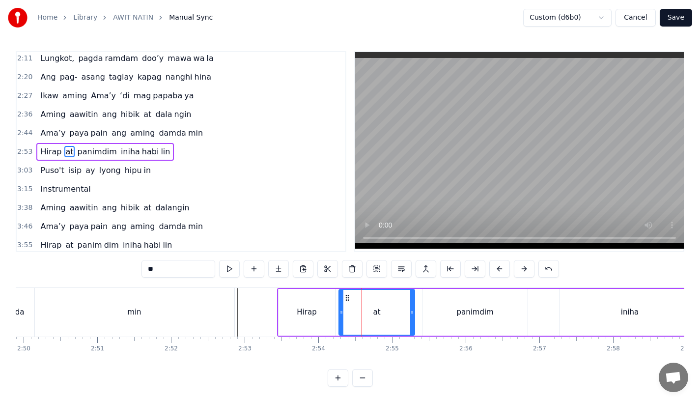
drag, startPoint x: 355, startPoint y: 296, endPoint x: 349, endPoint y: 298, distance: 7.3
click at [349, 298] on icon at bounding box center [347, 298] width 8 height 8
click at [321, 298] on div "Hirap" at bounding box center [306, 312] width 56 height 47
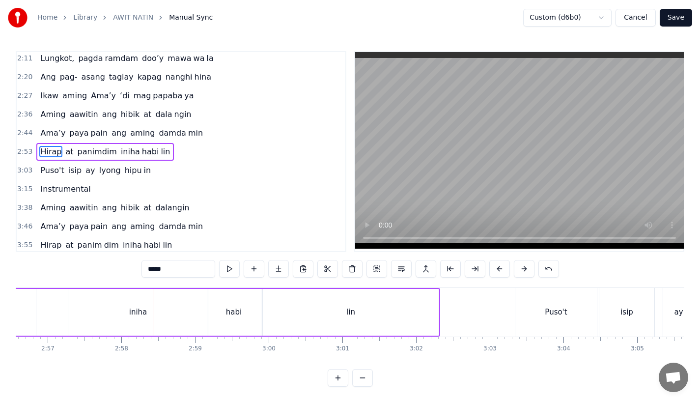
scroll to position [0, 12946]
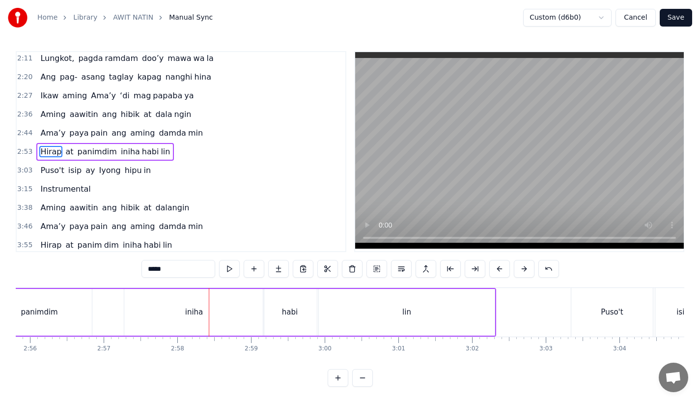
click at [164, 305] on div "iniha" at bounding box center [193, 312] width 139 height 47
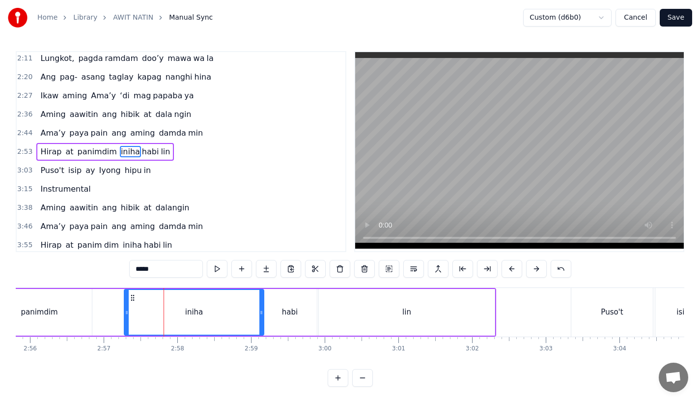
drag, startPoint x: 141, startPoint y: 293, endPoint x: 129, endPoint y: 294, distance: 12.8
click at [129, 294] on div "iniha" at bounding box center [194, 312] width 138 height 45
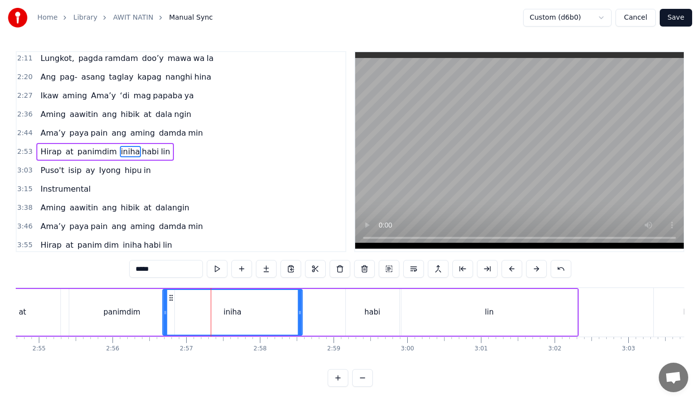
scroll to position [0, 12863]
drag, startPoint x: 131, startPoint y: 295, endPoint x: 189, endPoint y: 298, distance: 58.0
click at [189, 298] on icon at bounding box center [191, 298] width 8 height 8
click at [362, 314] on div "habi" at bounding box center [372, 312] width 54 height 47
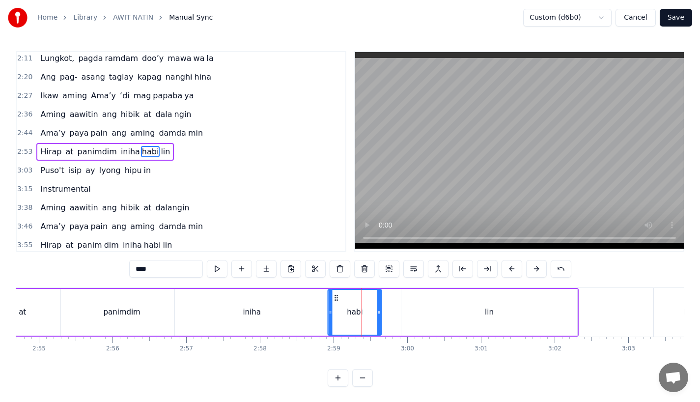
drag, startPoint x: 355, startPoint y: 298, endPoint x: 337, endPoint y: 299, distance: 17.7
click at [337, 299] on icon at bounding box center [336, 298] width 8 height 8
click at [458, 304] on div "lin" at bounding box center [489, 312] width 176 height 47
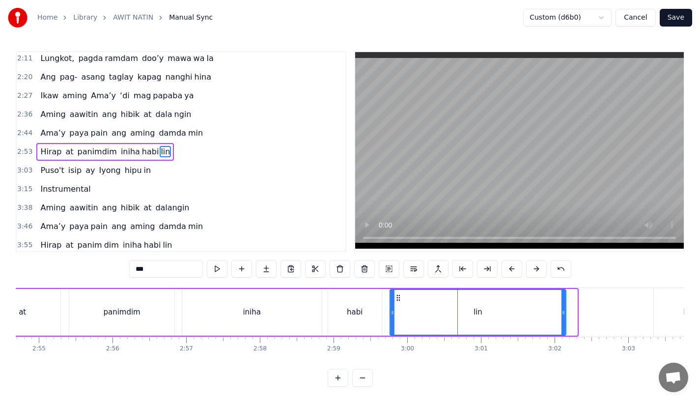
drag, startPoint x: 409, startPoint y: 298, endPoint x: 396, endPoint y: 299, distance: 13.3
click at [396, 299] on icon at bounding box center [398, 298] width 8 height 8
click at [157, 297] on div "panimdim" at bounding box center [121, 312] width 105 height 47
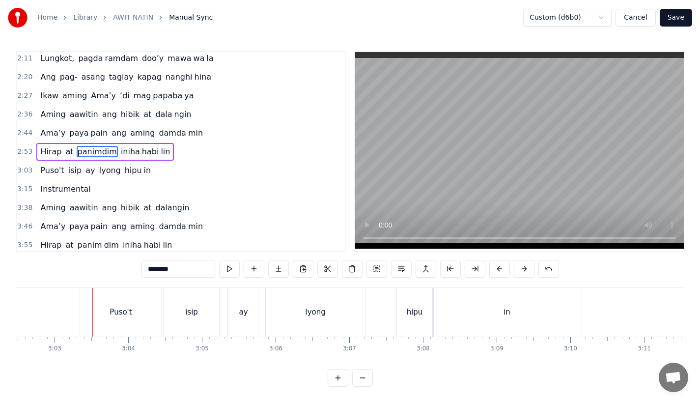
scroll to position [0, 13438]
click at [110, 315] on div "Puso't" at bounding box center [119, 311] width 22 height 11
type input "******"
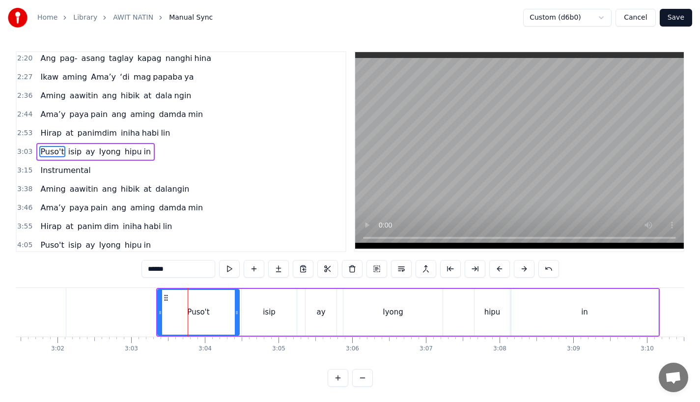
scroll to position [0, 13358]
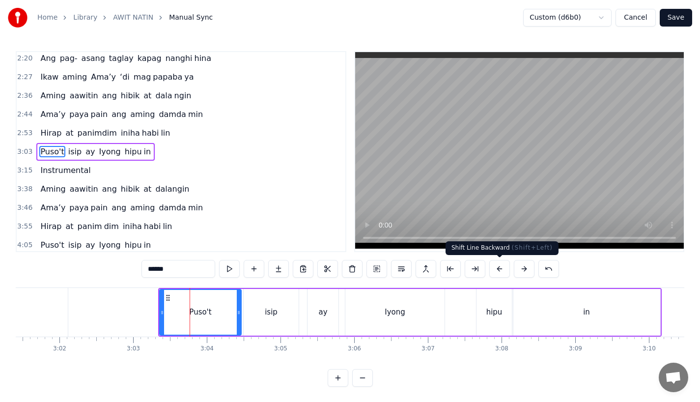
click at [498, 272] on button at bounding box center [499, 269] width 21 height 18
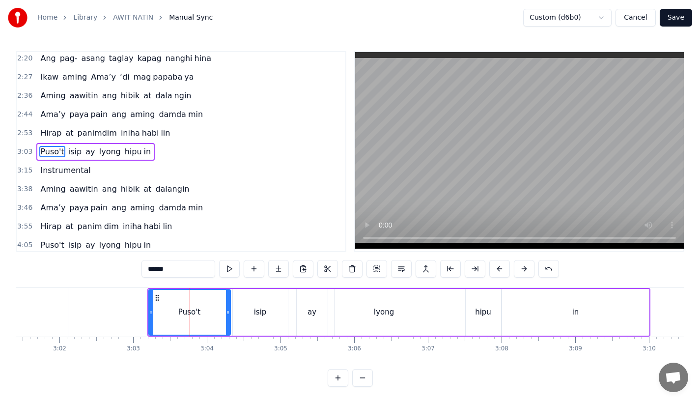
click at [498, 272] on button at bounding box center [499, 269] width 21 height 18
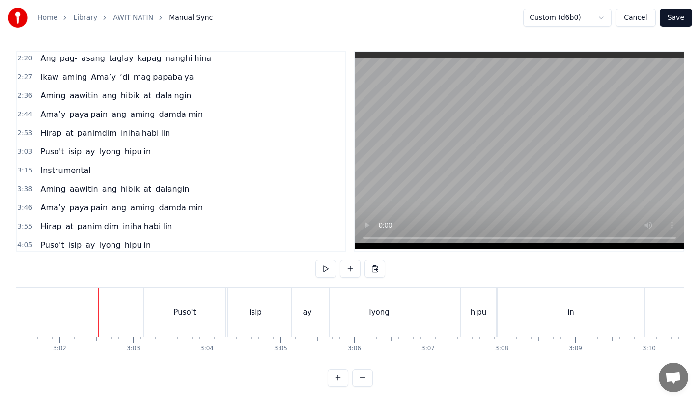
click at [172, 307] on div "Puso't" at bounding box center [184, 312] width 81 height 49
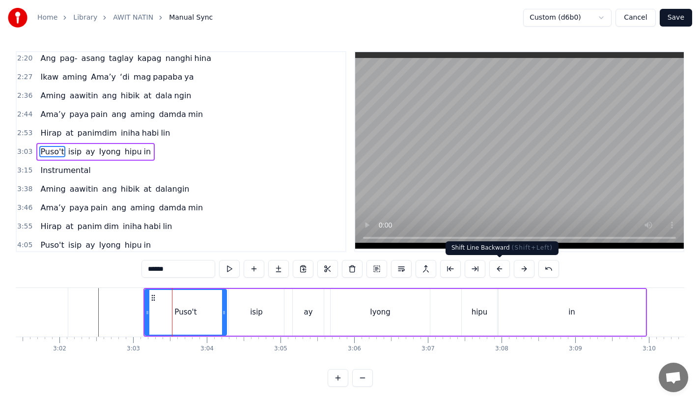
click at [501, 267] on button at bounding box center [499, 269] width 21 height 18
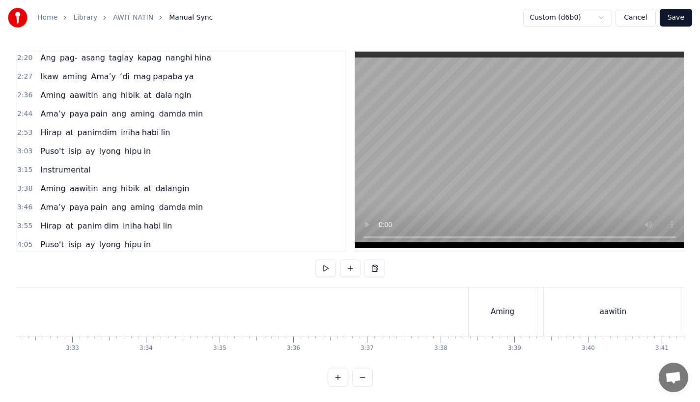
scroll to position [0, 15645]
click at [472, 303] on div "Aming" at bounding box center [485, 311] width 68 height 49
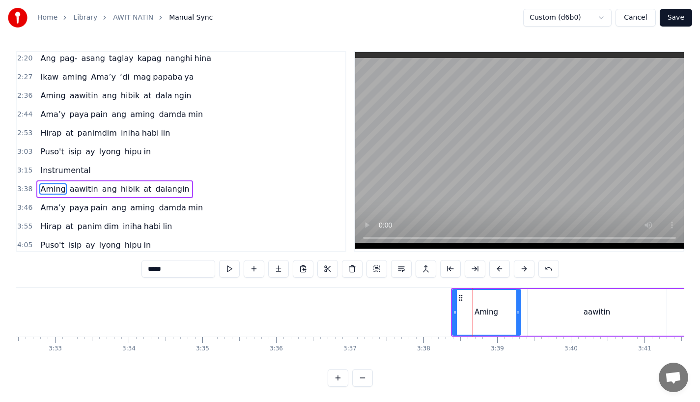
scroll to position [268, 0]
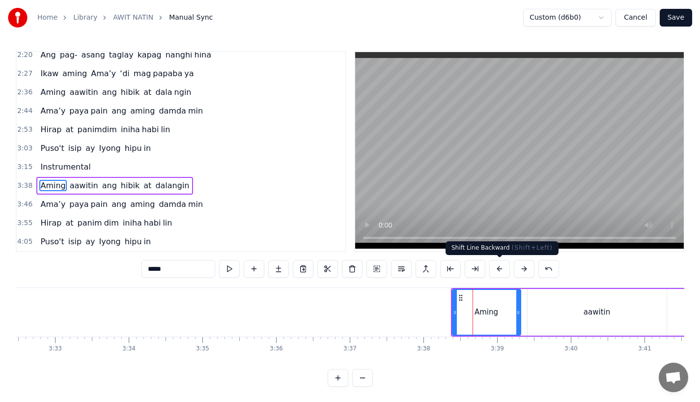
click at [498, 267] on button at bounding box center [499, 269] width 21 height 18
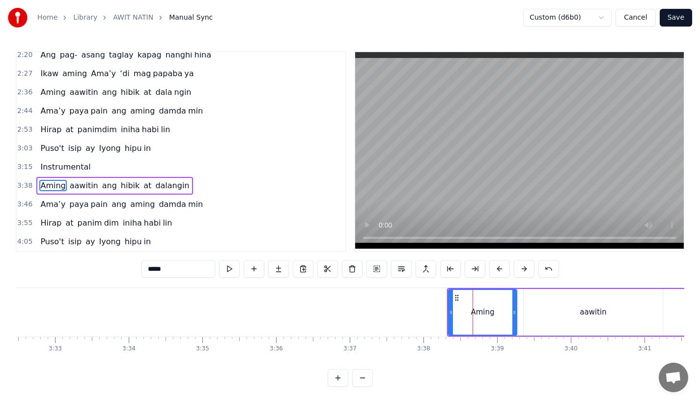
click at [498, 267] on button at bounding box center [499, 269] width 21 height 18
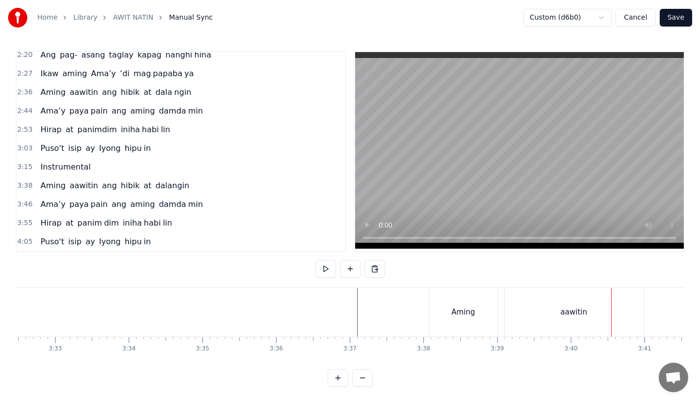
click at [327, 310] on div "ang" at bounding box center [333, 311] width 14 height 11
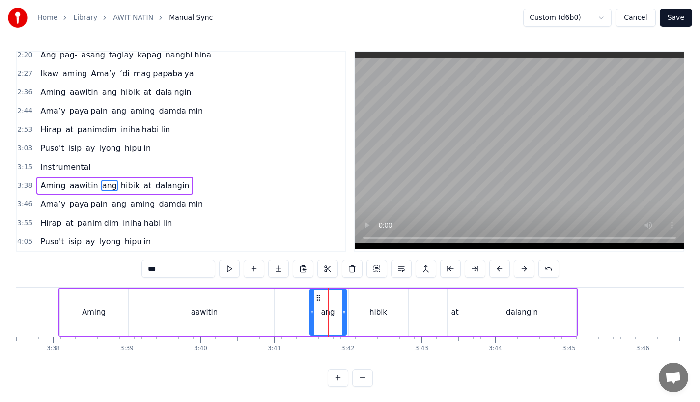
drag, startPoint x: 323, startPoint y: 314, endPoint x: 310, endPoint y: 314, distance: 12.3
click at [310, 314] on icon at bounding box center [312, 312] width 4 height 8
drag, startPoint x: 325, startPoint y: 294, endPoint x: 311, endPoint y: 295, distance: 13.8
click at [311, 295] on div "ang" at bounding box center [327, 312] width 35 height 45
click at [327, 297] on div "ang" at bounding box center [327, 312] width 35 height 45
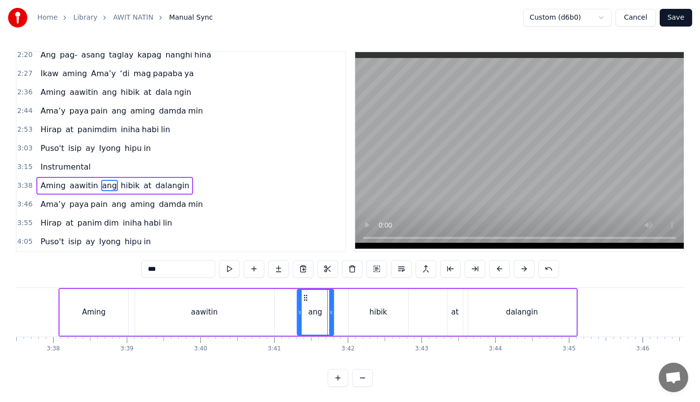
drag, startPoint x: 318, startPoint y: 297, endPoint x: 302, endPoint y: 299, distance: 15.8
click at [302, 298] on icon at bounding box center [305, 298] width 8 height 8
click at [364, 303] on div "hibik" at bounding box center [378, 312] width 59 height 47
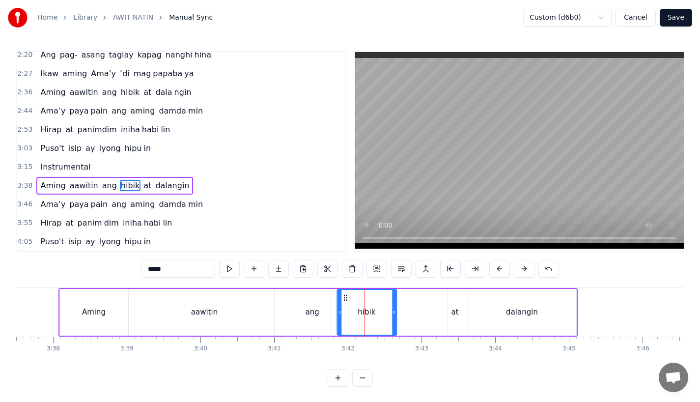
drag, startPoint x: 355, startPoint y: 298, endPoint x: 343, endPoint y: 299, distance: 12.3
click at [343, 299] on icon at bounding box center [345, 298] width 8 height 8
click at [459, 308] on div "at" at bounding box center [454, 312] width 15 height 47
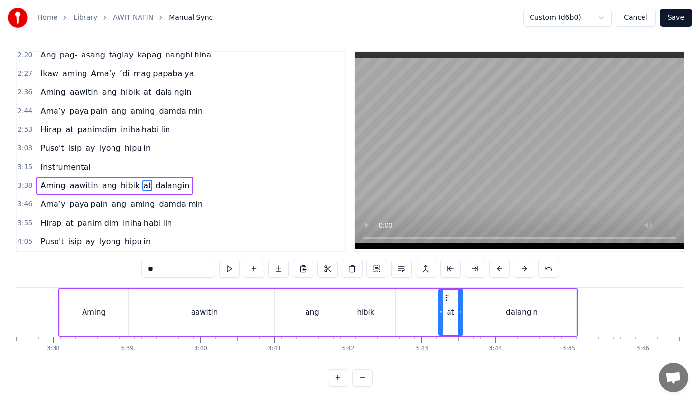
drag, startPoint x: 449, startPoint y: 311, endPoint x: 437, endPoint y: 312, distance: 11.8
click at [439, 312] on icon at bounding box center [441, 312] width 4 height 8
drag, startPoint x: 446, startPoint y: 293, endPoint x: 428, endPoint y: 297, distance: 18.5
click at [428, 297] on icon at bounding box center [426, 298] width 8 height 8
click at [484, 303] on div "dalangin" at bounding box center [522, 312] width 108 height 47
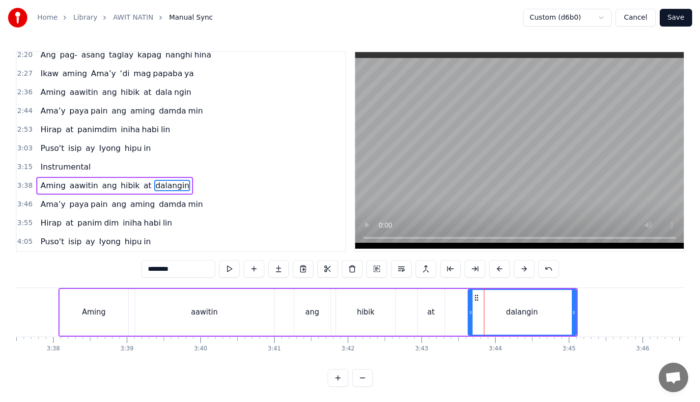
drag, startPoint x: 482, startPoint y: 298, endPoint x: 470, endPoint y: 298, distance: 11.3
click at [470, 298] on div "dalangin" at bounding box center [521, 312] width 107 height 45
drag, startPoint x: 477, startPoint y: 298, endPoint x: 463, endPoint y: 299, distance: 13.3
click at [463, 299] on icon at bounding box center [463, 298] width 8 height 8
click at [89, 299] on div "Aming" at bounding box center [94, 312] width 68 height 47
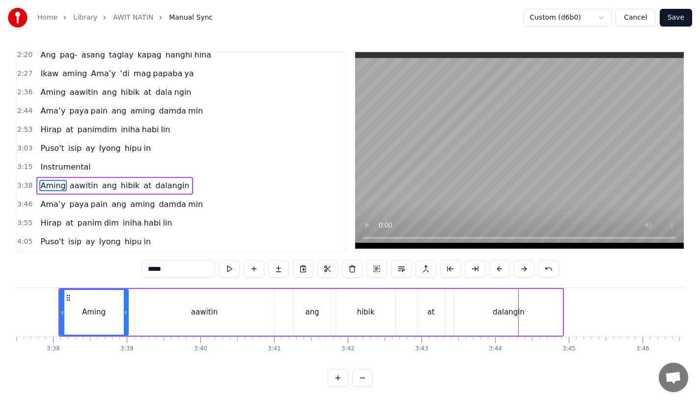
click at [420, 313] on div "at" at bounding box center [430, 312] width 27 height 47
type input "**"
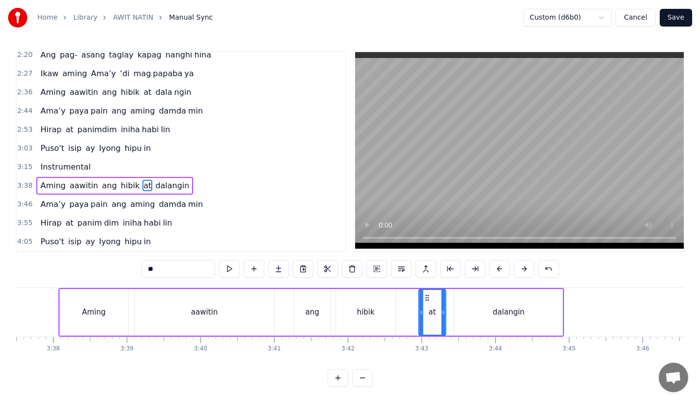
click at [430, 298] on icon at bounding box center [427, 298] width 8 height 8
click at [407, 299] on div "Aming aawitin ang hibik at dalangin" at bounding box center [311, 312] width 506 height 49
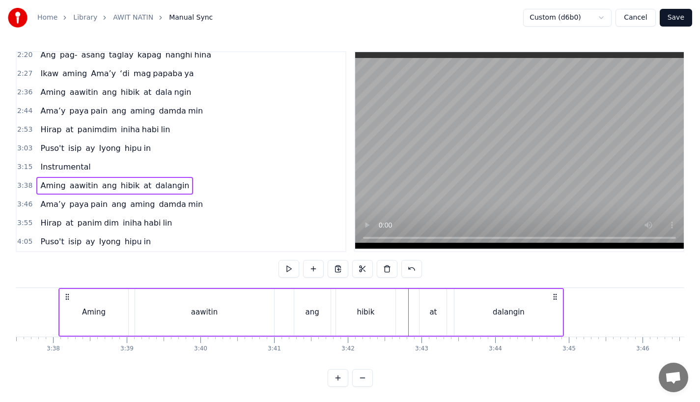
click at [372, 297] on div "hibik" at bounding box center [365, 312] width 59 height 47
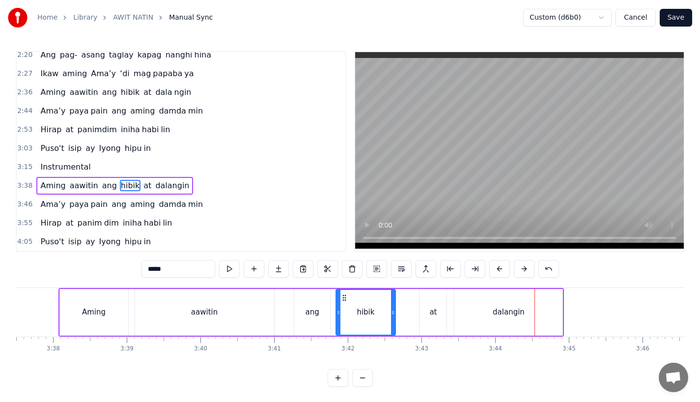
click at [433, 308] on div "at" at bounding box center [432, 311] width 7 height 11
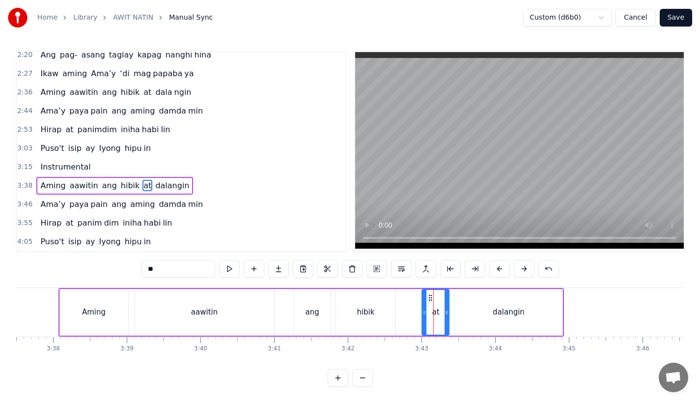
click at [431, 299] on circle at bounding box center [431, 299] width 0 height 0
click at [368, 299] on div "hibik" at bounding box center [365, 312] width 59 height 47
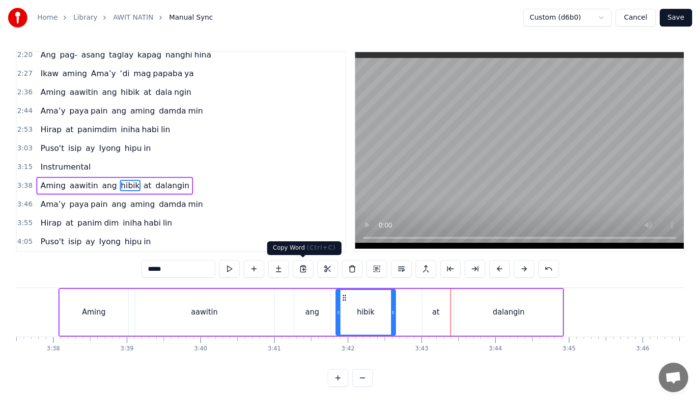
click at [270, 294] on div "aawitin" at bounding box center [204, 312] width 139 height 47
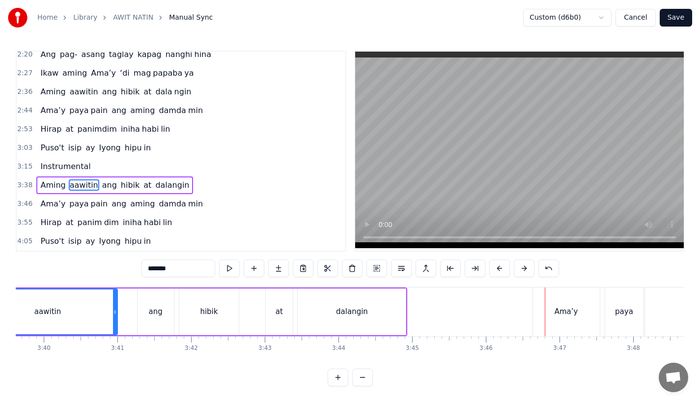
scroll to position [0, 16186]
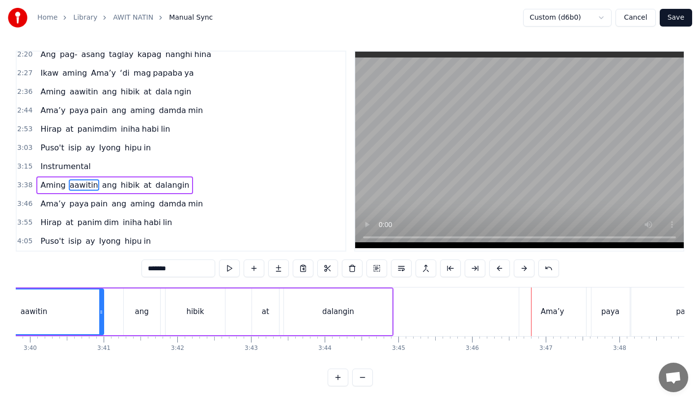
click at [538, 302] on div "Ama’y" at bounding box center [552, 311] width 67 height 49
type input "*****"
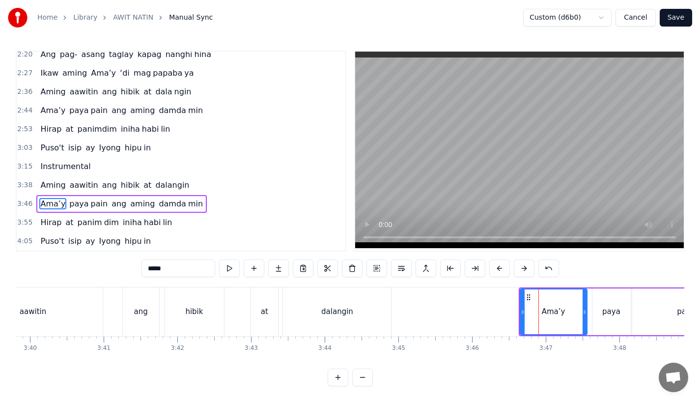
scroll to position [3, 0]
click at [499, 261] on button at bounding box center [499, 268] width 21 height 18
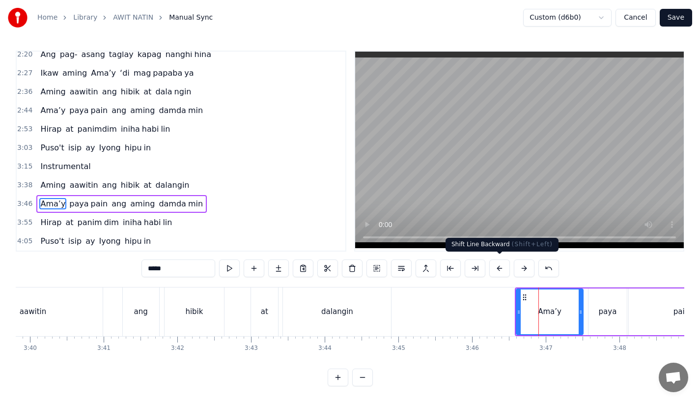
click at [499, 261] on button at bounding box center [499, 268] width 21 height 18
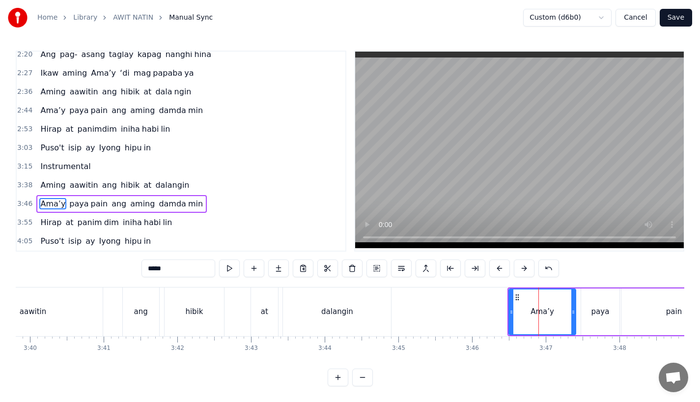
click at [499, 261] on button at bounding box center [499, 268] width 21 height 18
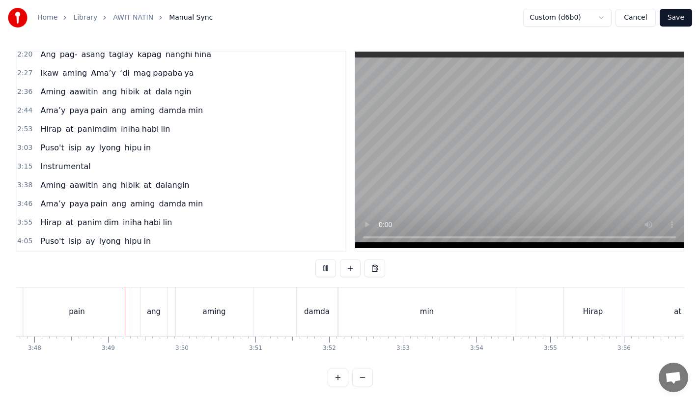
scroll to position [0, 16773]
click at [295, 320] on div "damda" at bounding box center [314, 311] width 41 height 49
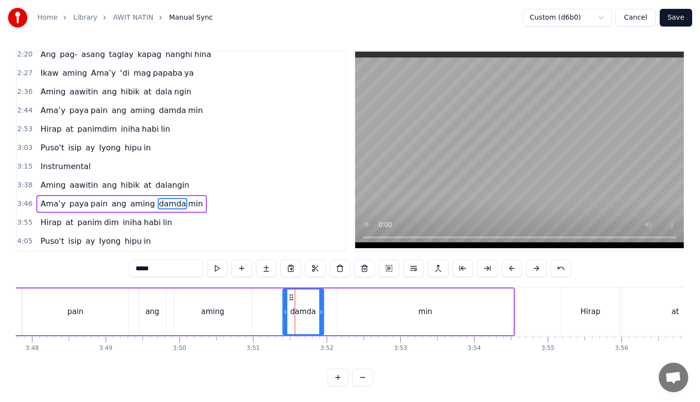
drag, startPoint x: 304, startPoint y: 293, endPoint x: 290, endPoint y: 296, distance: 14.1
click at [290, 296] on icon at bounding box center [291, 297] width 8 height 8
drag, startPoint x: 290, startPoint y: 296, endPoint x: 282, endPoint y: 296, distance: 7.9
click at [283, 299] on circle at bounding box center [283, 299] width 0 height 0
click at [359, 300] on div "min" at bounding box center [425, 311] width 176 height 47
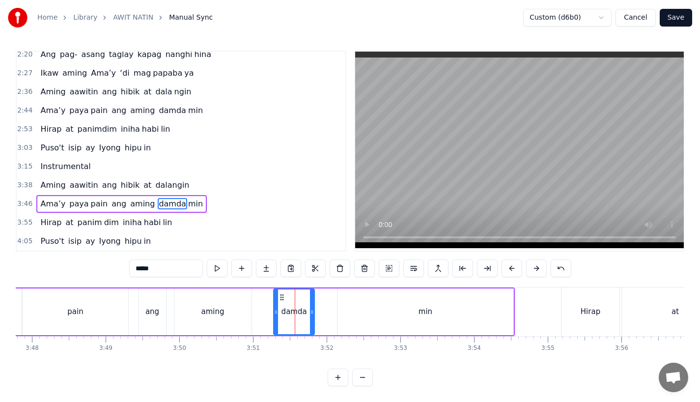
type input "***"
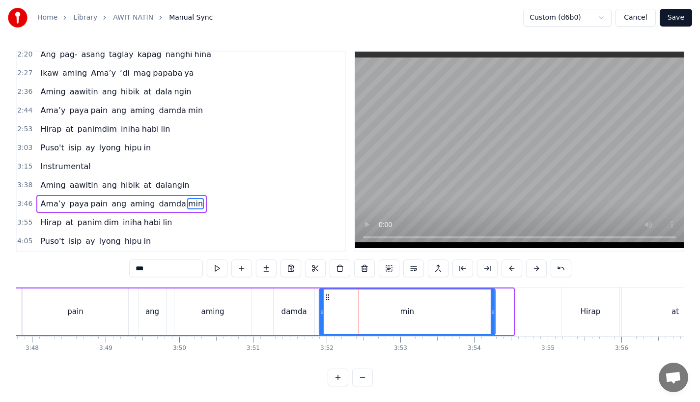
drag, startPoint x: 344, startPoint y: 290, endPoint x: 324, endPoint y: 294, distance: 19.5
click at [325, 294] on icon at bounding box center [328, 297] width 8 height 8
click at [268, 288] on div "Ama’y paya pain ang aming damda min" at bounding box center [202, 311] width 587 height 49
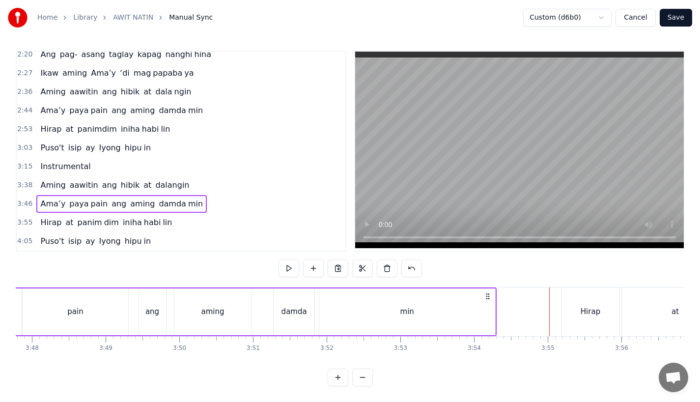
click at [585, 315] on div "Hirap" at bounding box center [590, 311] width 58 height 49
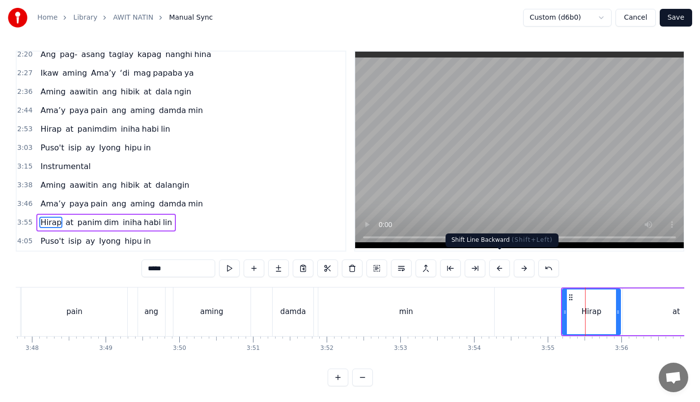
click at [500, 259] on button at bounding box center [499, 268] width 21 height 18
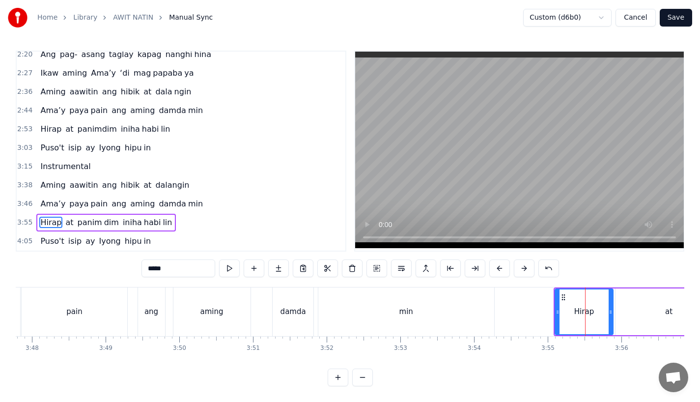
click at [500, 259] on button at bounding box center [499, 268] width 21 height 18
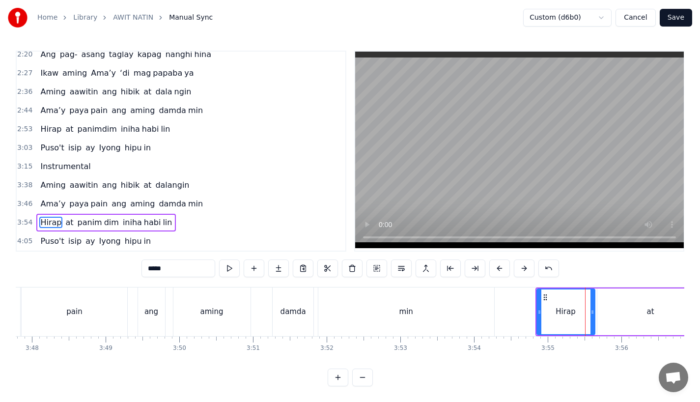
click at [477, 287] on div "min" at bounding box center [406, 311] width 176 height 49
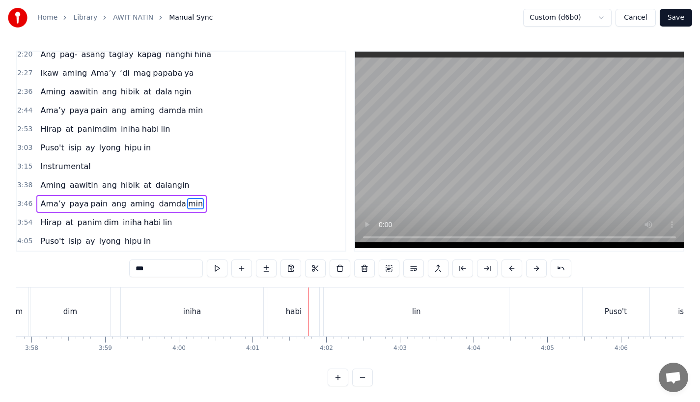
click at [261, 311] on div "iniha" at bounding box center [192, 311] width 142 height 49
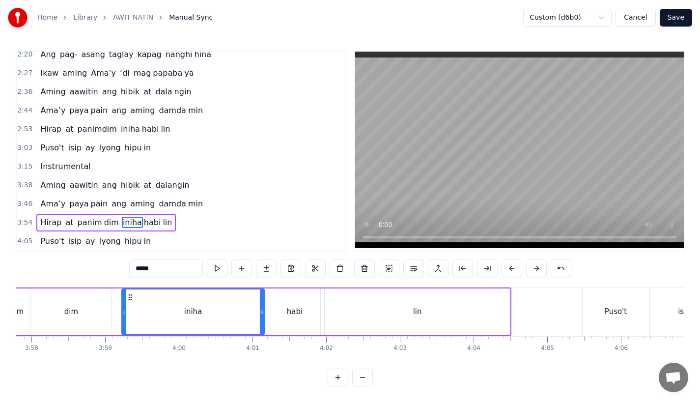
click at [279, 311] on div "habi" at bounding box center [294, 311] width 51 height 47
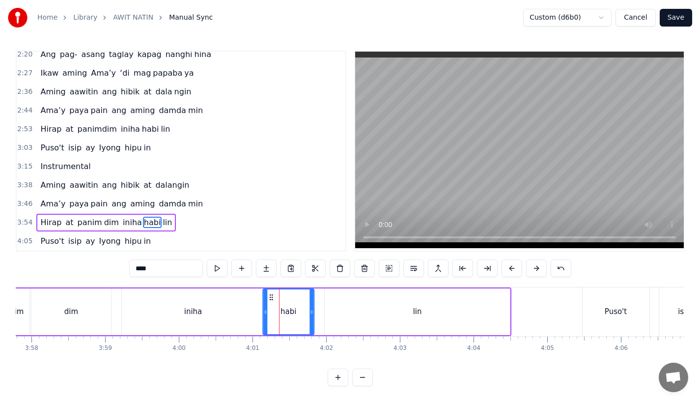
drag, startPoint x: 277, startPoint y: 291, endPoint x: 269, endPoint y: 293, distance: 9.0
click at [269, 293] on icon at bounding box center [271, 297] width 8 height 8
click at [338, 306] on div "lin" at bounding box center [416, 311] width 185 height 47
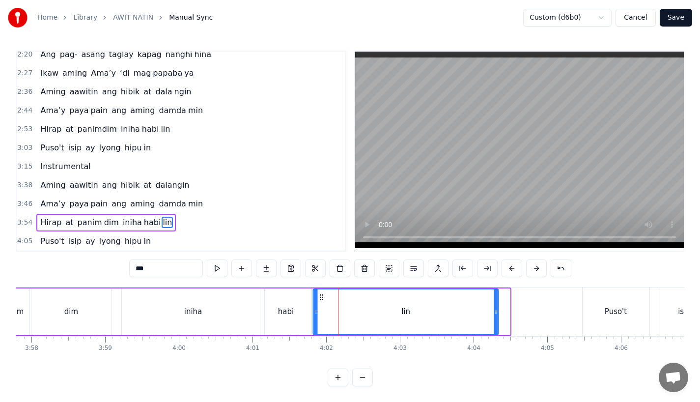
drag, startPoint x: 331, startPoint y: 292, endPoint x: 319, endPoint y: 296, distance: 12.7
click at [319, 296] on div "lin" at bounding box center [406, 311] width 184 height 45
click at [291, 295] on div "habi" at bounding box center [285, 311] width 51 height 47
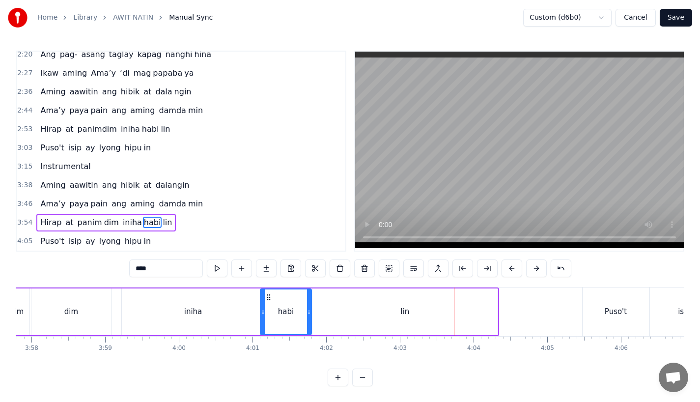
click at [218, 310] on div "iniha" at bounding box center [193, 311] width 142 height 47
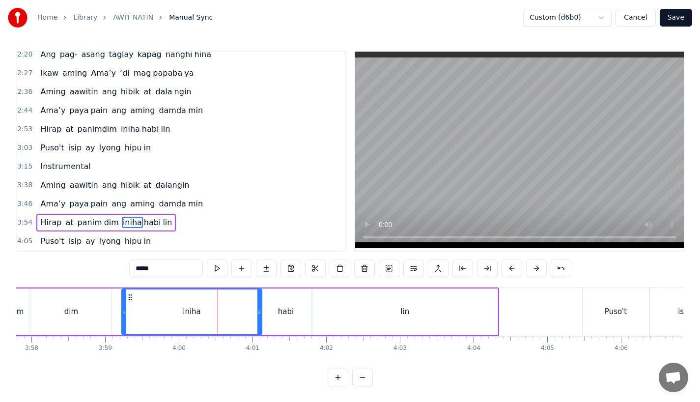
drag, startPoint x: 261, startPoint y: 303, endPoint x: 253, endPoint y: 304, distance: 7.9
click at [257, 308] on icon at bounding box center [259, 312] width 4 height 8
click at [271, 304] on div "habi" at bounding box center [285, 311] width 51 height 47
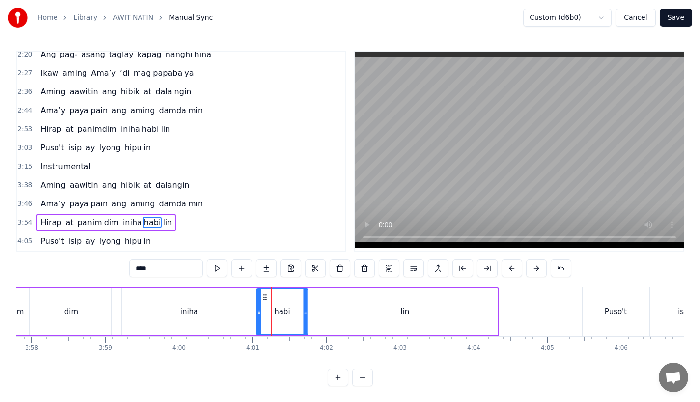
click at [261, 293] on icon at bounding box center [265, 297] width 8 height 8
click at [337, 305] on div "lin" at bounding box center [404, 311] width 185 height 47
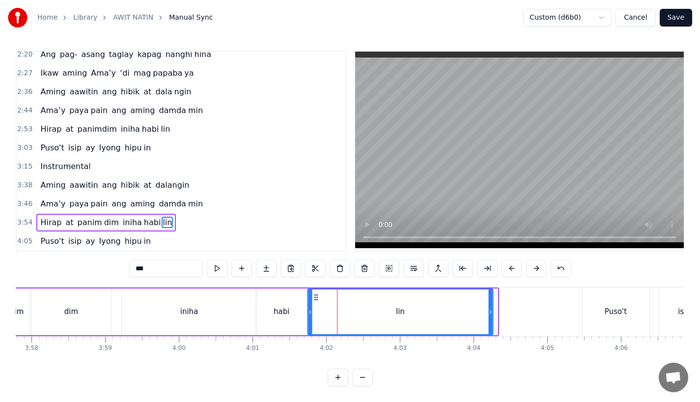
drag, startPoint x: 322, startPoint y: 290, endPoint x: 317, endPoint y: 291, distance: 5.0
click at [317, 293] on icon at bounding box center [316, 297] width 8 height 8
click at [147, 309] on div "iniha" at bounding box center [189, 311] width 135 height 47
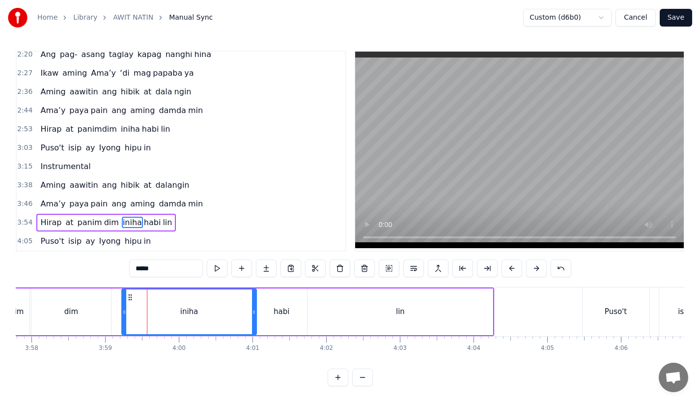
click at [492, 307] on div "lin" at bounding box center [400, 311] width 186 height 47
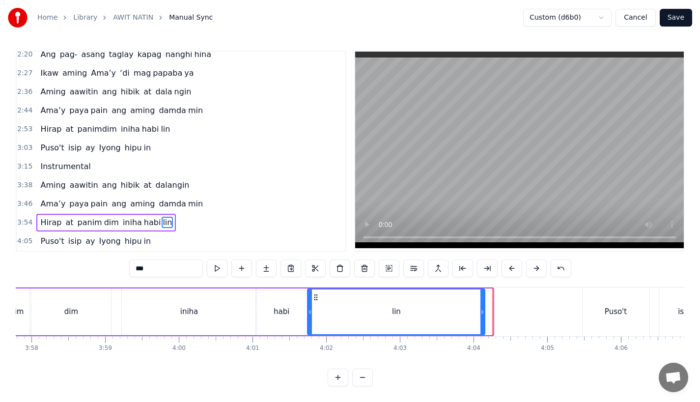
drag, startPoint x: 490, startPoint y: 305, endPoint x: 472, endPoint y: 305, distance: 18.2
click at [480, 308] on icon at bounding box center [482, 312] width 4 height 8
click at [410, 296] on div "lin" at bounding box center [391, 311] width 166 height 45
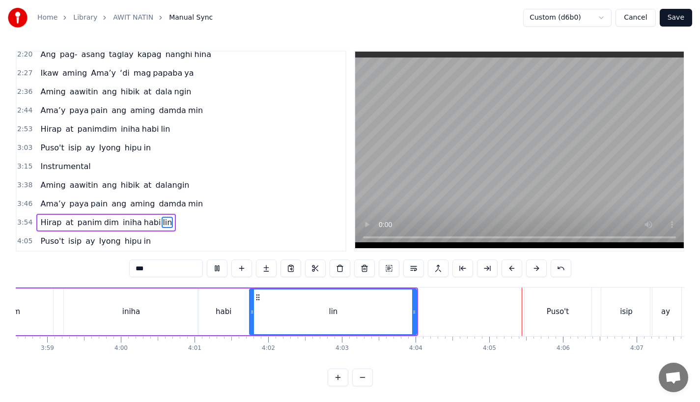
scroll to position [0, 17581]
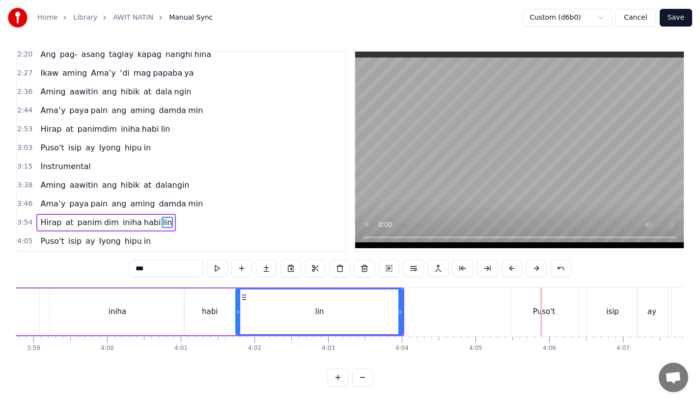
click at [535, 319] on div "Puso't" at bounding box center [544, 311] width 67 height 49
type input "******"
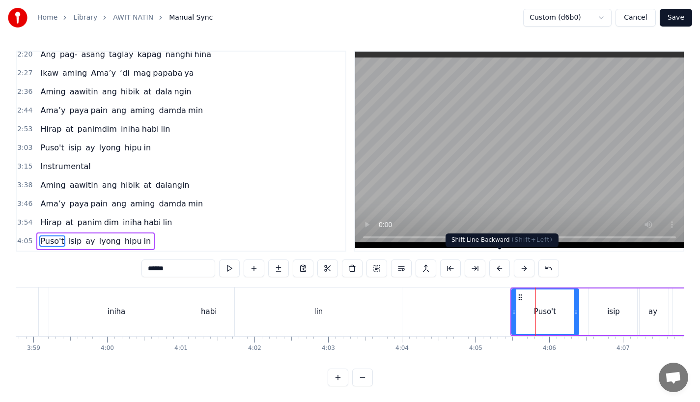
click at [499, 261] on button at bounding box center [499, 268] width 21 height 18
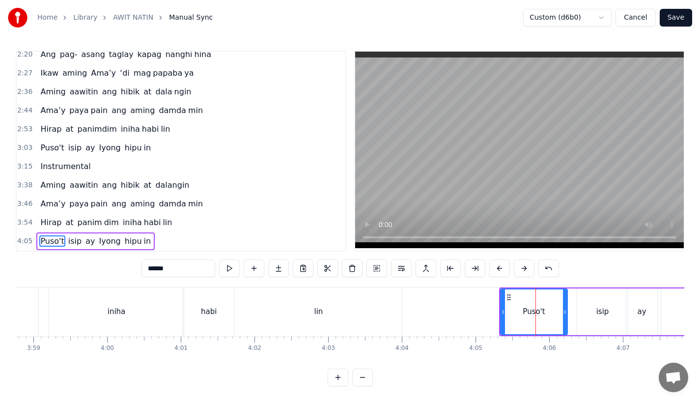
click at [499, 261] on button at bounding box center [499, 268] width 21 height 18
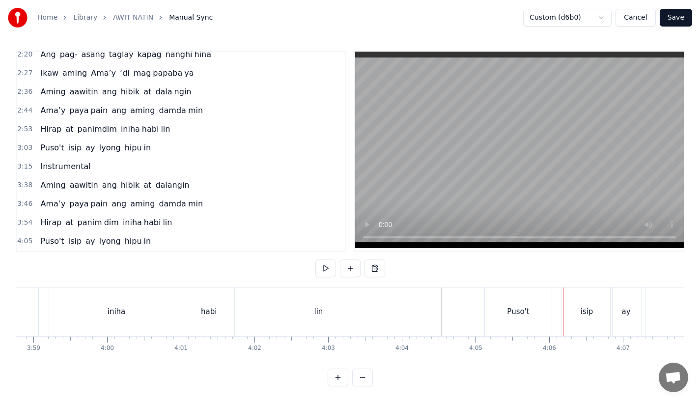
click at [507, 307] on div "Puso't" at bounding box center [518, 311] width 22 height 11
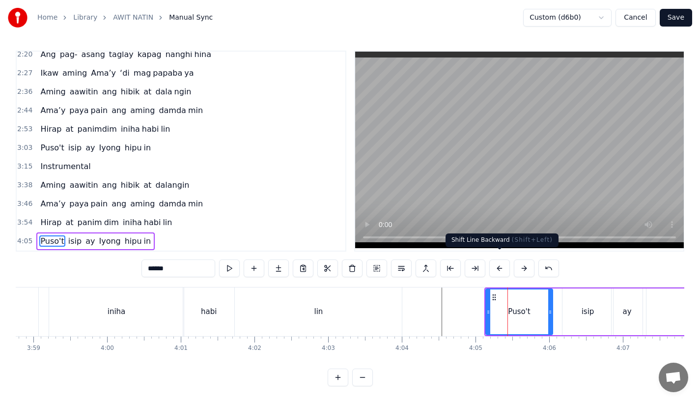
click at [498, 260] on button at bounding box center [499, 268] width 21 height 18
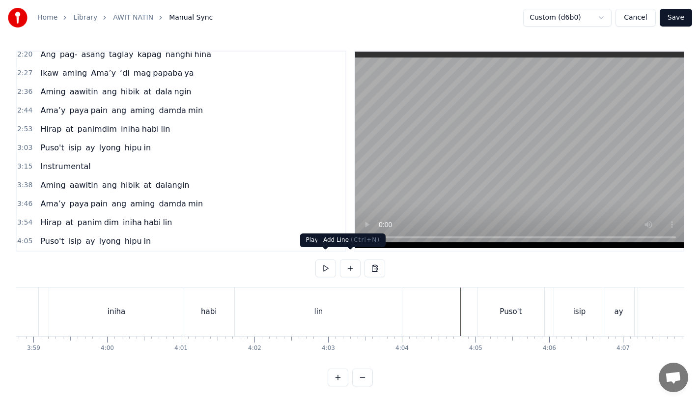
click at [349, 296] on div "lin" at bounding box center [318, 311] width 167 height 49
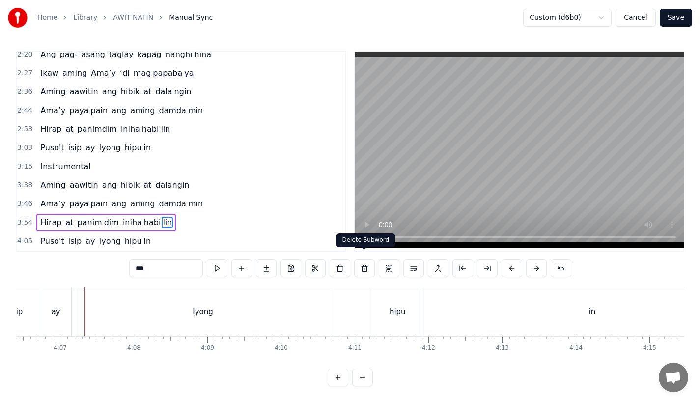
scroll to position [0, 18154]
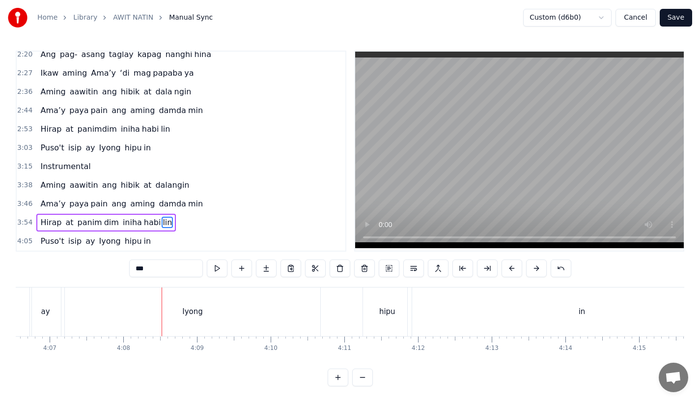
click at [185, 311] on div "Iyong" at bounding box center [192, 311] width 255 height 49
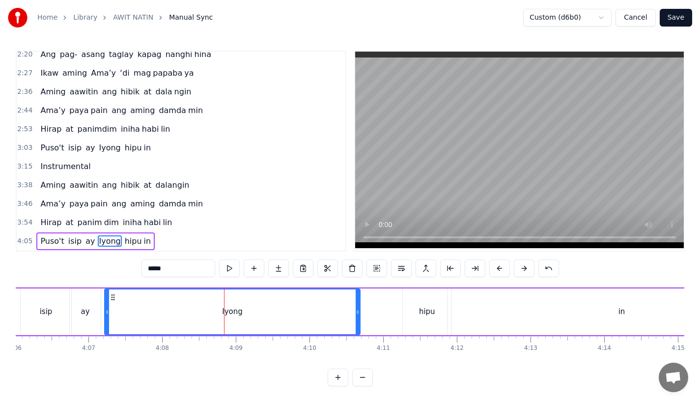
scroll to position [0, 18095]
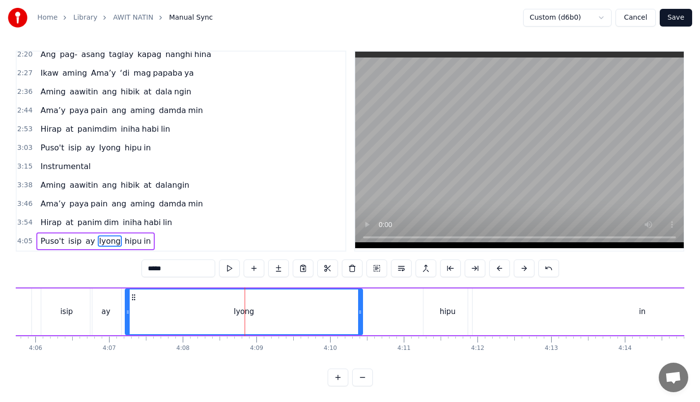
drag, startPoint x: 376, startPoint y: 308, endPoint x: 354, endPoint y: 309, distance: 21.6
click at [355, 309] on div "Iyong" at bounding box center [244, 311] width 236 height 45
click at [178, 297] on div "Iyong" at bounding box center [242, 311] width 233 height 45
click at [110, 291] on div "ay" at bounding box center [105, 311] width 31 height 47
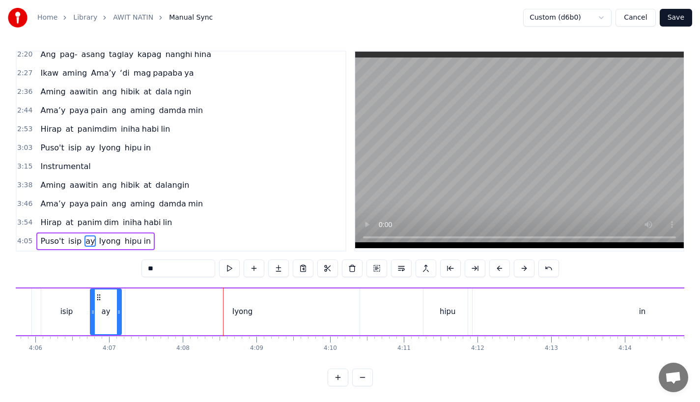
click at [358, 303] on div "Iyong" at bounding box center [242, 311] width 234 height 47
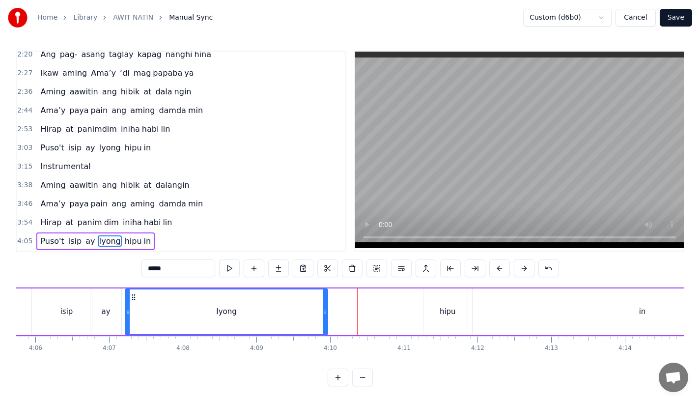
drag, startPoint x: 357, startPoint y: 305, endPoint x: 315, endPoint y: 306, distance: 42.7
click at [323, 308] on icon at bounding box center [325, 312] width 4 height 8
click at [98, 292] on div "ay" at bounding box center [105, 311] width 31 height 47
type input "**"
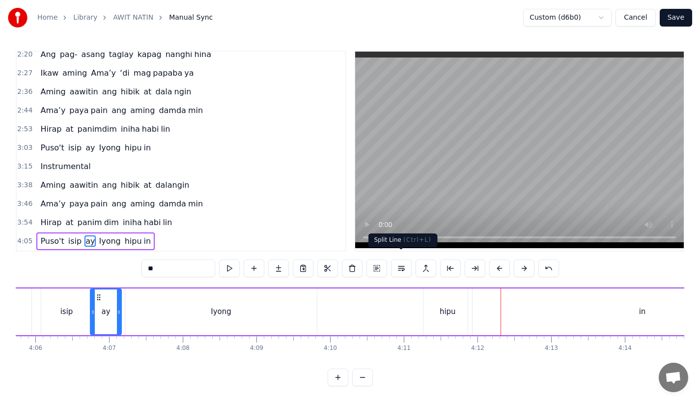
click at [388, 297] on div "Puso't isip ay Iyong hipu in" at bounding box center [390, 311] width 854 height 49
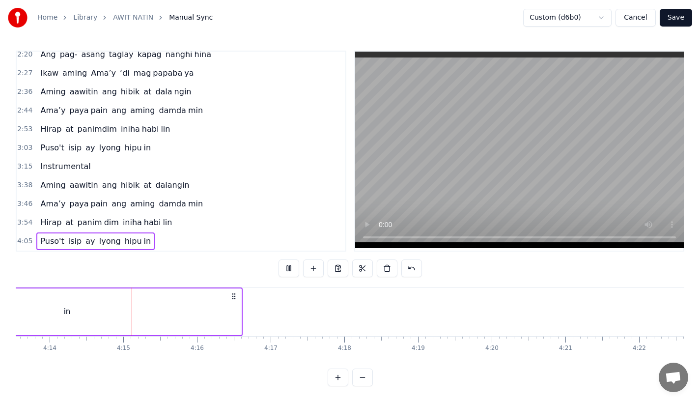
scroll to position [0, 18681]
click at [191, 308] on div "in" at bounding box center [56, 311] width 348 height 47
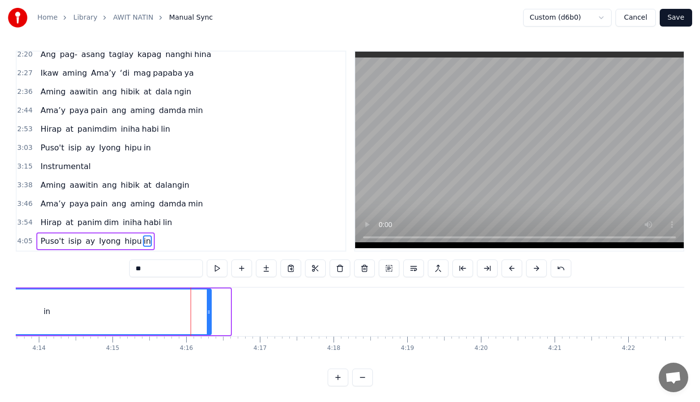
drag, startPoint x: 226, startPoint y: 306, endPoint x: 207, endPoint y: 307, distance: 19.6
click at [207, 308] on icon at bounding box center [209, 312] width 4 height 8
click at [161, 289] on div "in" at bounding box center [46, 311] width 327 height 45
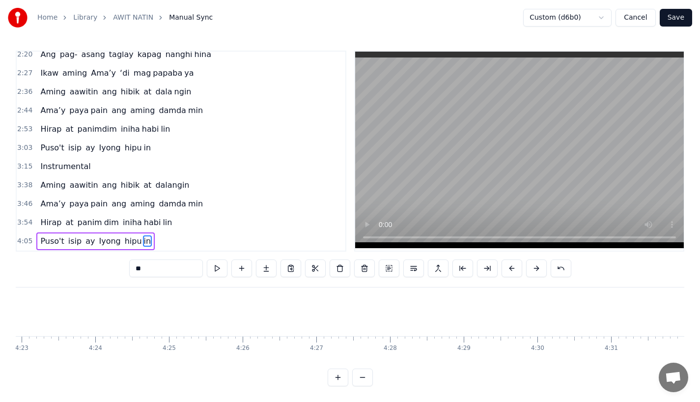
scroll to position [0, 19364]
click at [680, 17] on button "Save" at bounding box center [675, 18] width 32 height 18
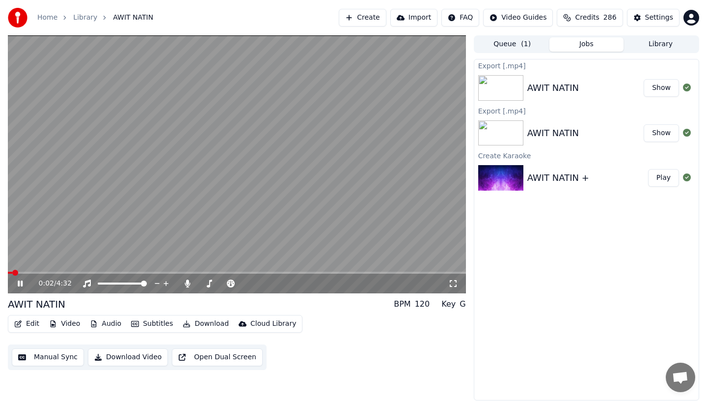
click at [28, 272] on span at bounding box center [237, 272] width 458 height 2
click at [42, 272] on span at bounding box center [237, 272] width 458 height 2
click at [42, 272] on span at bounding box center [26, 272] width 37 height 2
click at [36, 272] on span at bounding box center [22, 272] width 28 height 2
click at [66, 270] on video at bounding box center [237, 164] width 458 height 258
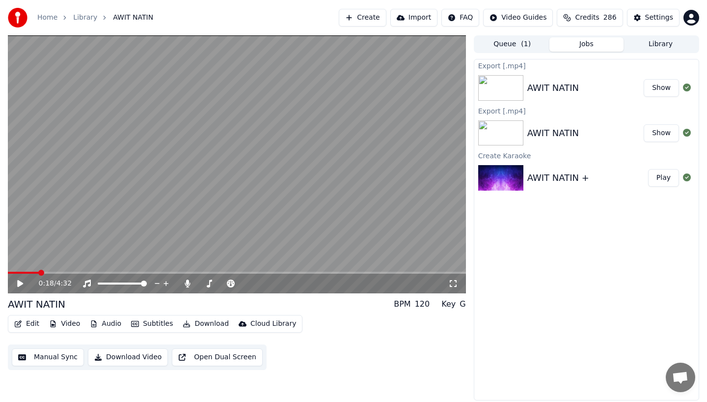
click at [122, 358] on button "Download Video" at bounding box center [128, 357] width 80 height 18
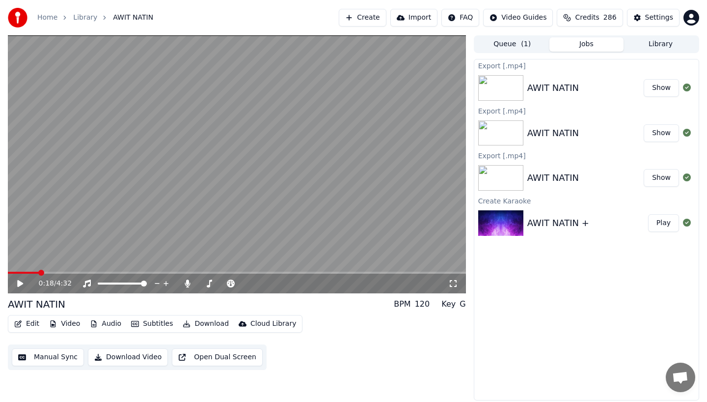
click at [31, 323] on button "Edit" at bounding box center [26, 324] width 33 height 14
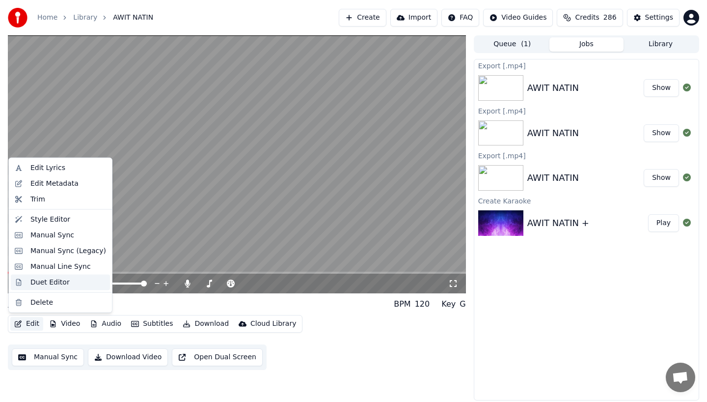
click at [37, 282] on div "Duet Editor" at bounding box center [49, 282] width 39 height 10
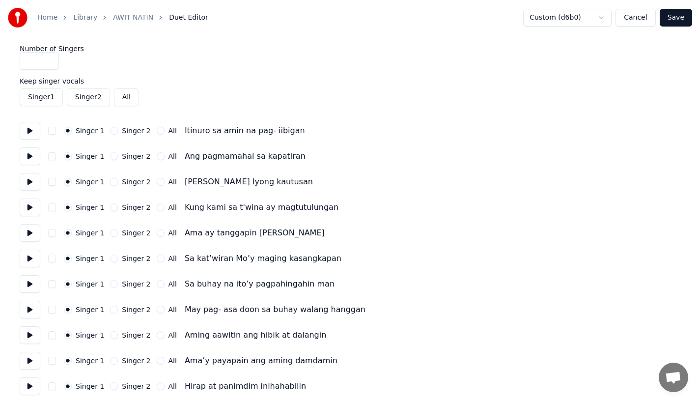
click at [48, 56] on input "*" at bounding box center [39, 61] width 39 height 18
type input "*"
click at [49, 59] on input "*" at bounding box center [39, 61] width 39 height 18
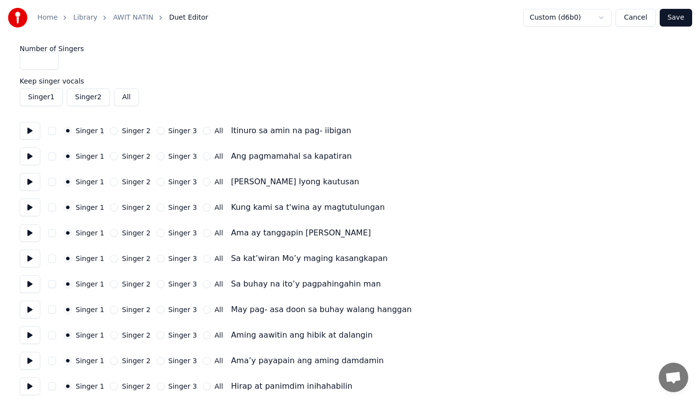
click at [110, 132] on button "Singer 2" at bounding box center [114, 131] width 8 height 8
click at [110, 156] on button "Singer 2" at bounding box center [114, 156] width 8 height 8
click at [111, 178] on button "Singer 2" at bounding box center [114, 182] width 8 height 8
click at [113, 211] on div "Singer 1 Singer 2 Singer 3 All Kung kami sa t'wina ay magtutulungan" at bounding box center [350, 207] width 660 height 18
click at [111, 209] on button "Singer 2" at bounding box center [114, 207] width 8 height 8
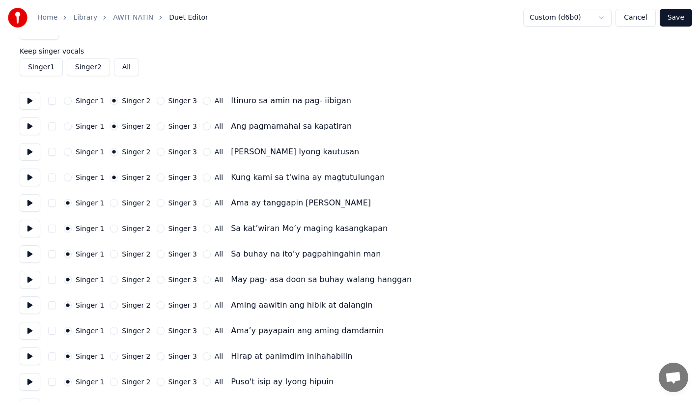
scroll to position [58, 0]
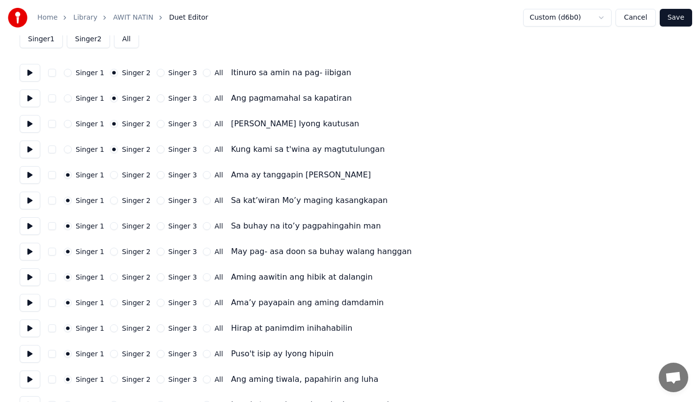
click at [157, 175] on button "Singer 3" at bounding box center [161, 175] width 8 height 8
click at [157, 200] on button "Singer 3" at bounding box center [161, 200] width 8 height 8
click at [157, 222] on button "Singer 3" at bounding box center [161, 226] width 8 height 8
click at [158, 253] on button "Singer 3" at bounding box center [161, 251] width 8 height 8
click at [110, 279] on button "Singer 2" at bounding box center [114, 277] width 8 height 8
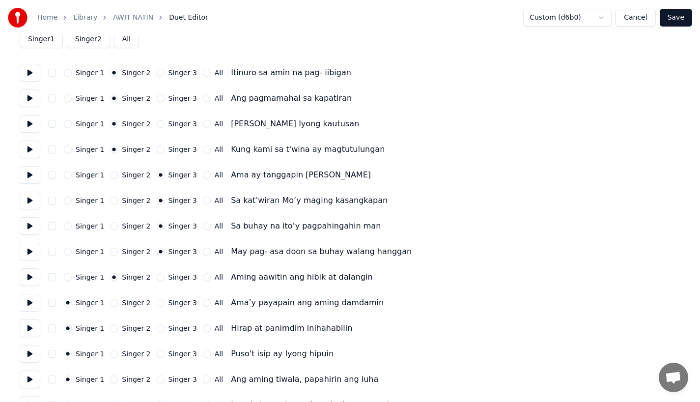
click at [110, 279] on button "Singer 2" at bounding box center [114, 277] width 8 height 8
click at [71, 278] on button "Singer 1" at bounding box center [68, 277] width 8 height 8
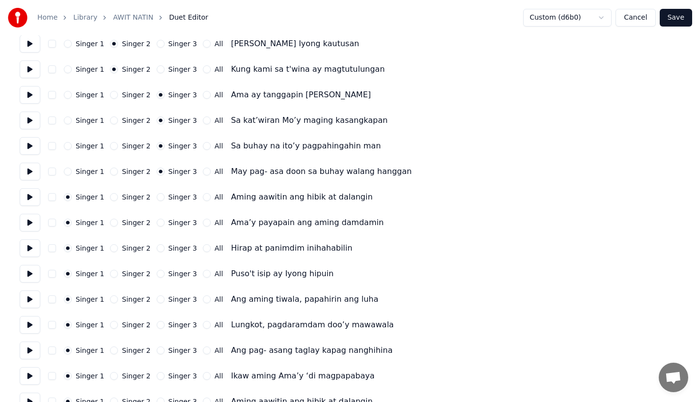
scroll to position [153, 0]
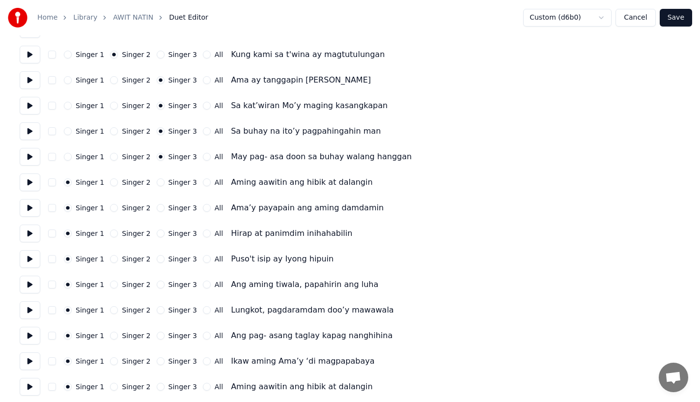
click at [112, 282] on button "Singer 2" at bounding box center [114, 284] width 8 height 8
click at [110, 311] on button "Singer 2" at bounding box center [114, 310] width 8 height 8
click at [157, 283] on button "Singer 3" at bounding box center [161, 284] width 8 height 8
click at [157, 308] on button "Singer 3" at bounding box center [161, 310] width 8 height 8
click at [112, 334] on button "Singer 2" at bounding box center [114, 335] width 8 height 8
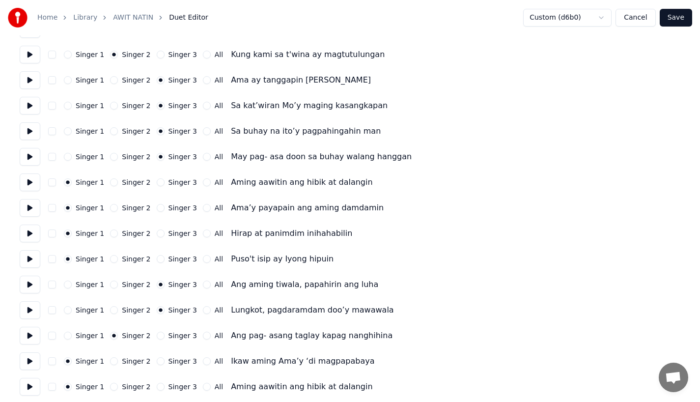
click at [110, 358] on button "Singer 2" at bounding box center [114, 361] width 8 height 8
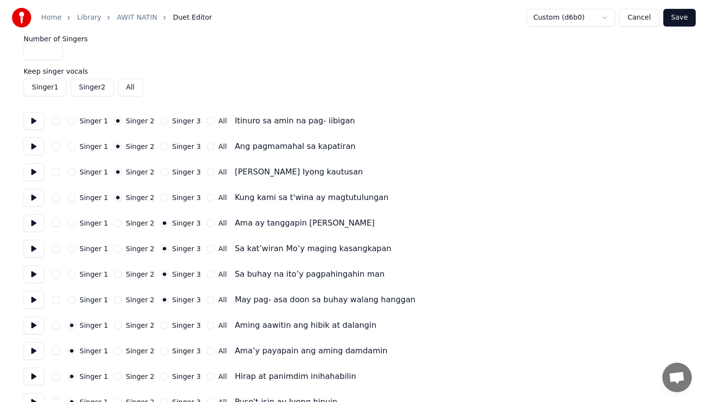
scroll to position [0, 0]
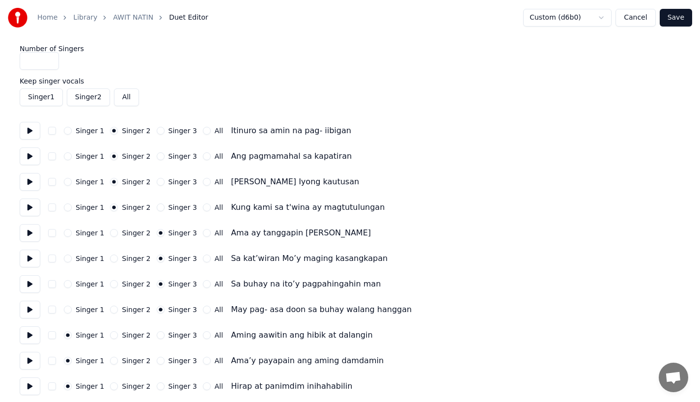
click at [684, 16] on button "Save" at bounding box center [675, 18] width 32 height 18
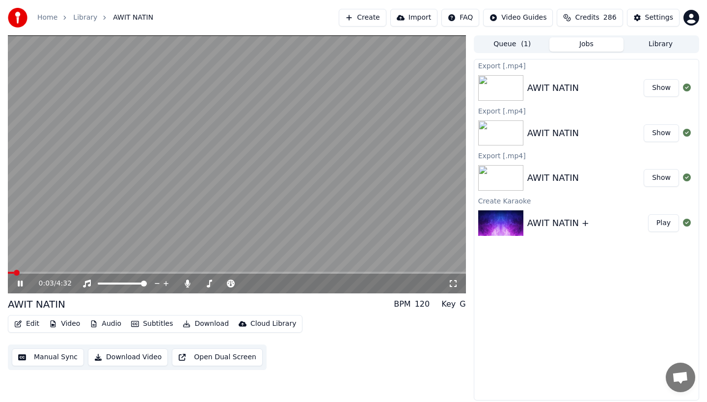
click at [34, 270] on video at bounding box center [237, 164] width 458 height 258
click at [20, 283] on icon at bounding box center [20, 283] width 6 height 7
click at [117, 360] on button "Download Video" at bounding box center [128, 357] width 80 height 18
